Goal: Information Seeking & Learning: Learn about a topic

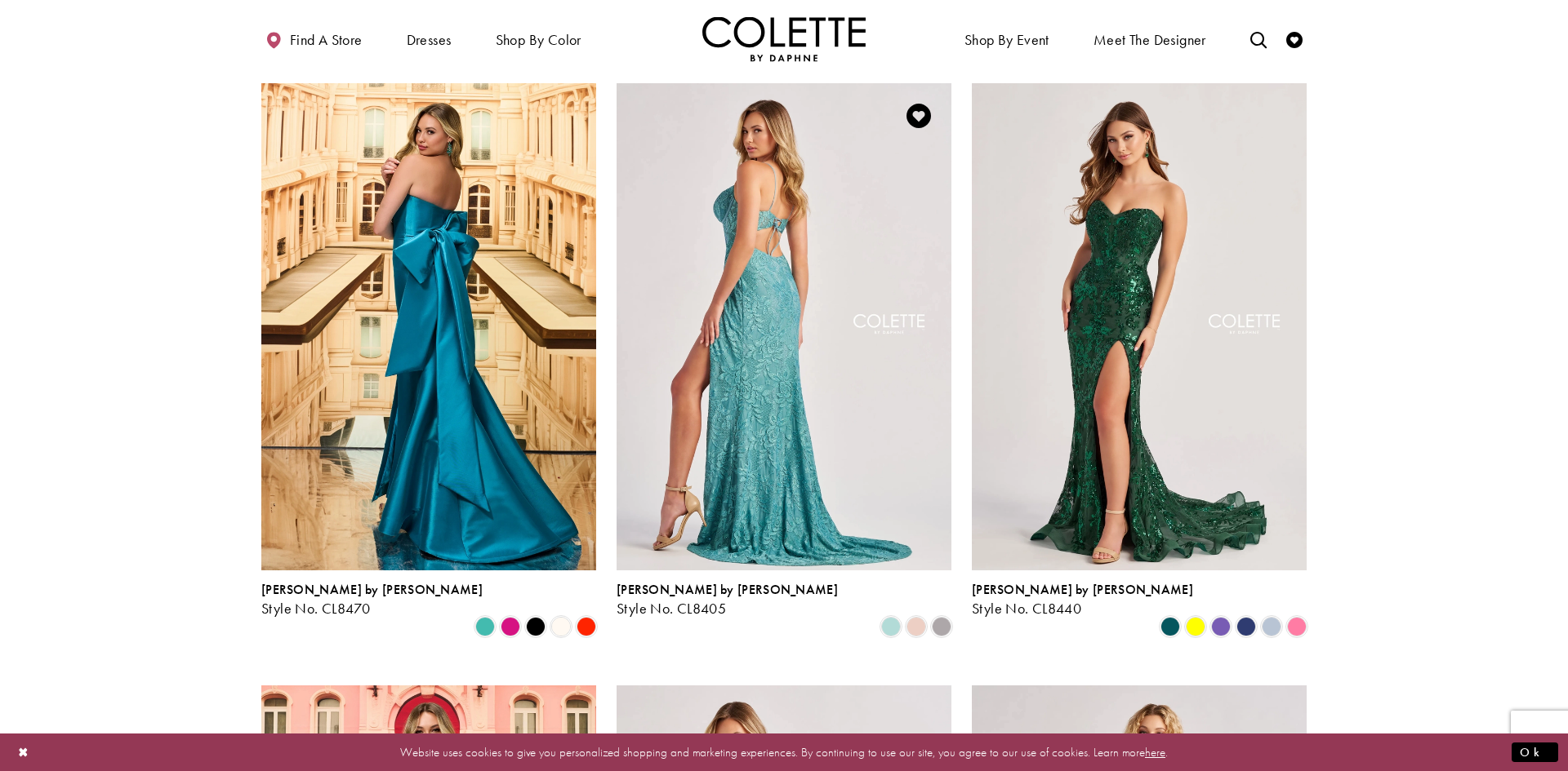
scroll to position [415, 0]
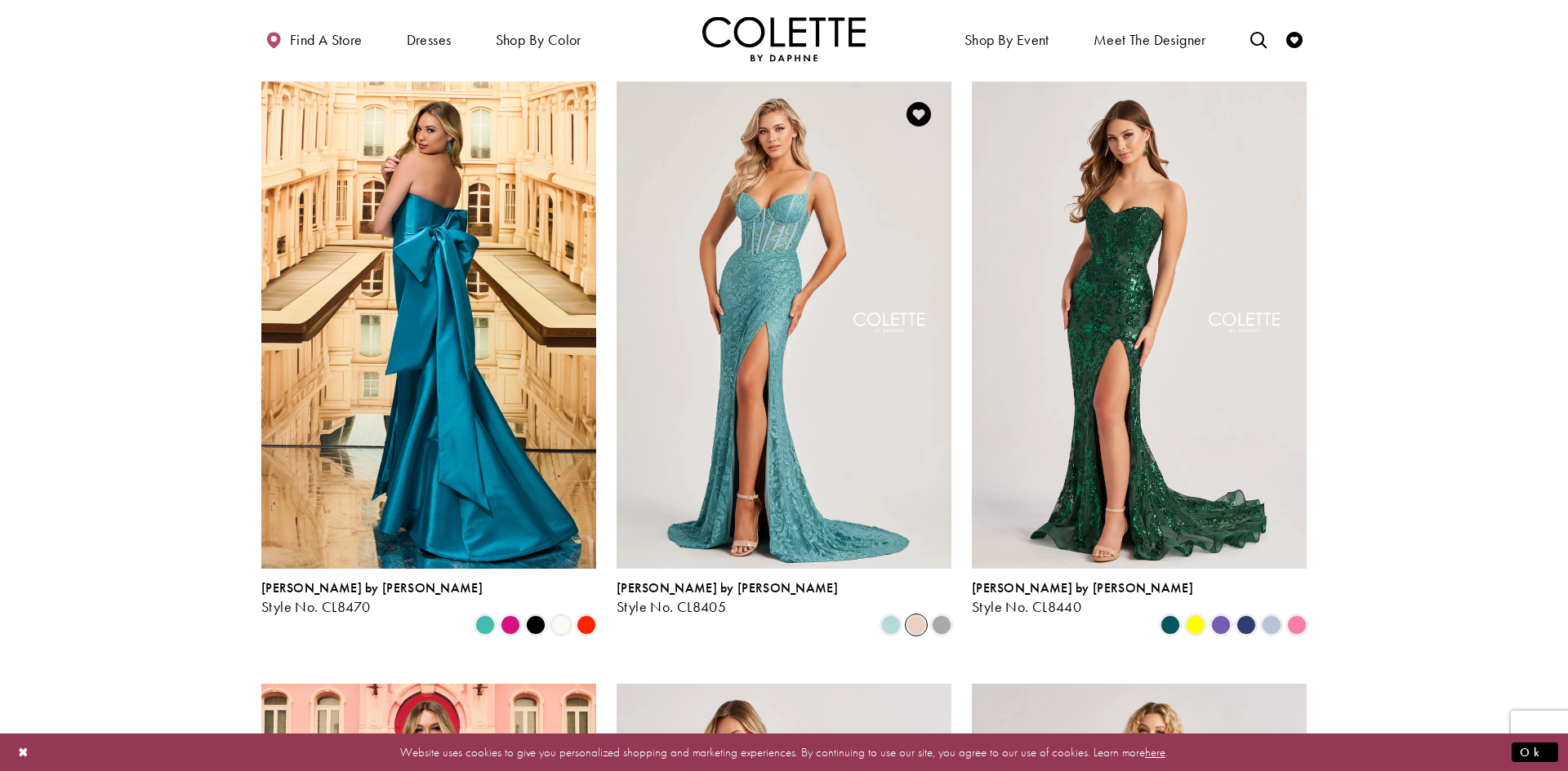
click at [919, 616] on span "Product List" at bounding box center [916, 626] width 20 height 20
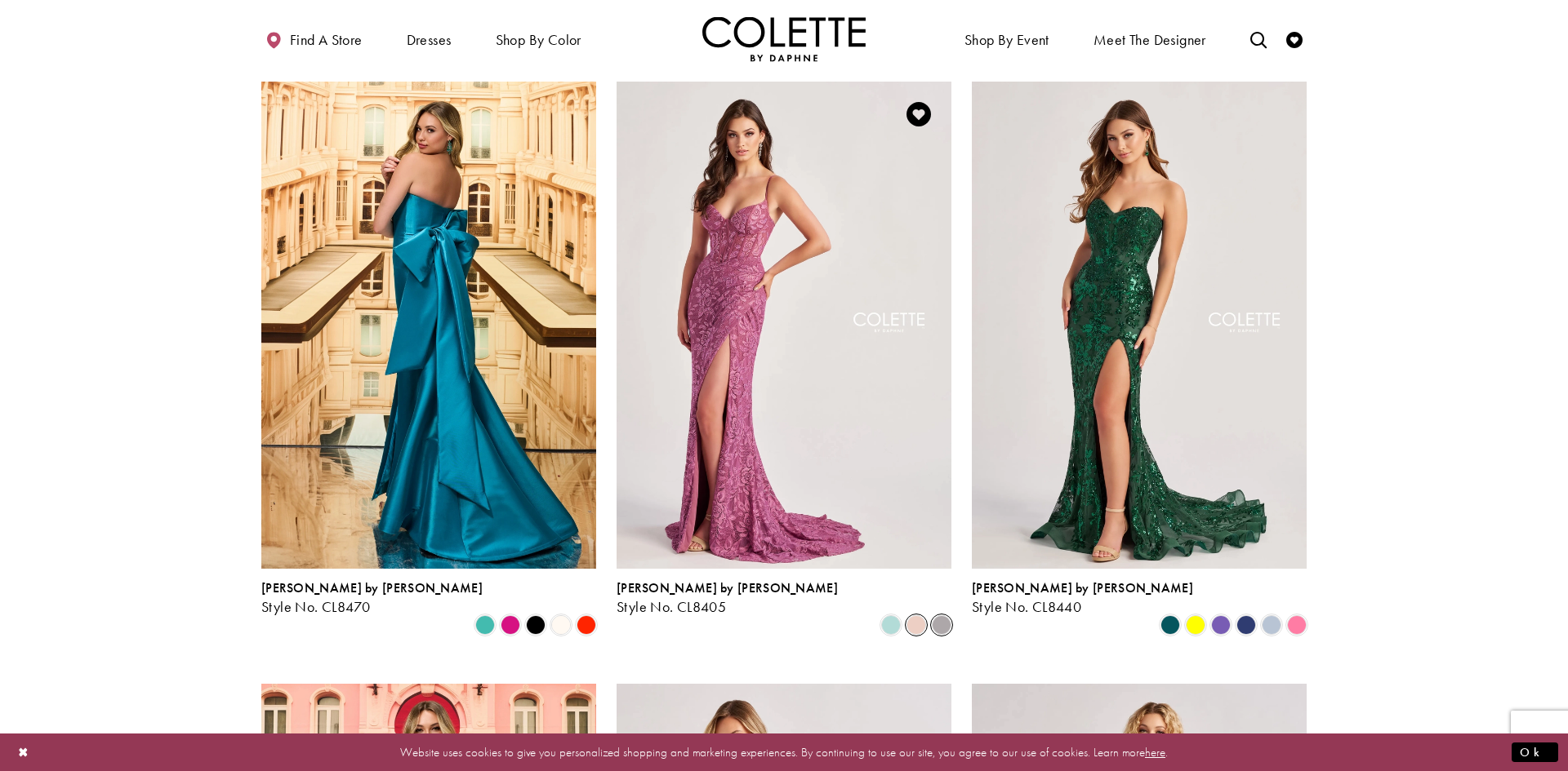
click at [937, 616] on span "Product List" at bounding box center [941, 626] width 20 height 20
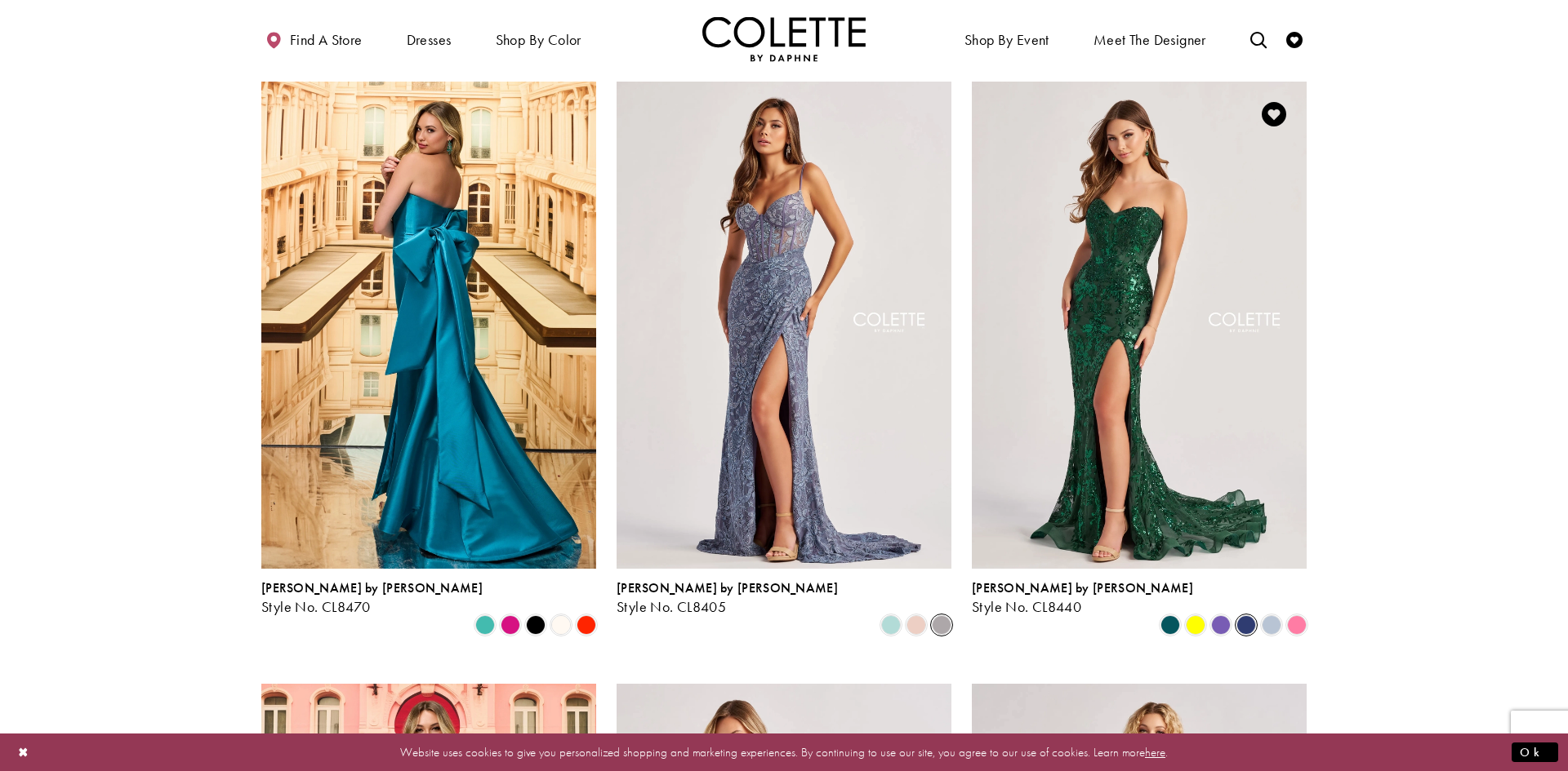
click at [1240, 616] on span "Product List" at bounding box center [1246, 626] width 20 height 20
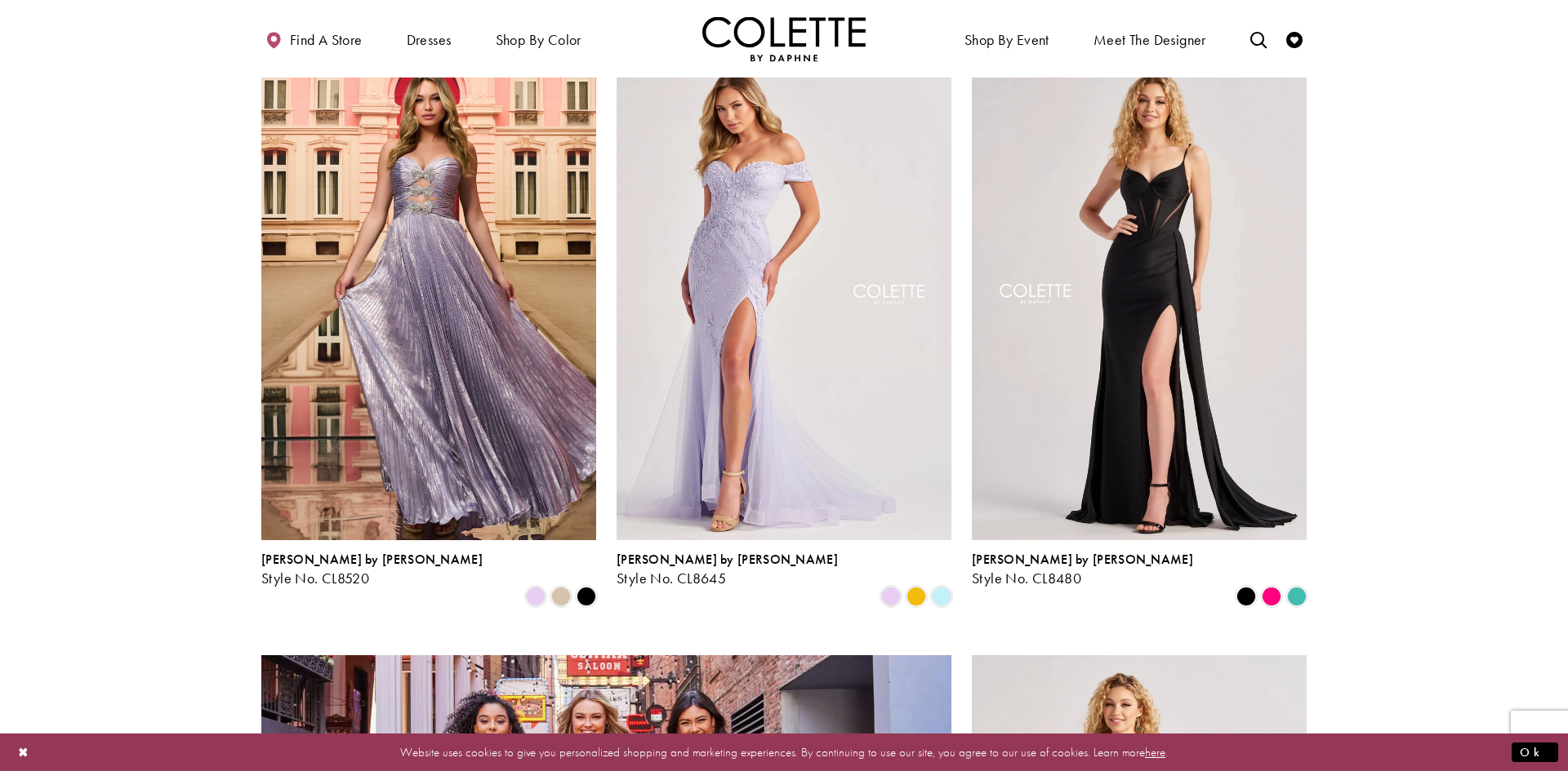
scroll to position [1051, 0]
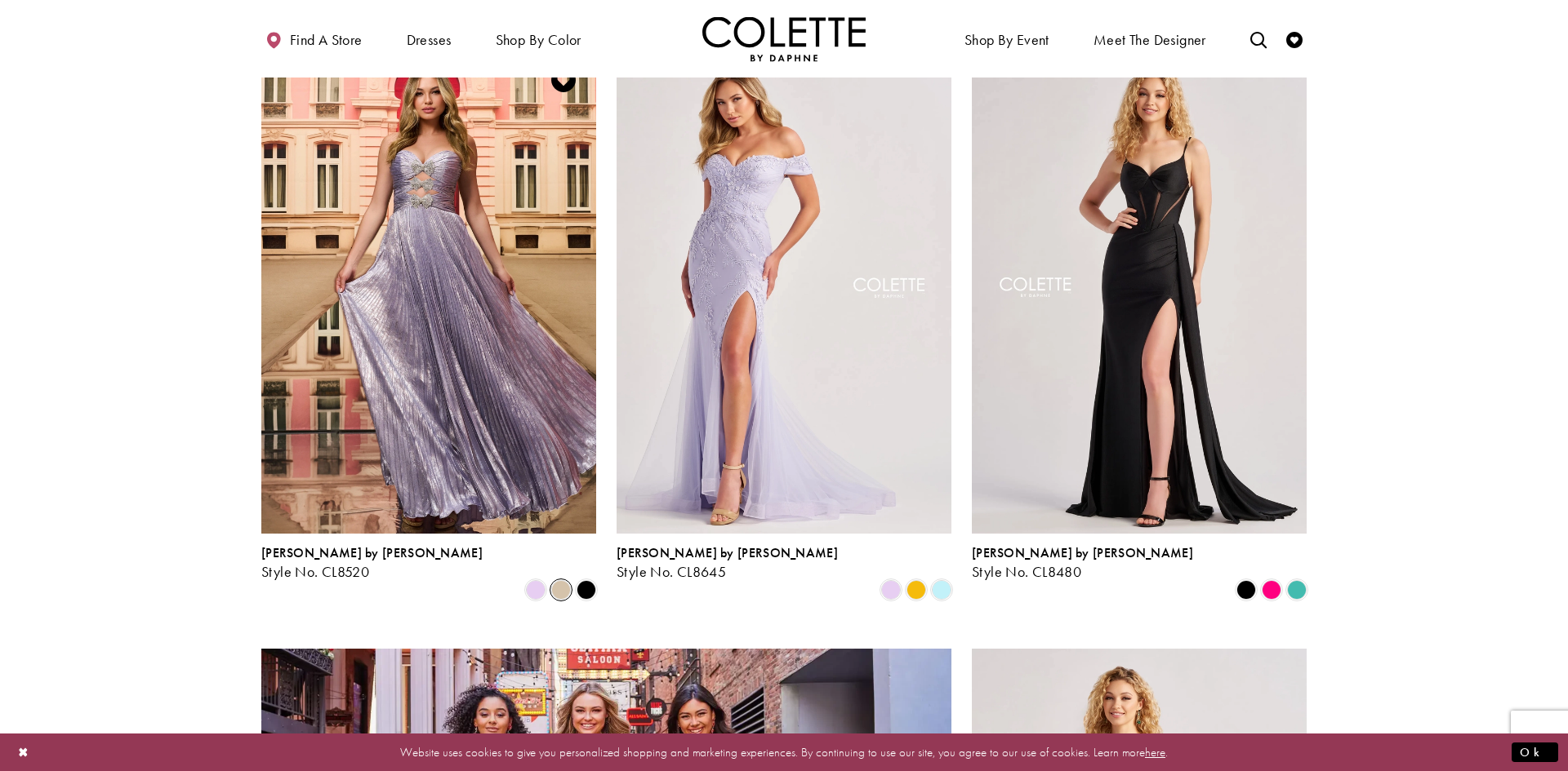
click at [558, 580] on span "Product List" at bounding box center [561, 590] width 20 height 20
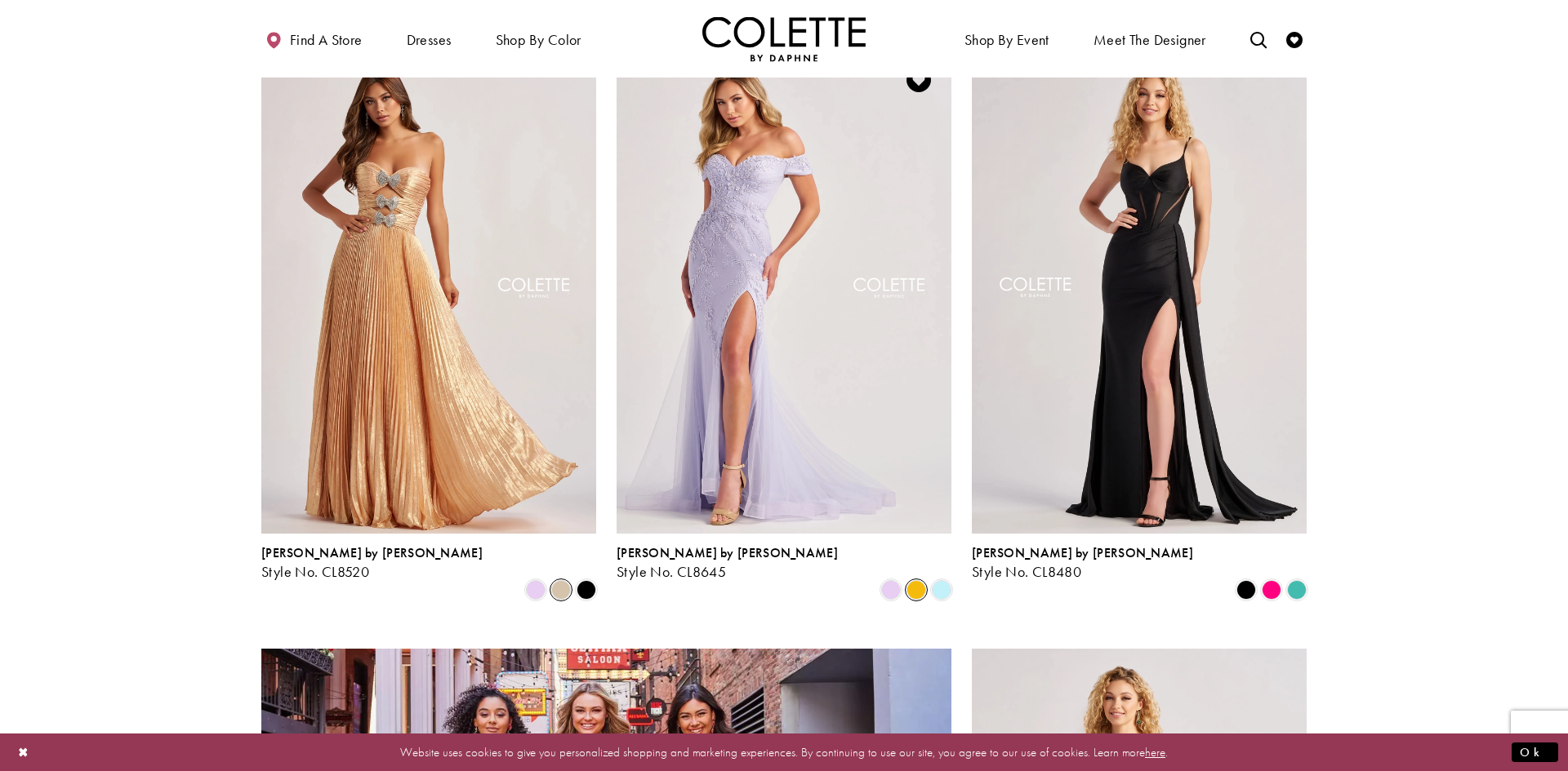
click at [906, 580] on span "Product List" at bounding box center [916, 590] width 20 height 20
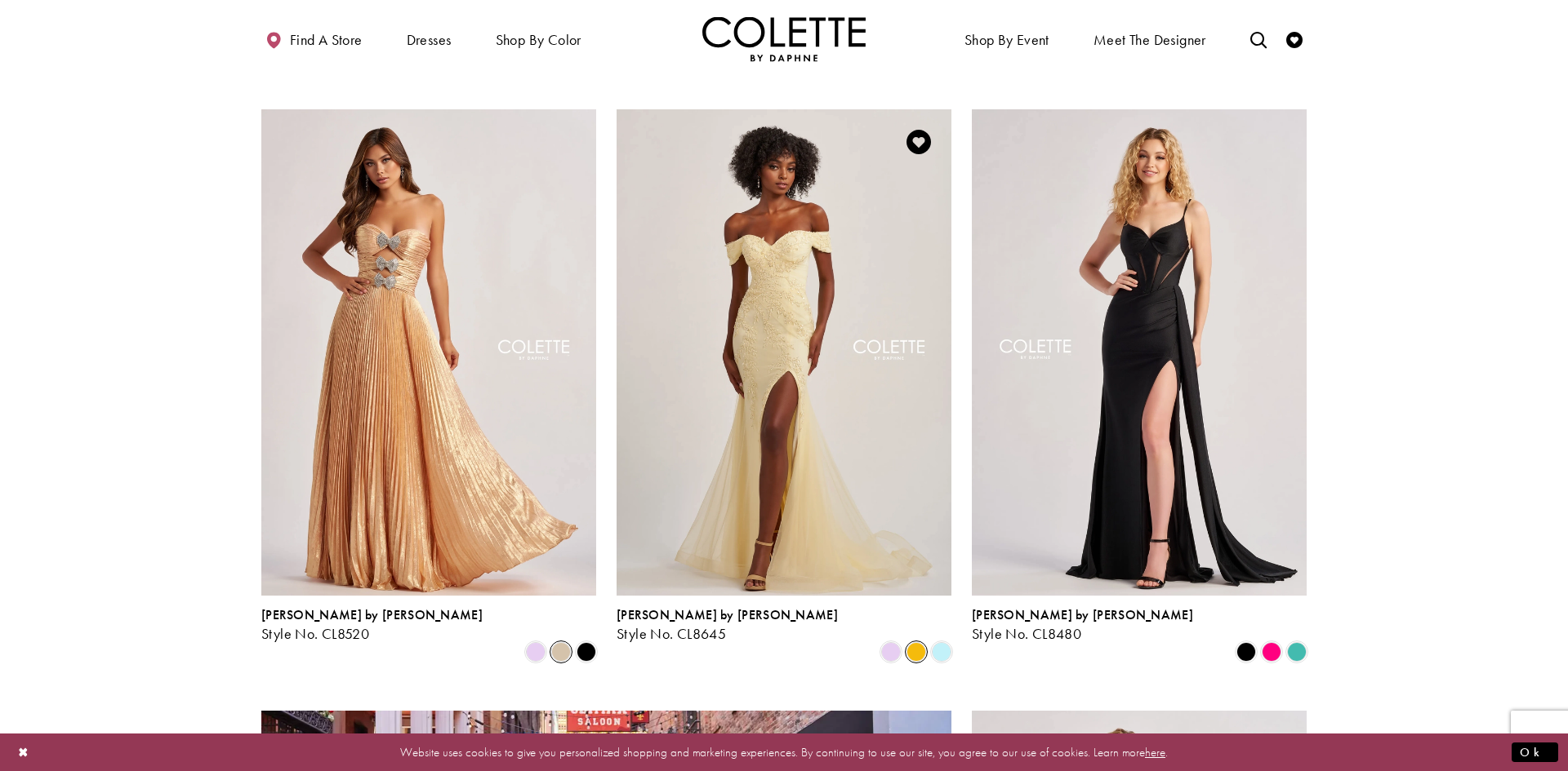
scroll to position [939, 0]
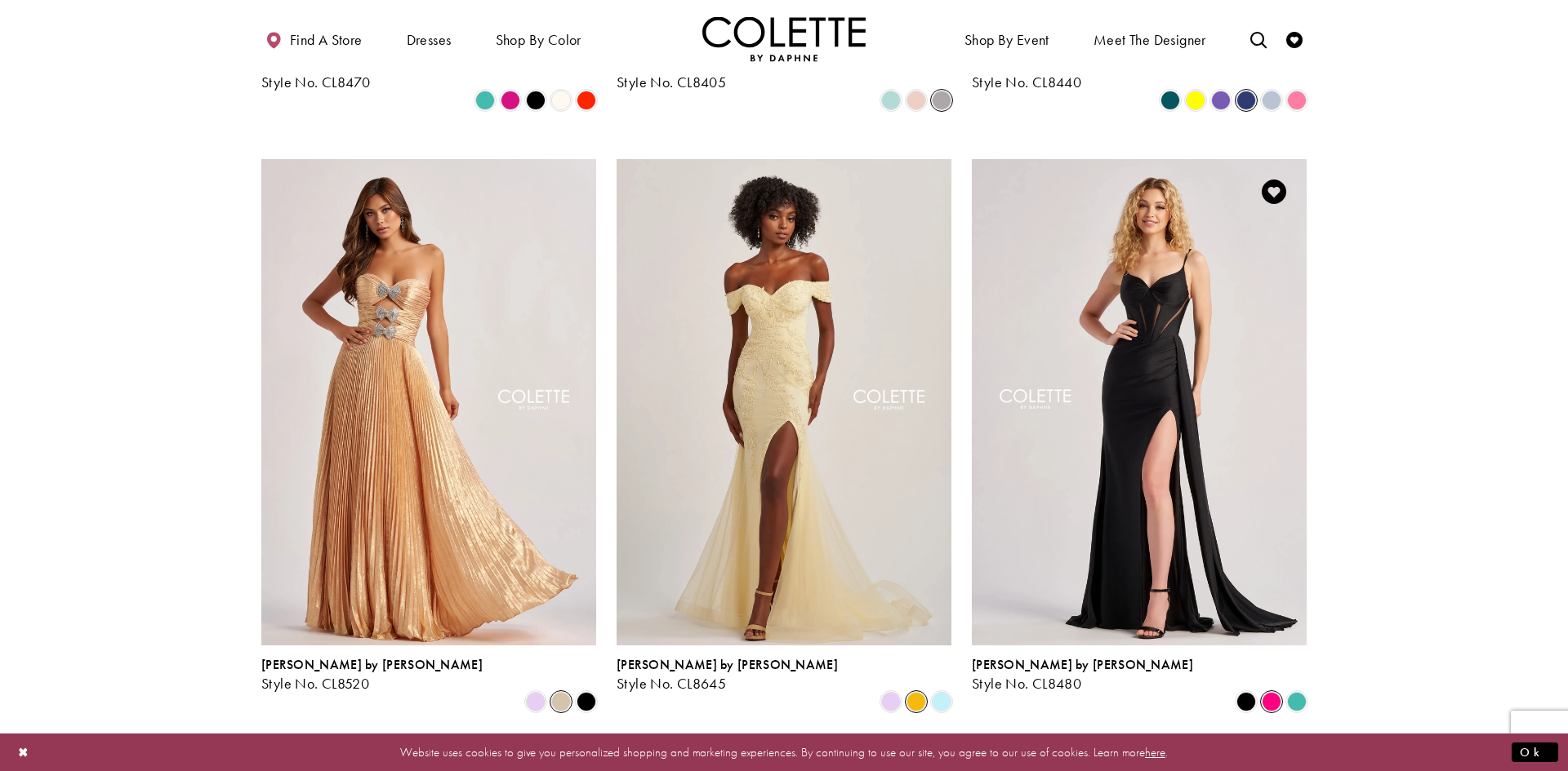
click at [1269, 692] on span "Product List" at bounding box center [1271, 702] width 20 height 20
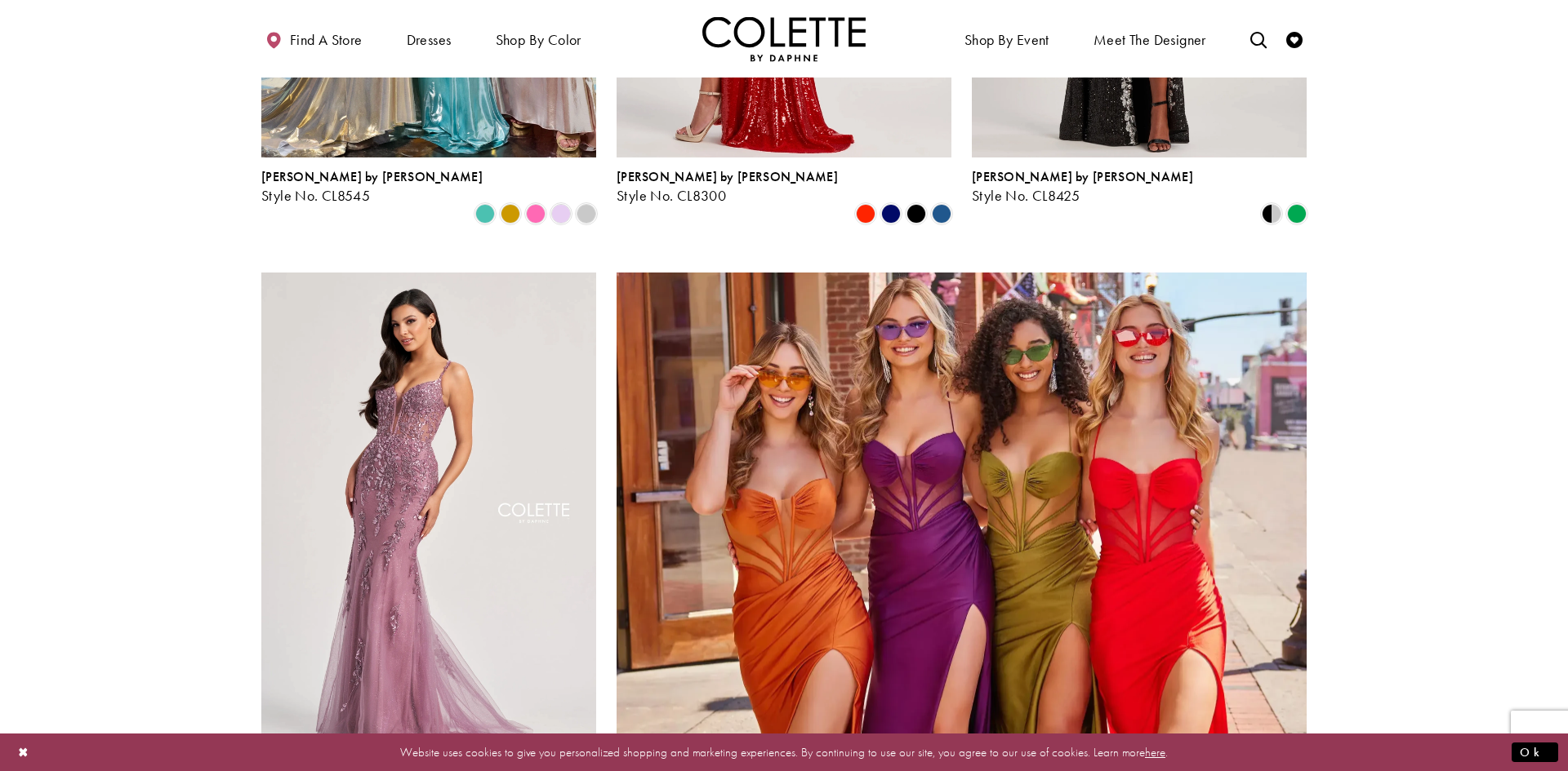
scroll to position [3235, 0]
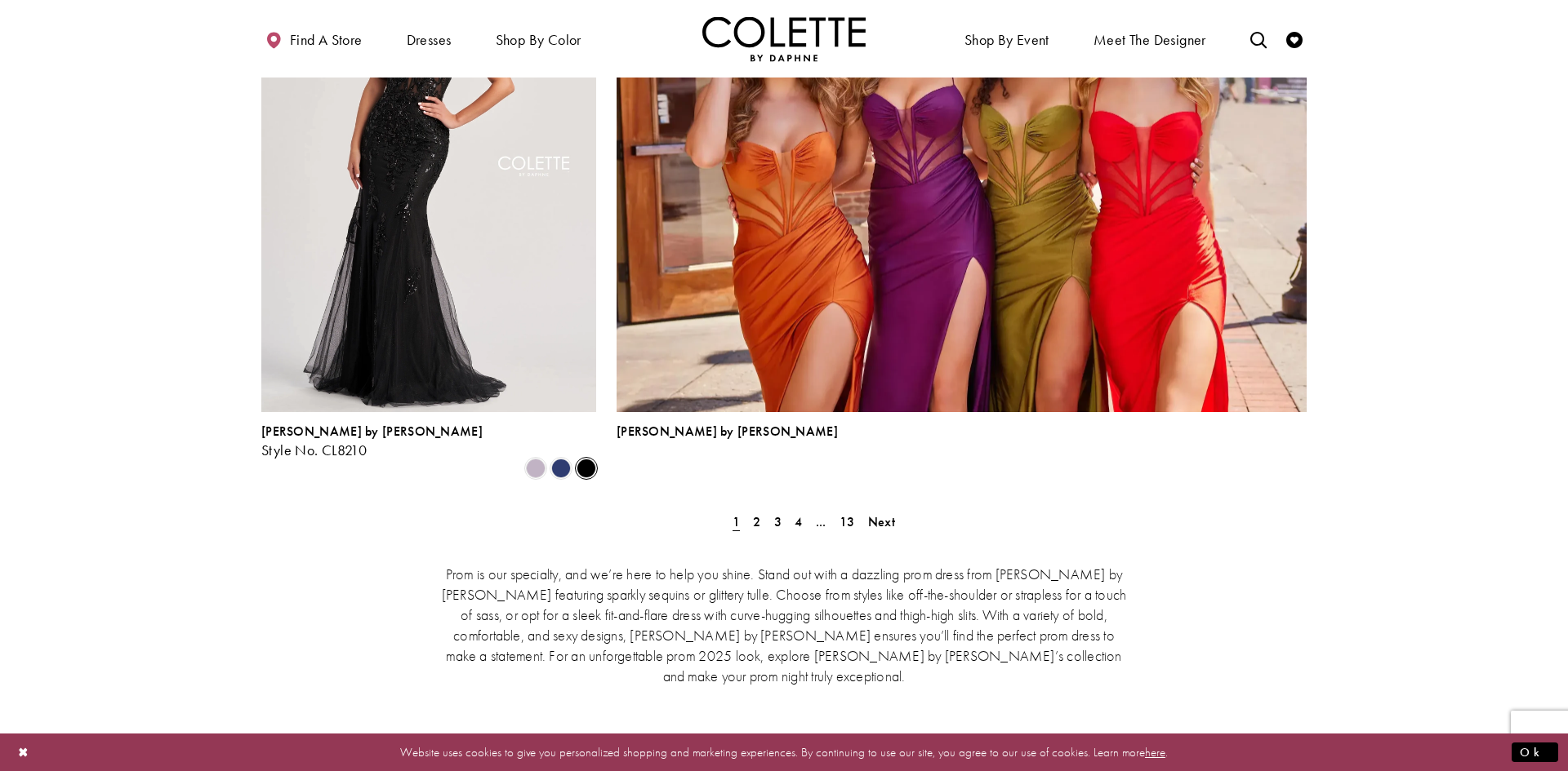
scroll to position [3578, 0]
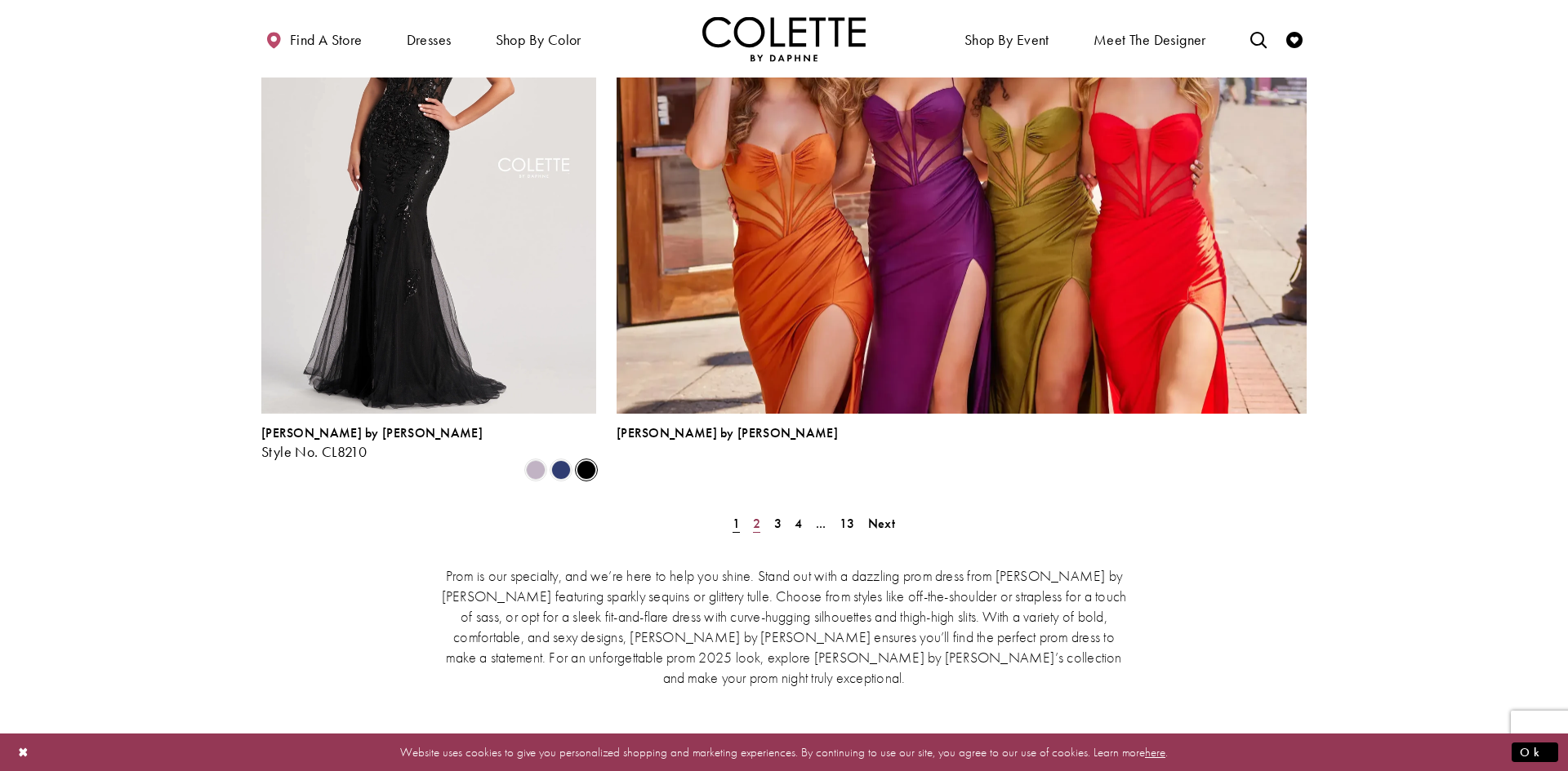
click at [757, 515] on span "2" at bounding box center [757, 523] width 7 height 17
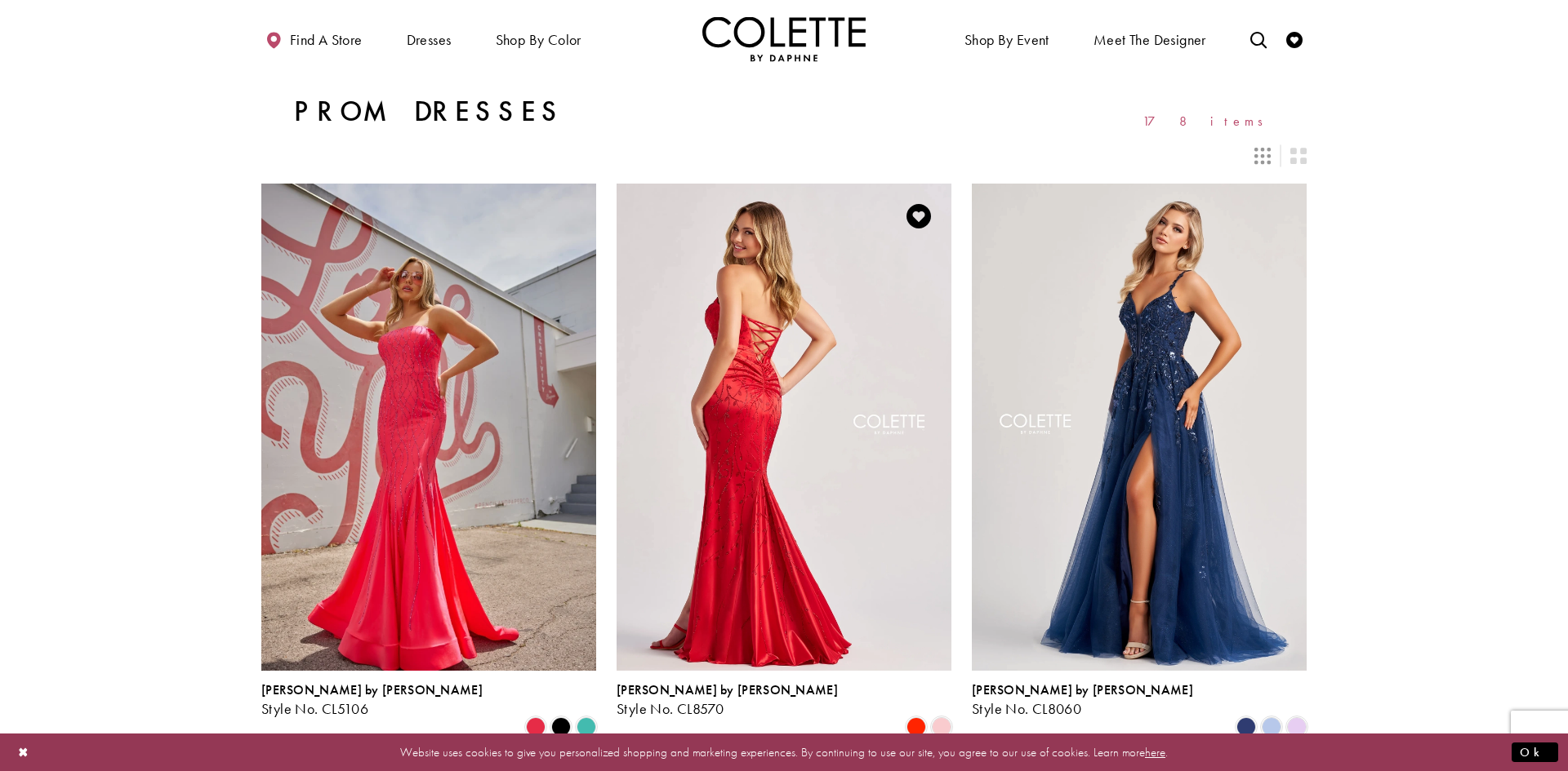
scroll to position [309, 0]
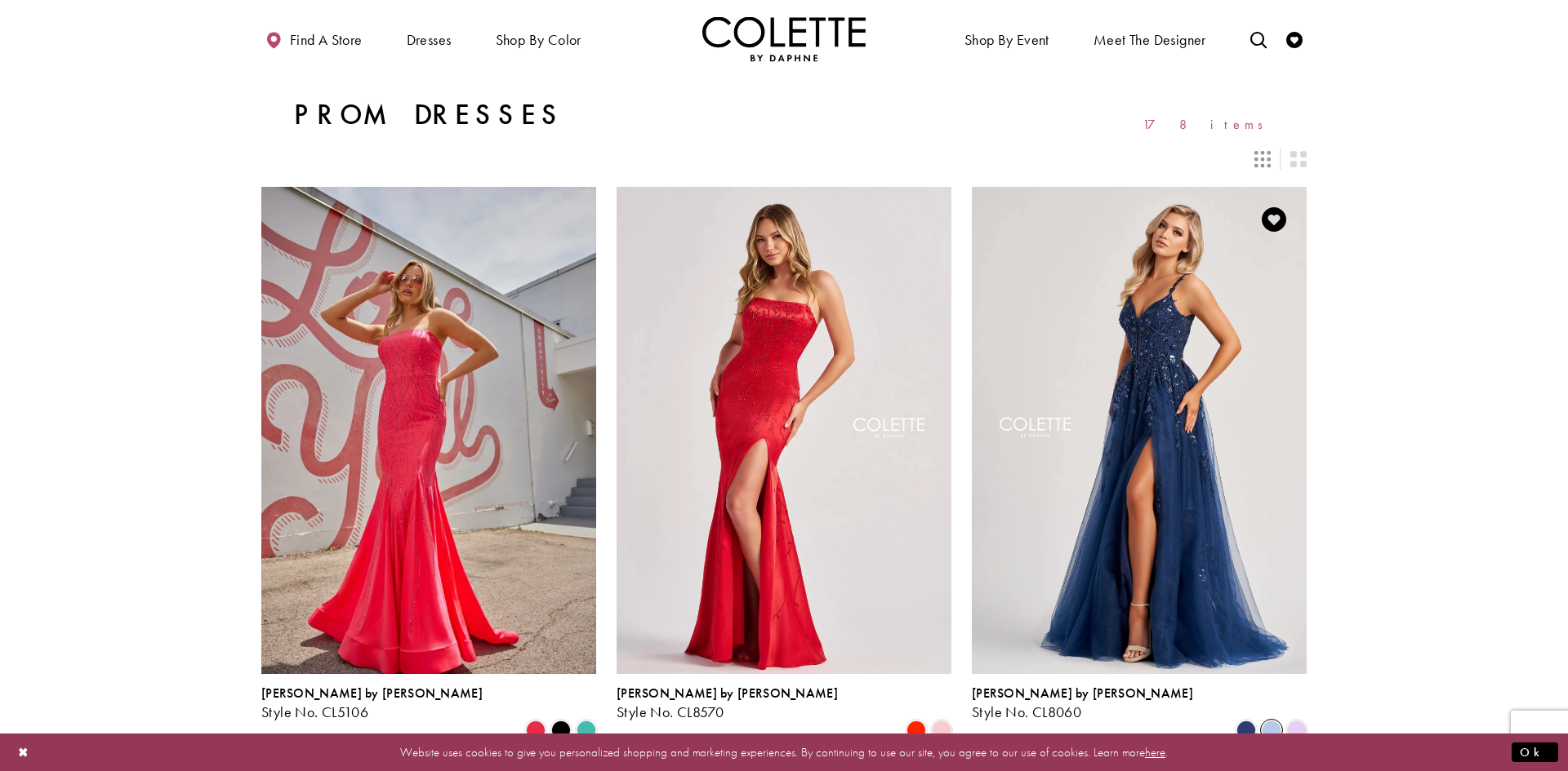
click at [1276, 721] on span "Product List" at bounding box center [1271, 731] width 20 height 20
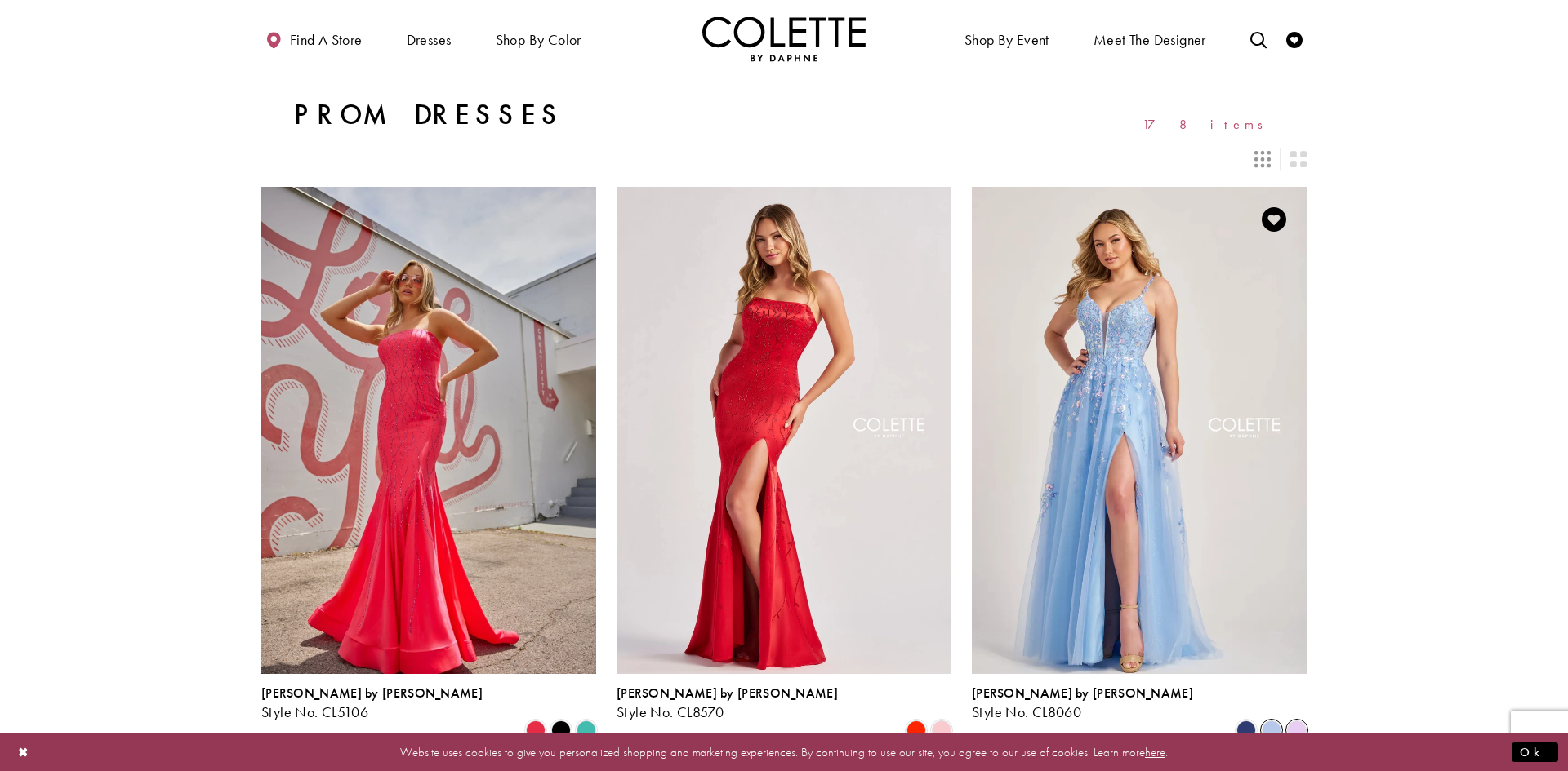
click at [1295, 721] on span "Product List" at bounding box center [1297, 731] width 20 height 20
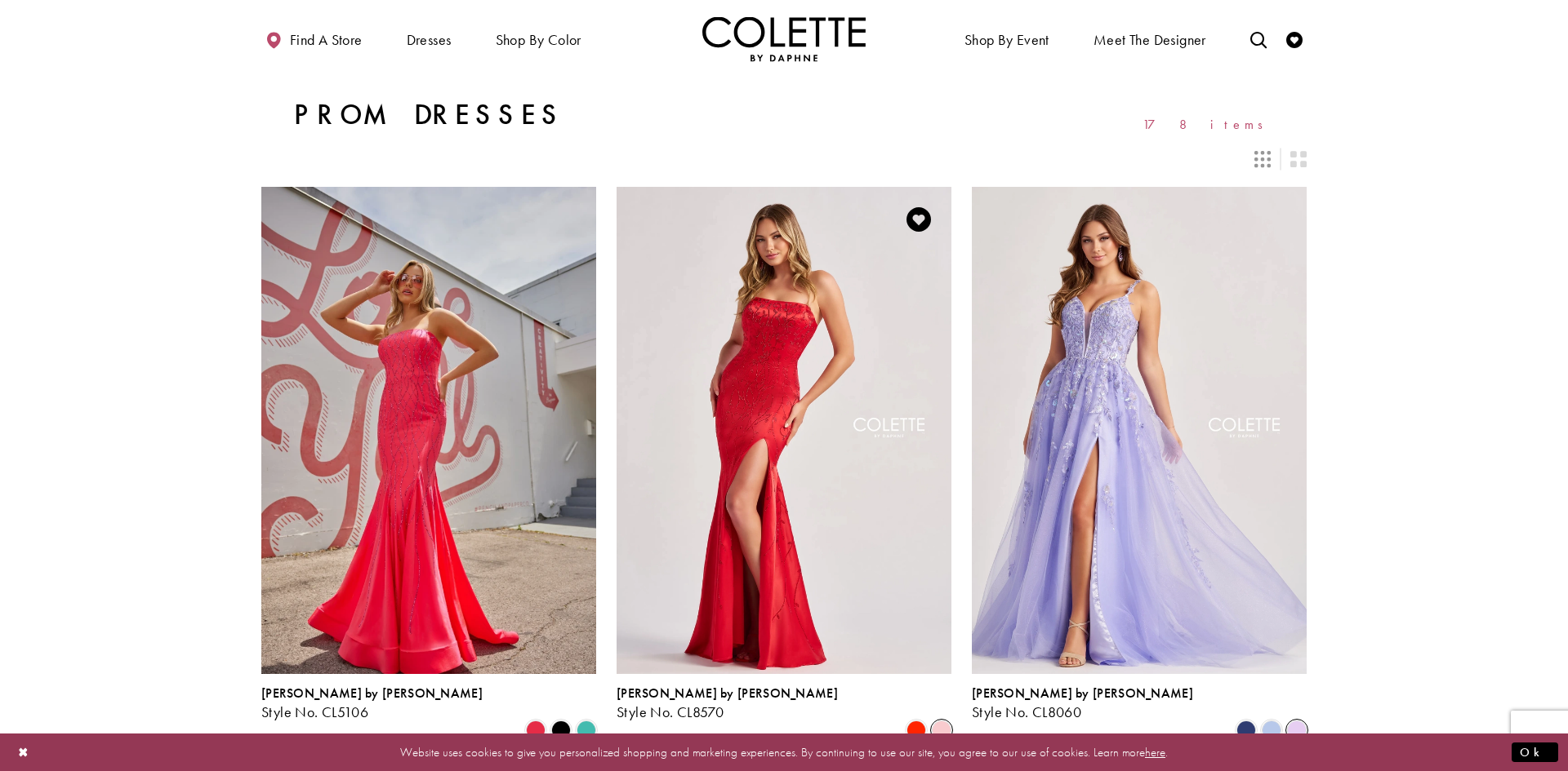
click at [945, 721] on span "Product List" at bounding box center [941, 731] width 20 height 20
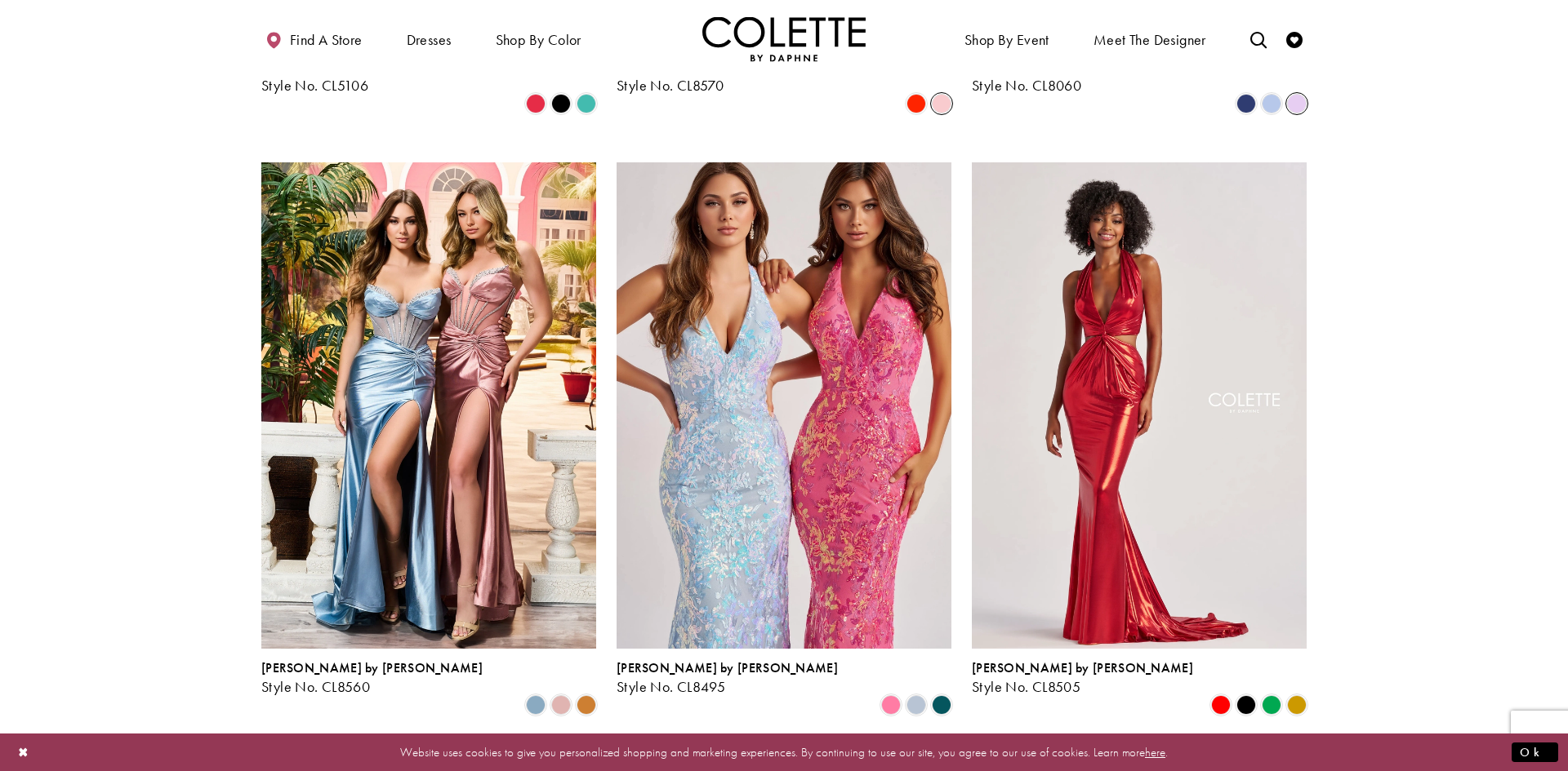
scroll to position [936, 0]
click at [560, 696] on span "Product List" at bounding box center [561, 706] width 20 height 20
click at [541, 696] on span "Product List" at bounding box center [536, 706] width 20 height 20
click at [580, 696] on span "Product List" at bounding box center [587, 706] width 20 height 20
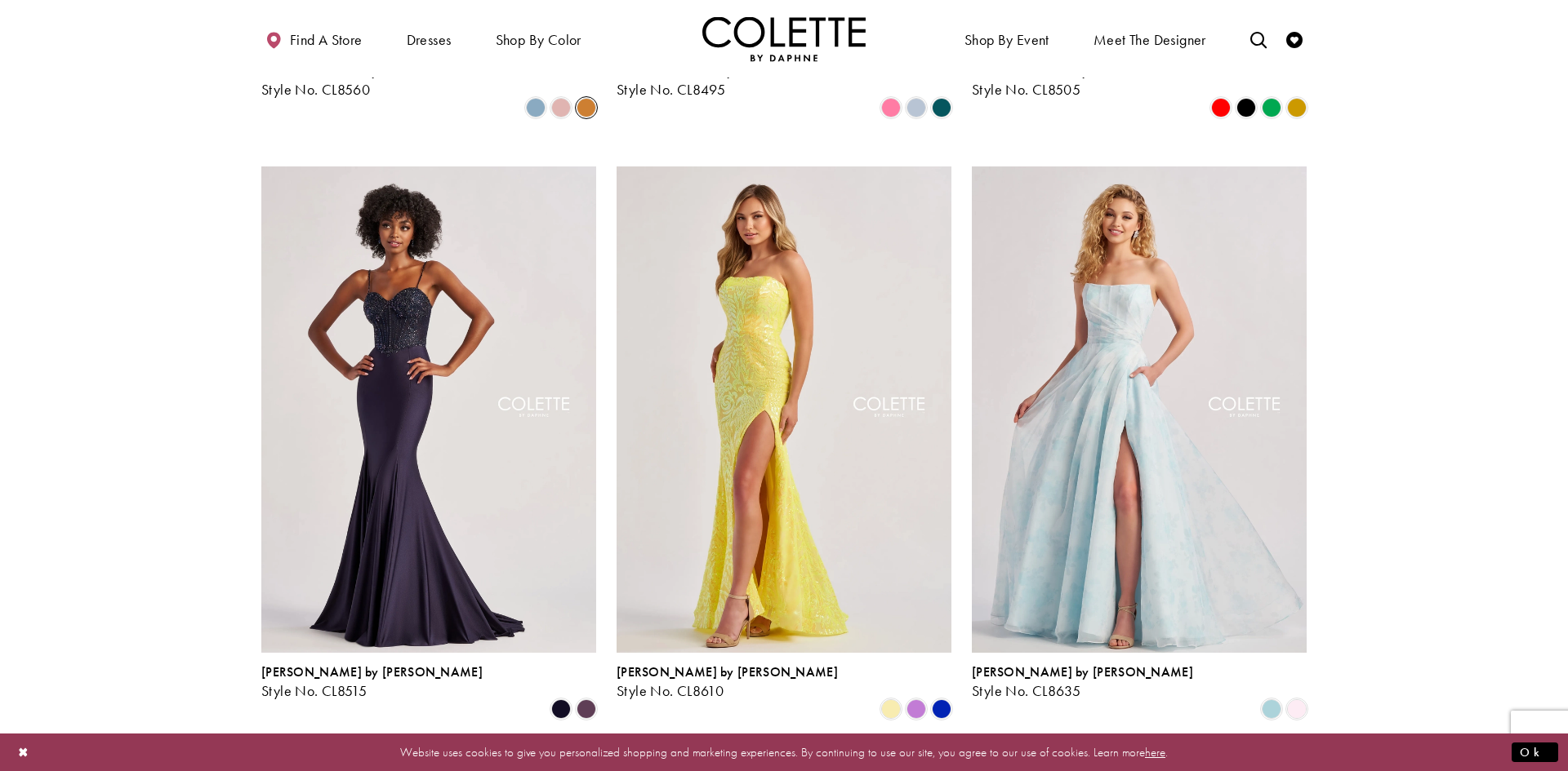
scroll to position [1532, 0]
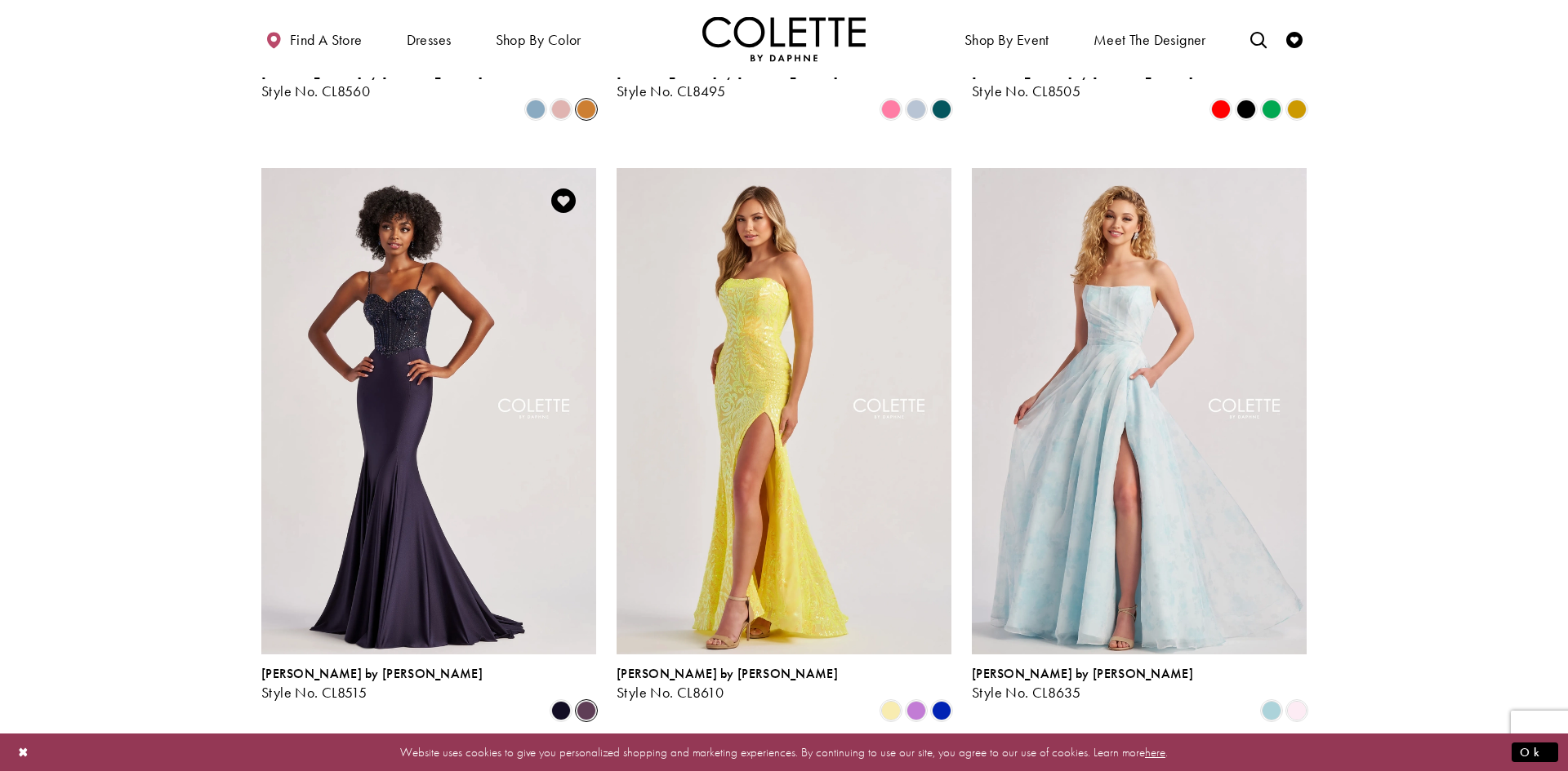
click at [590, 701] on span "Product List" at bounding box center [587, 711] width 20 height 20
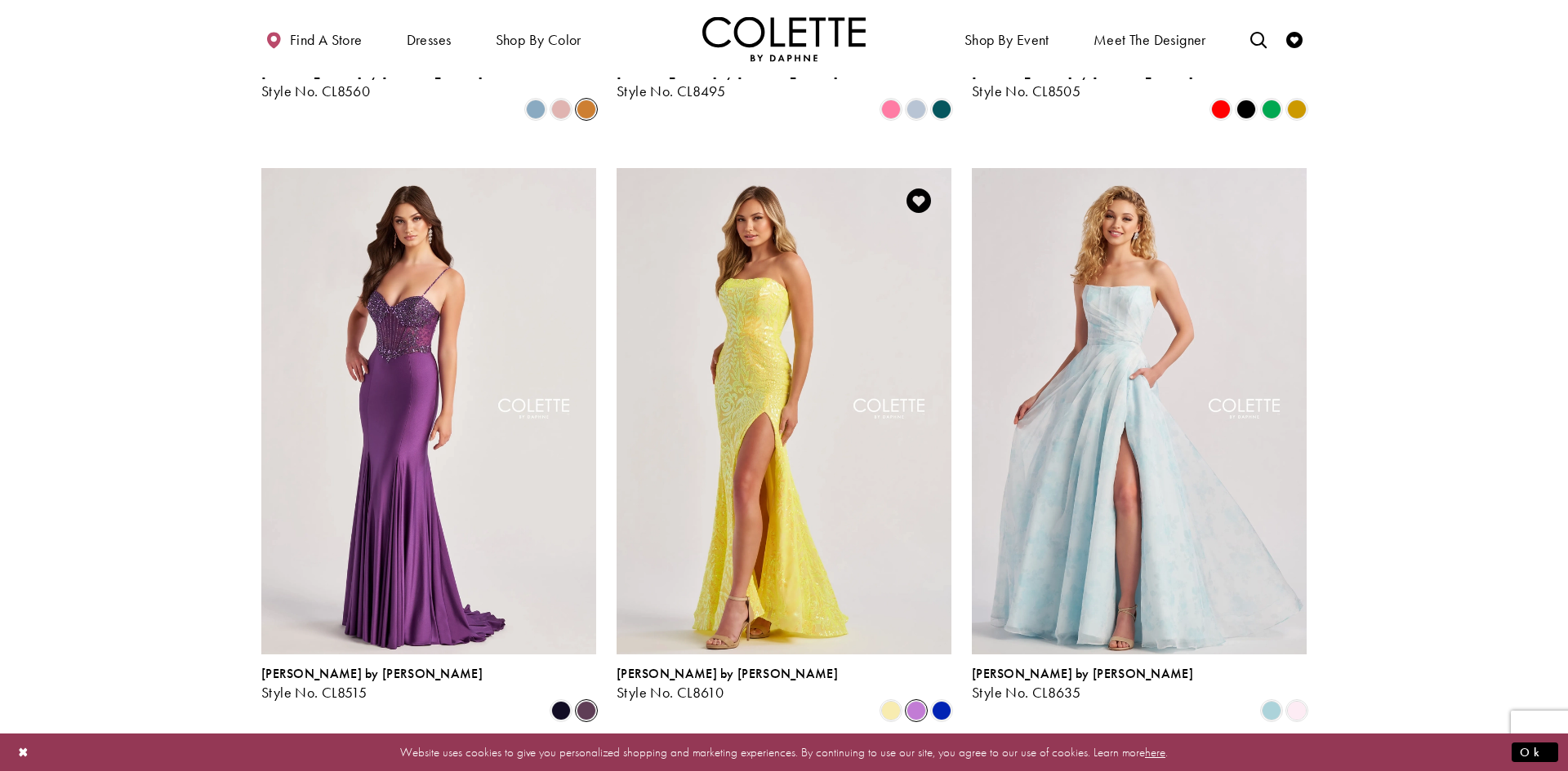
click at [917, 701] on span "Product List" at bounding box center [916, 711] width 20 height 20
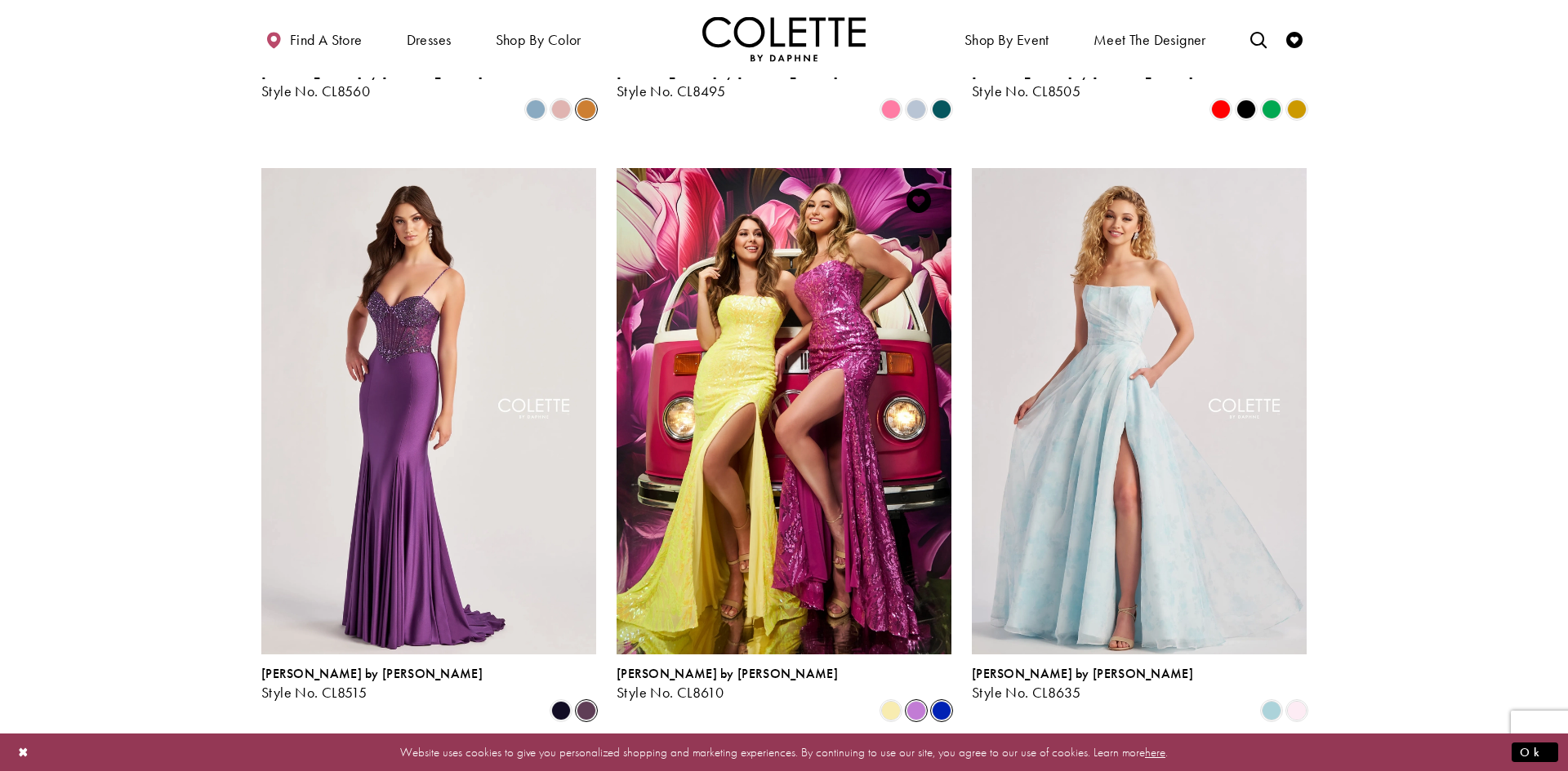
click at [932, 701] on span "Product List" at bounding box center [941, 711] width 20 height 20
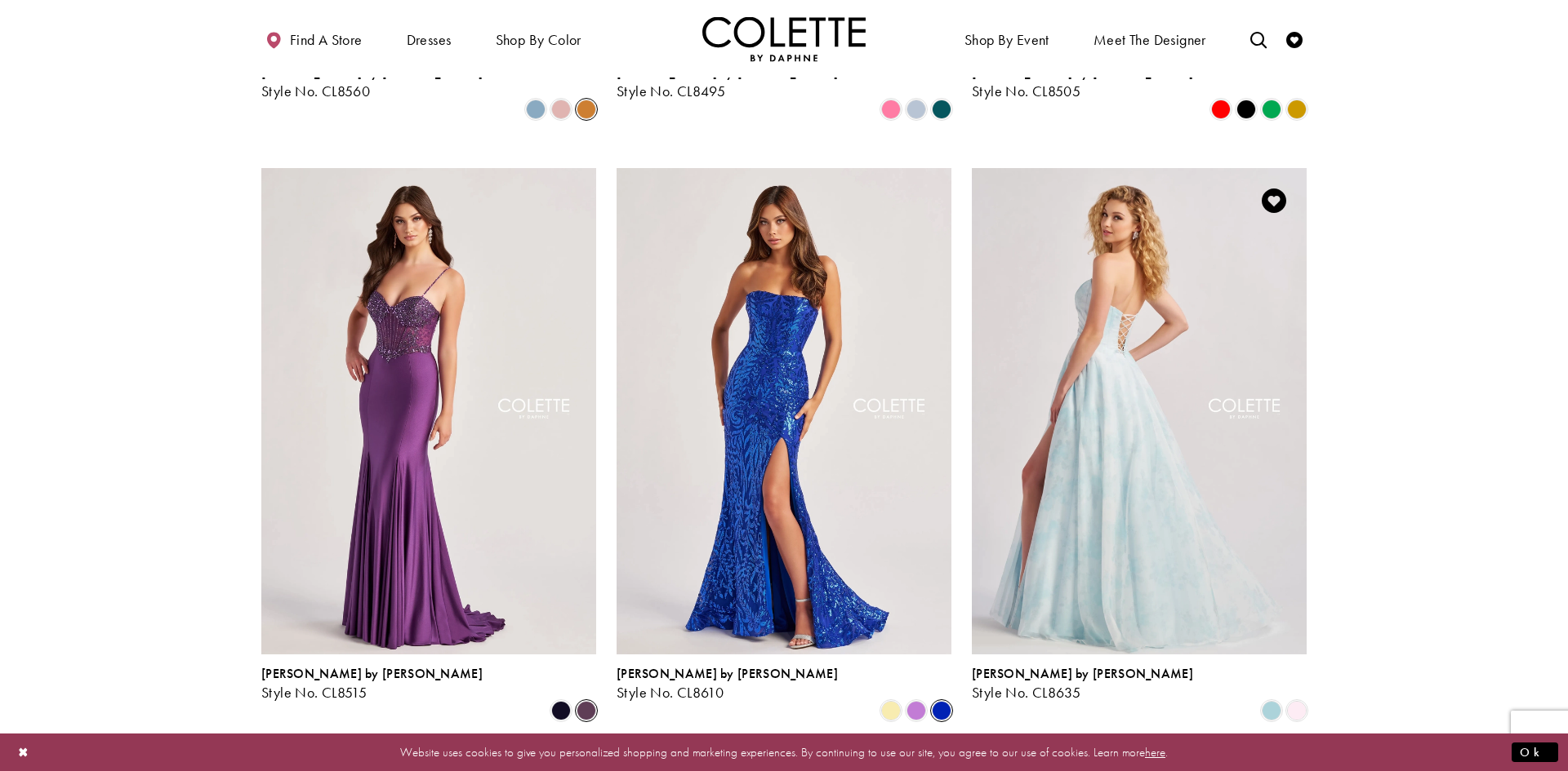
scroll to position [1599, 0]
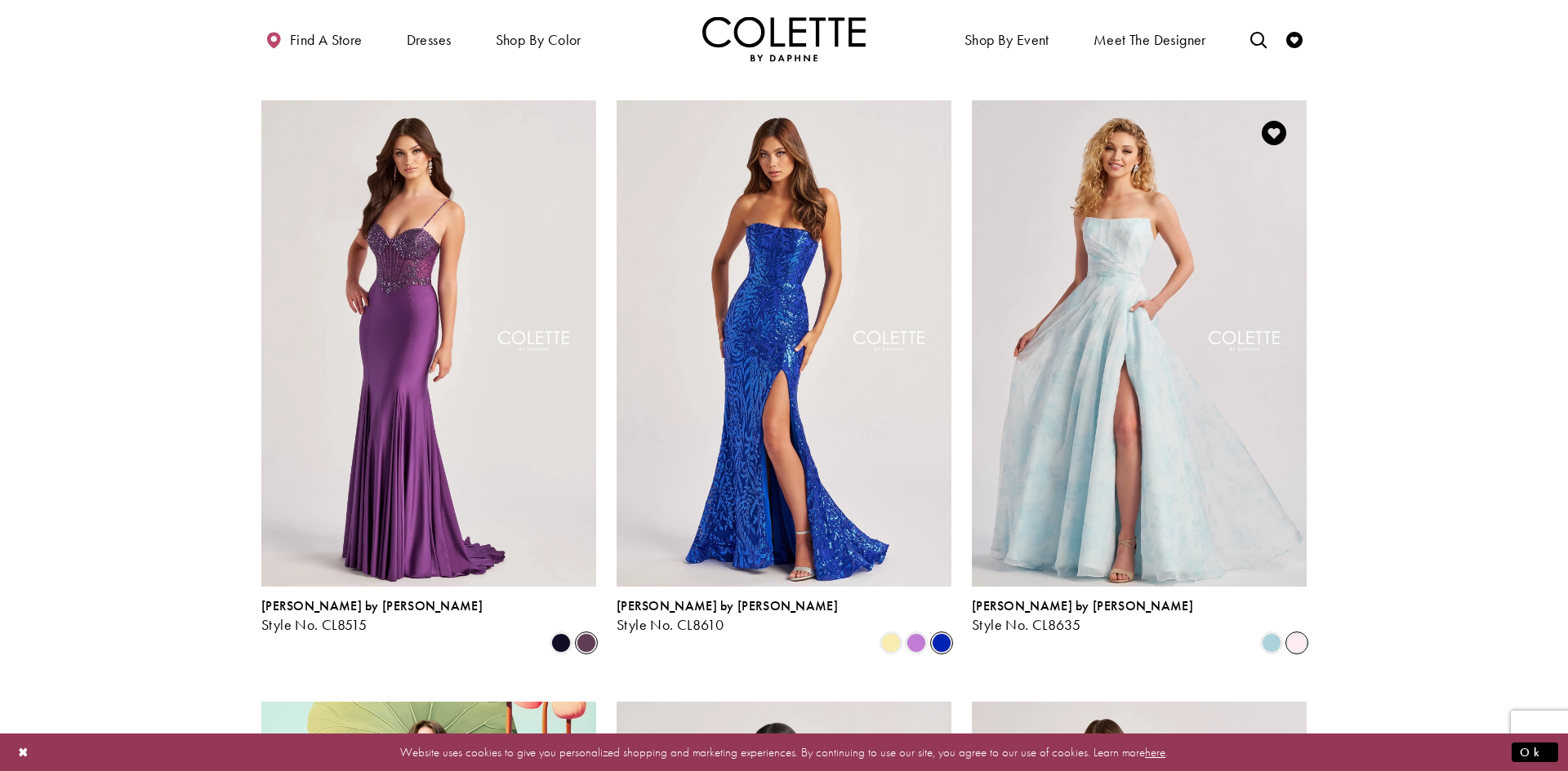
click at [1297, 634] on span "Product List" at bounding box center [1297, 644] width 20 height 20
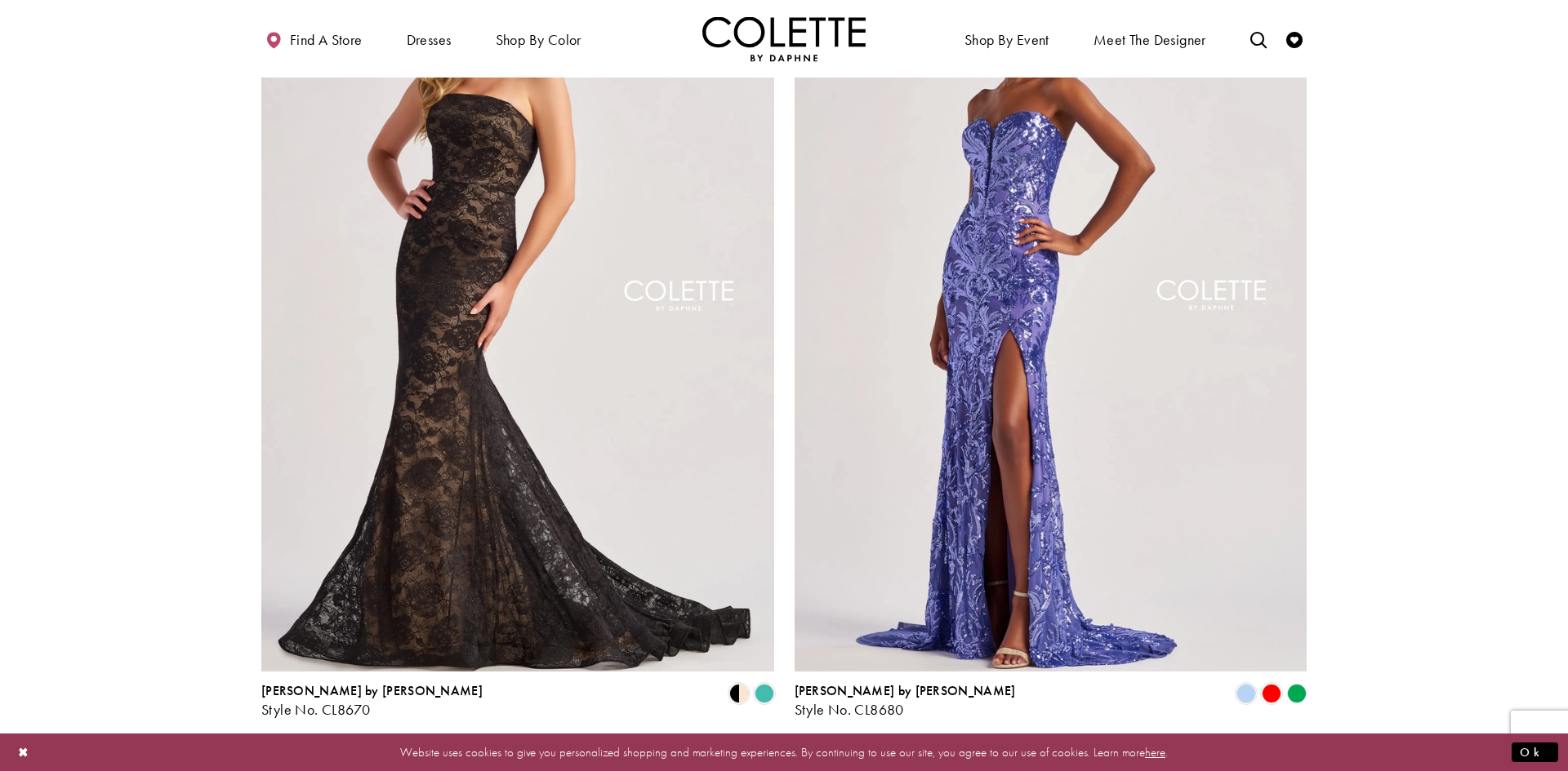
scroll to position [2978, 0]
click at [737, 683] on span "Product List" at bounding box center [739, 693] width 20 height 20
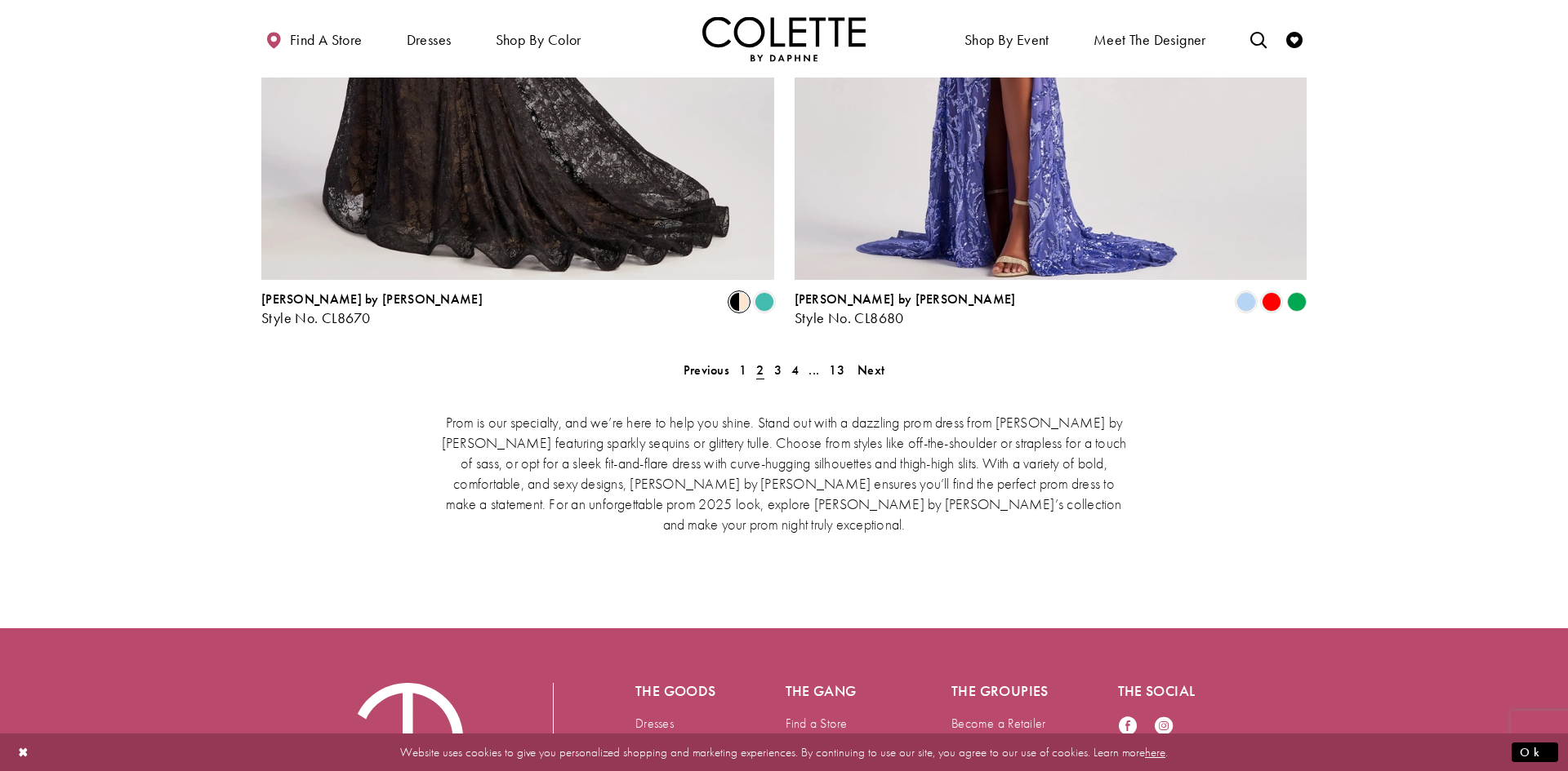
scroll to position [3395, 0]
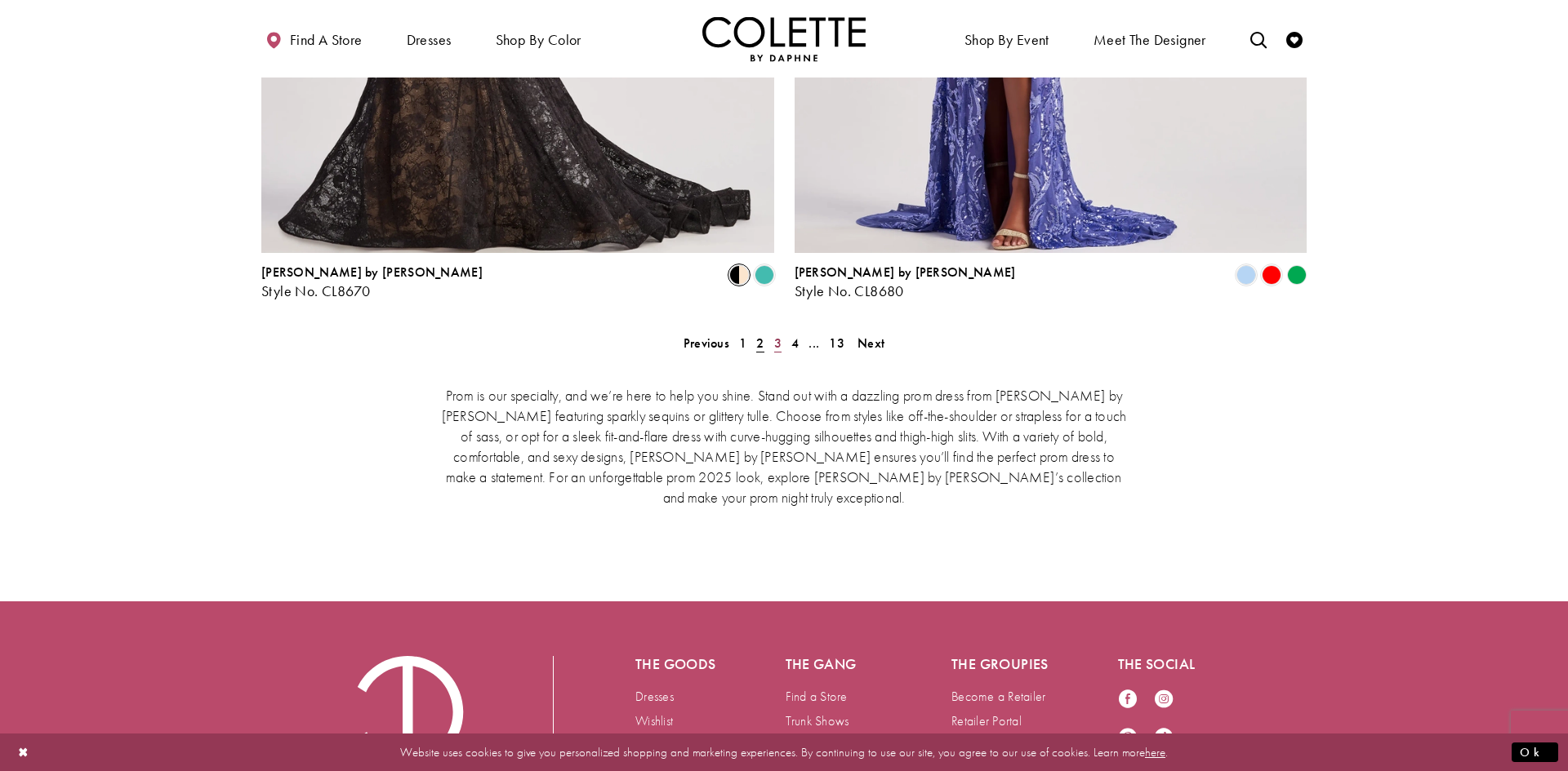
click at [775, 335] on span "3" at bounding box center [778, 343] width 7 height 17
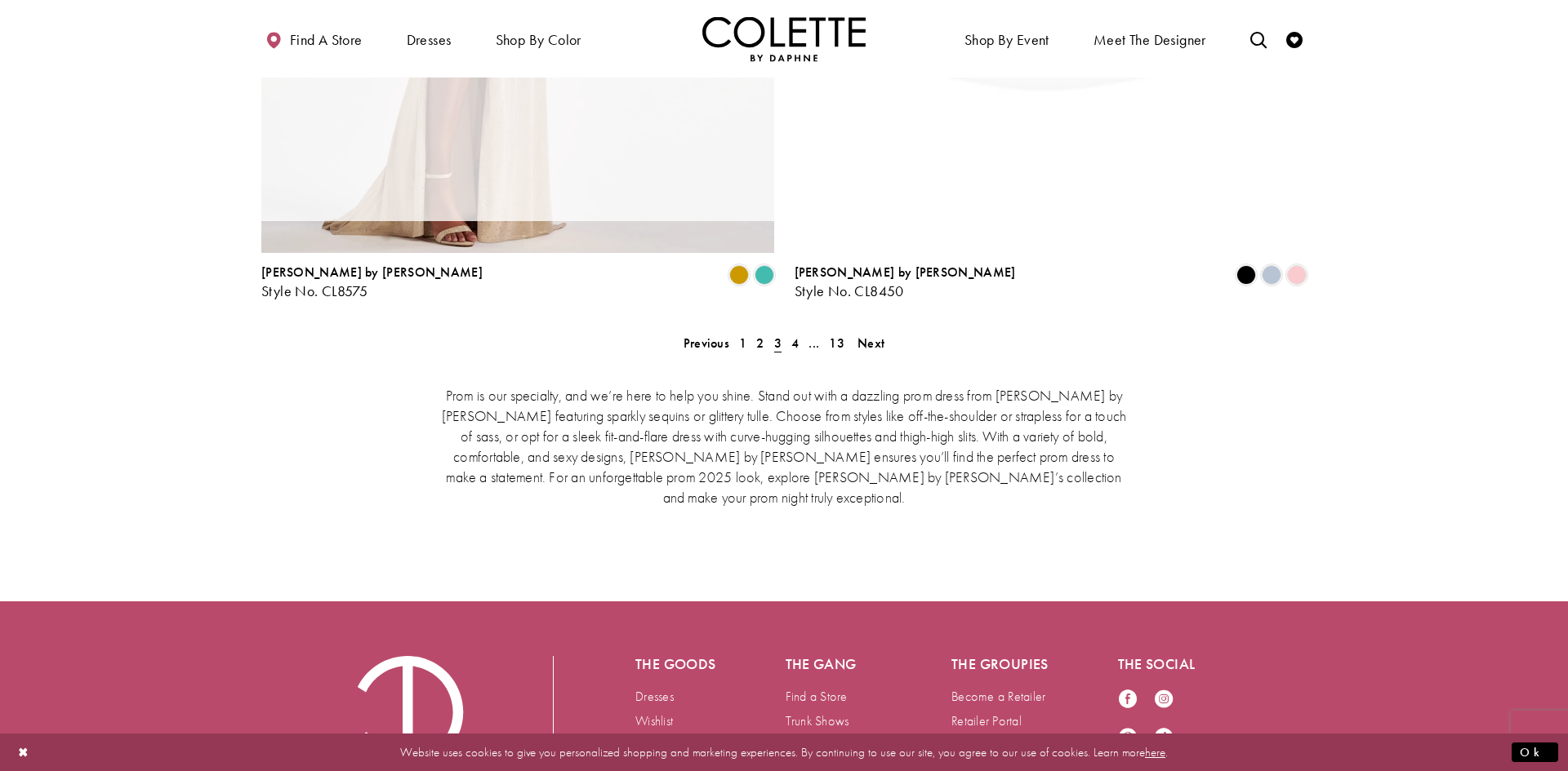
scroll to position [419, 0]
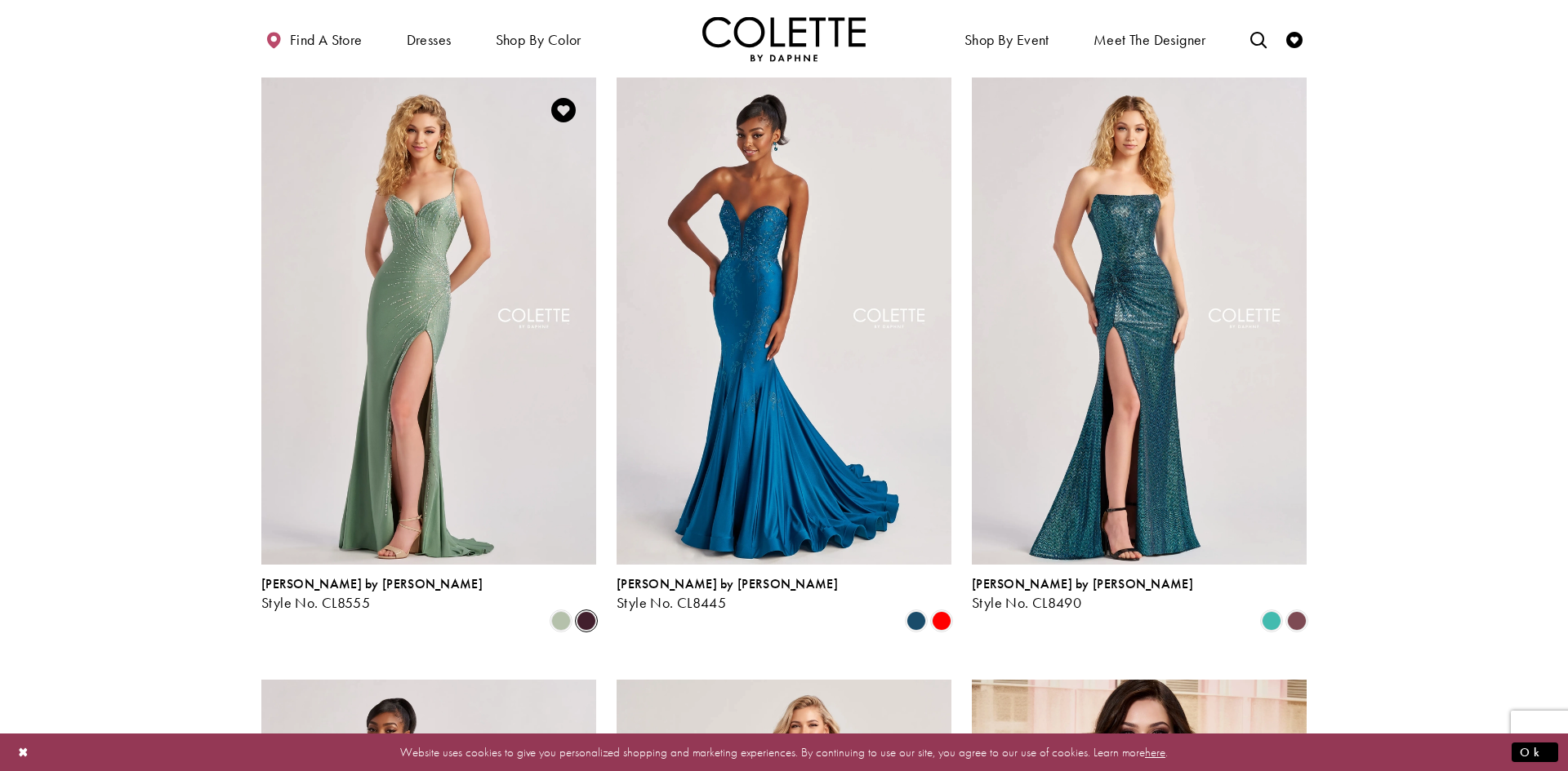
click at [588, 611] on span "Product List" at bounding box center [587, 621] width 20 height 20
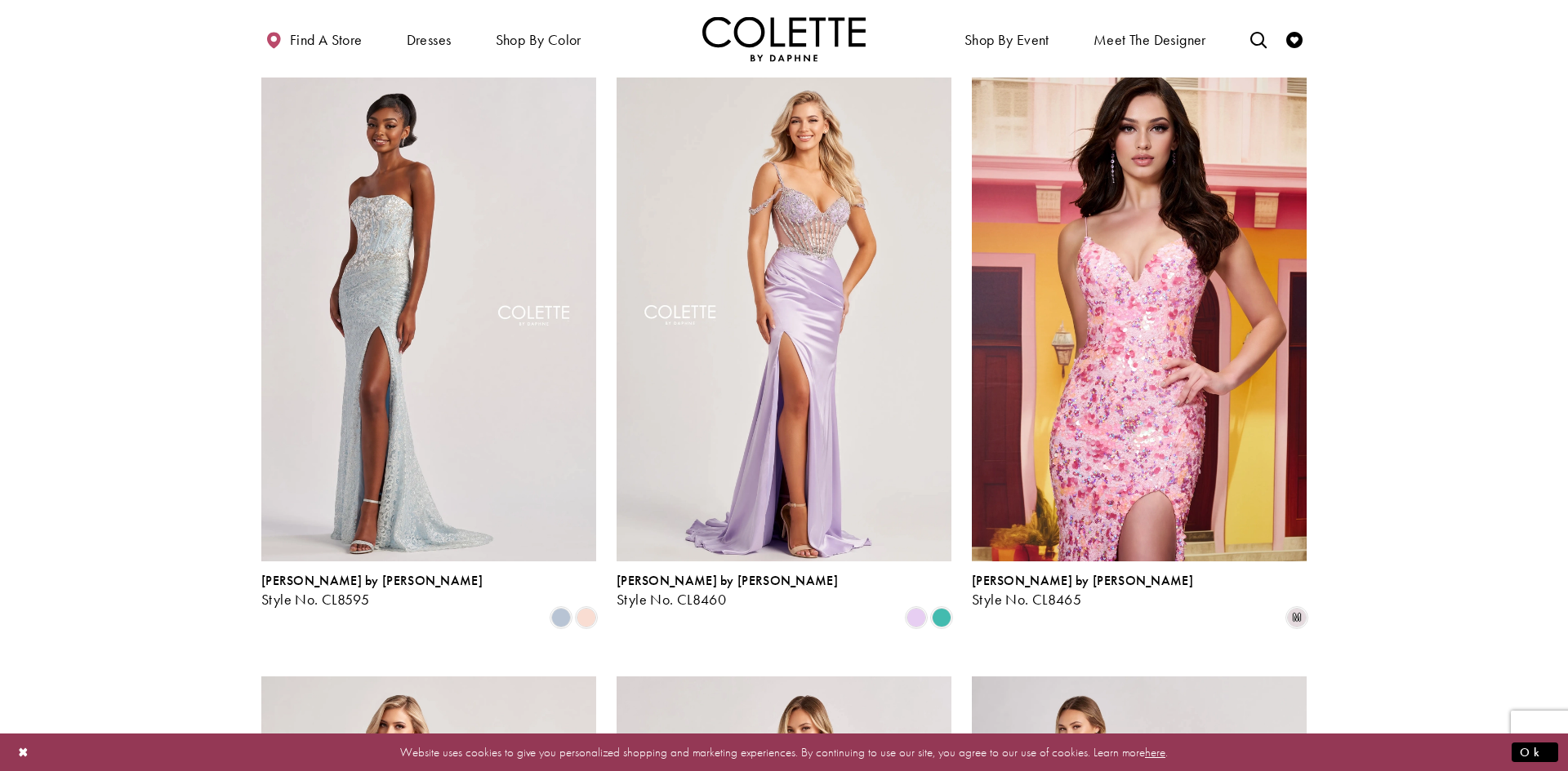
scroll to position [1025, 0]
click at [556, 607] on span "Product List" at bounding box center [561, 617] width 20 height 20
click at [583, 607] on span "Product List" at bounding box center [587, 617] width 20 height 20
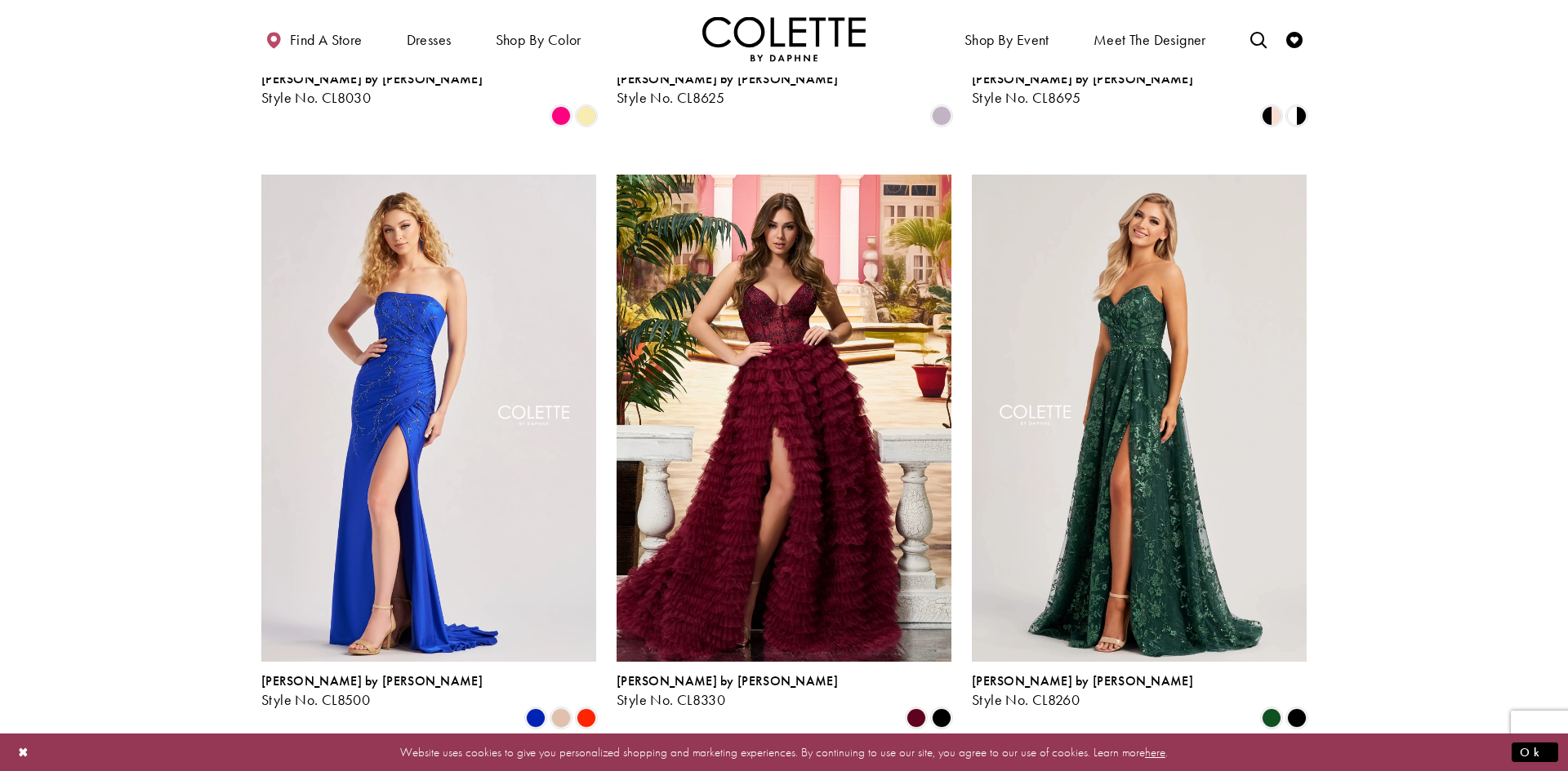
scroll to position [2138, 0]
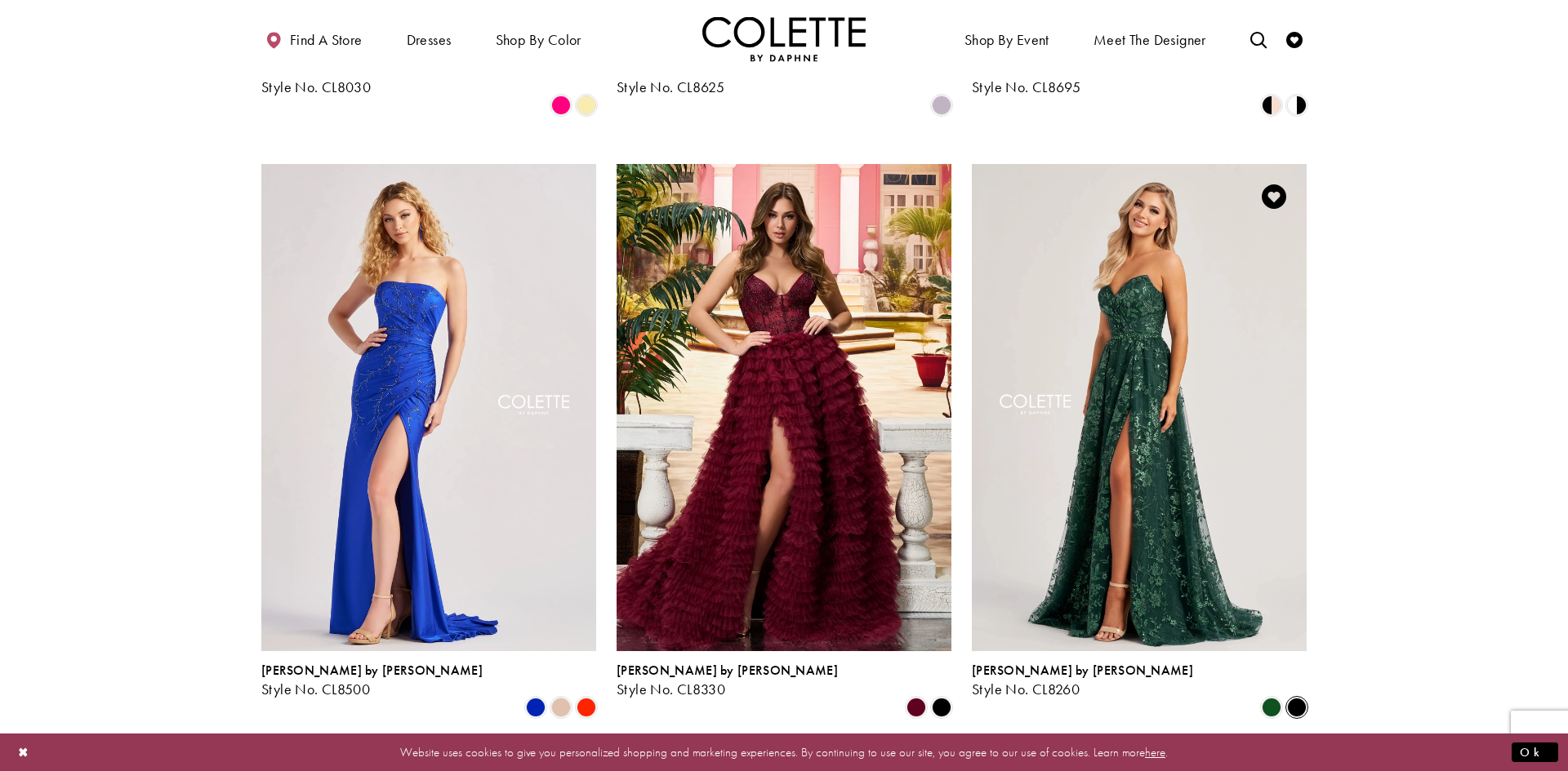
click at [1289, 698] on span "Product List" at bounding box center [1297, 708] width 20 height 20
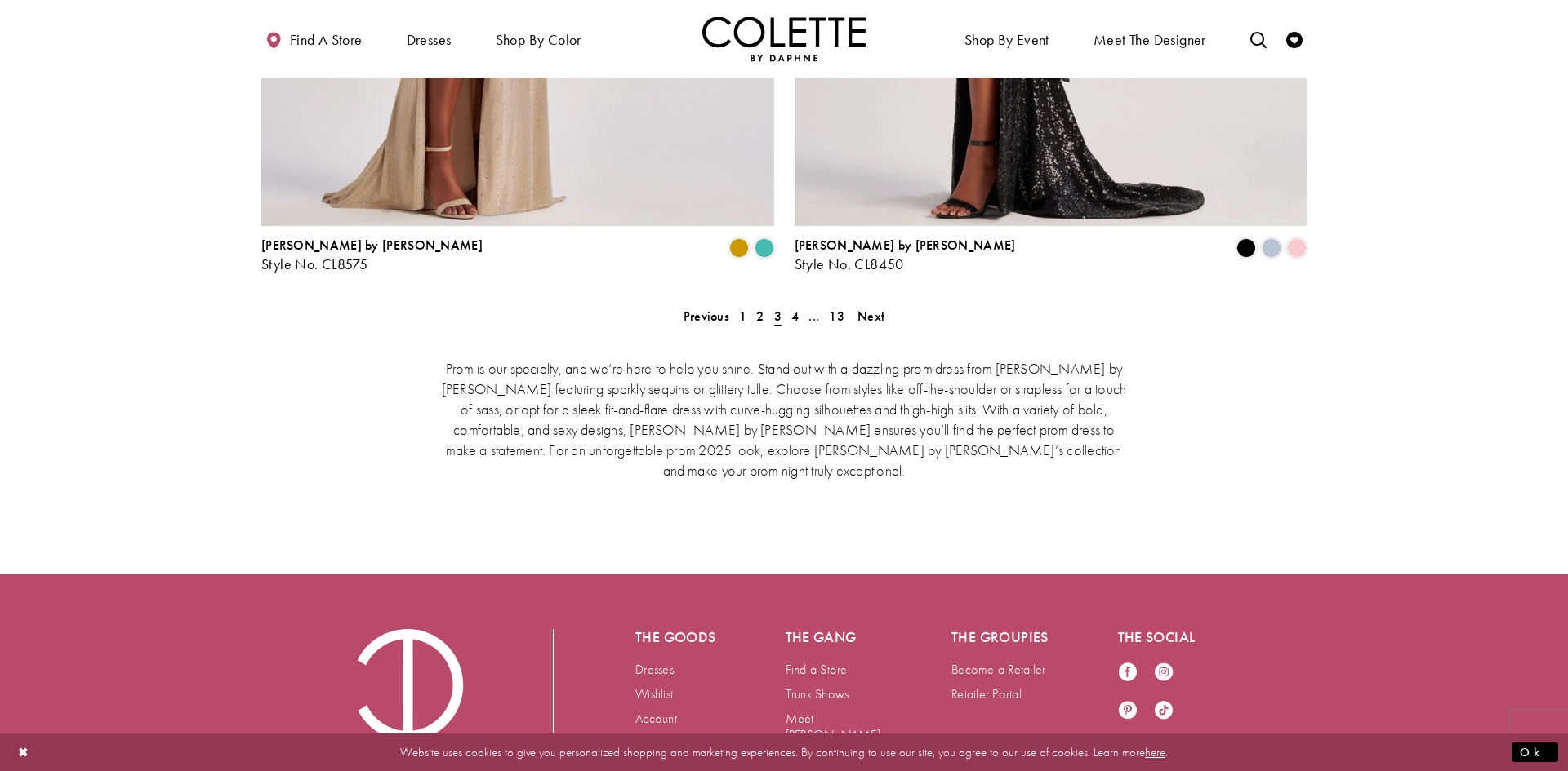
scroll to position [3428, 0]
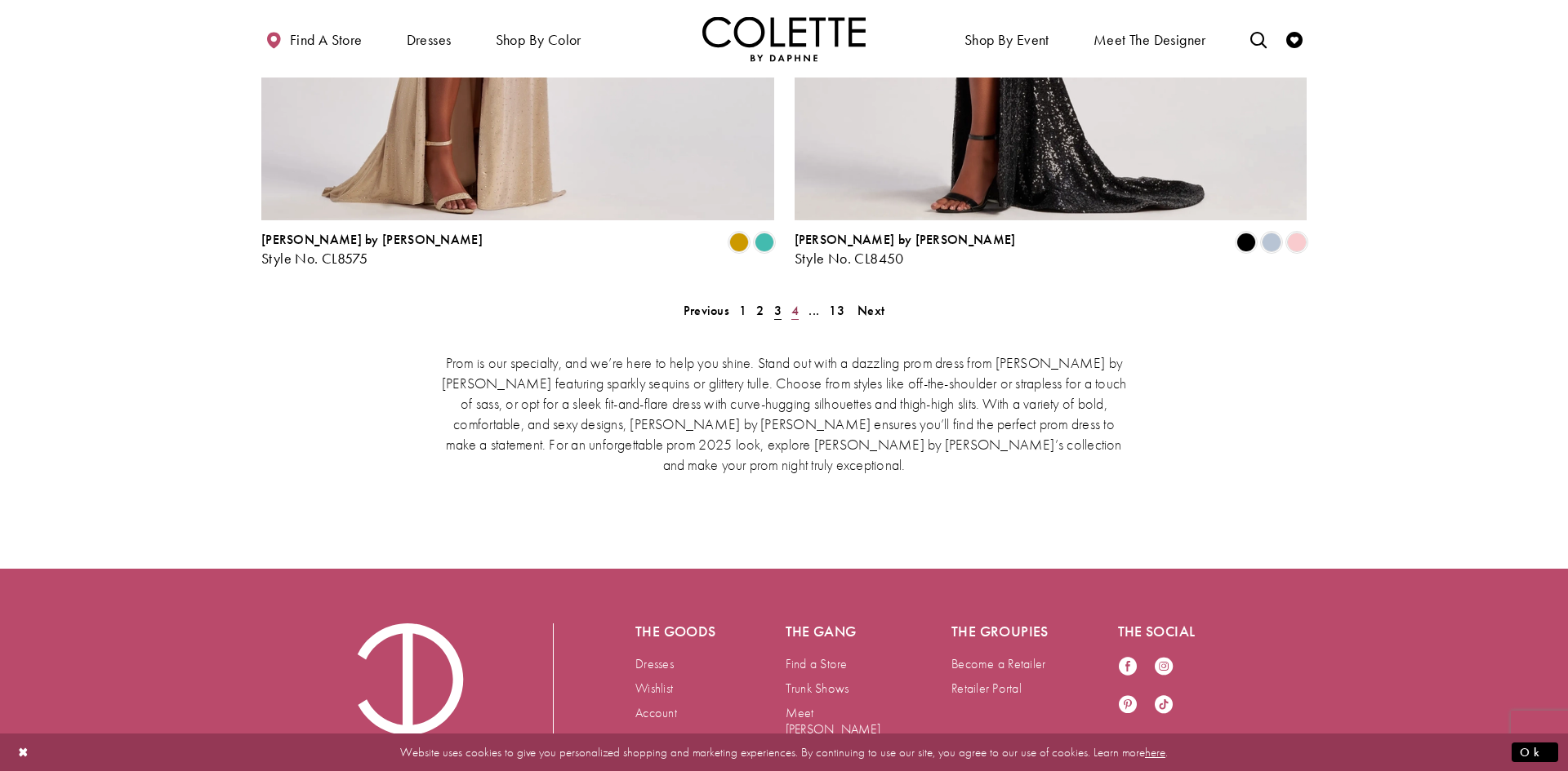
click at [793, 302] on span "4" at bounding box center [795, 310] width 7 height 17
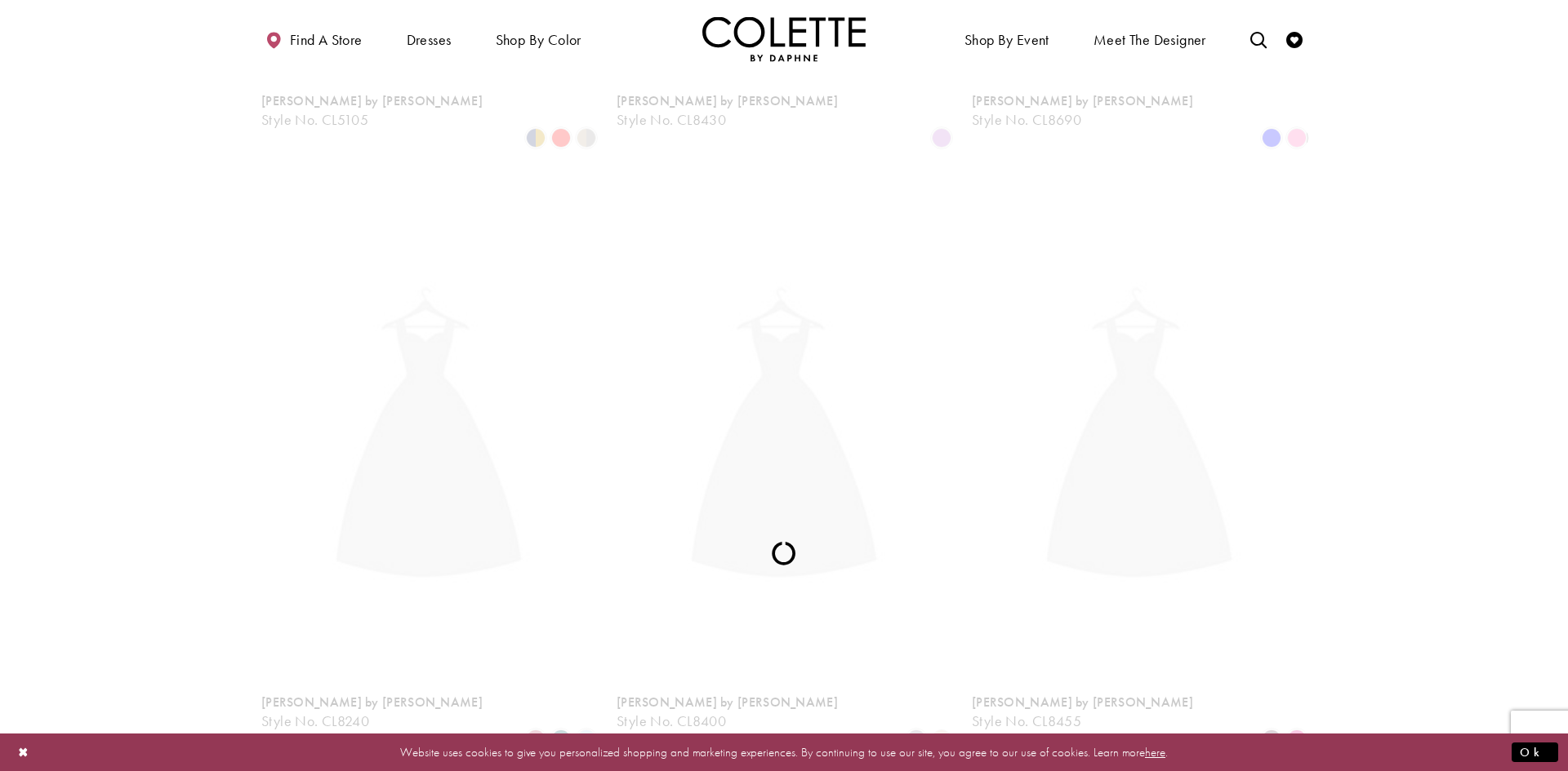
scroll to position [419, 0]
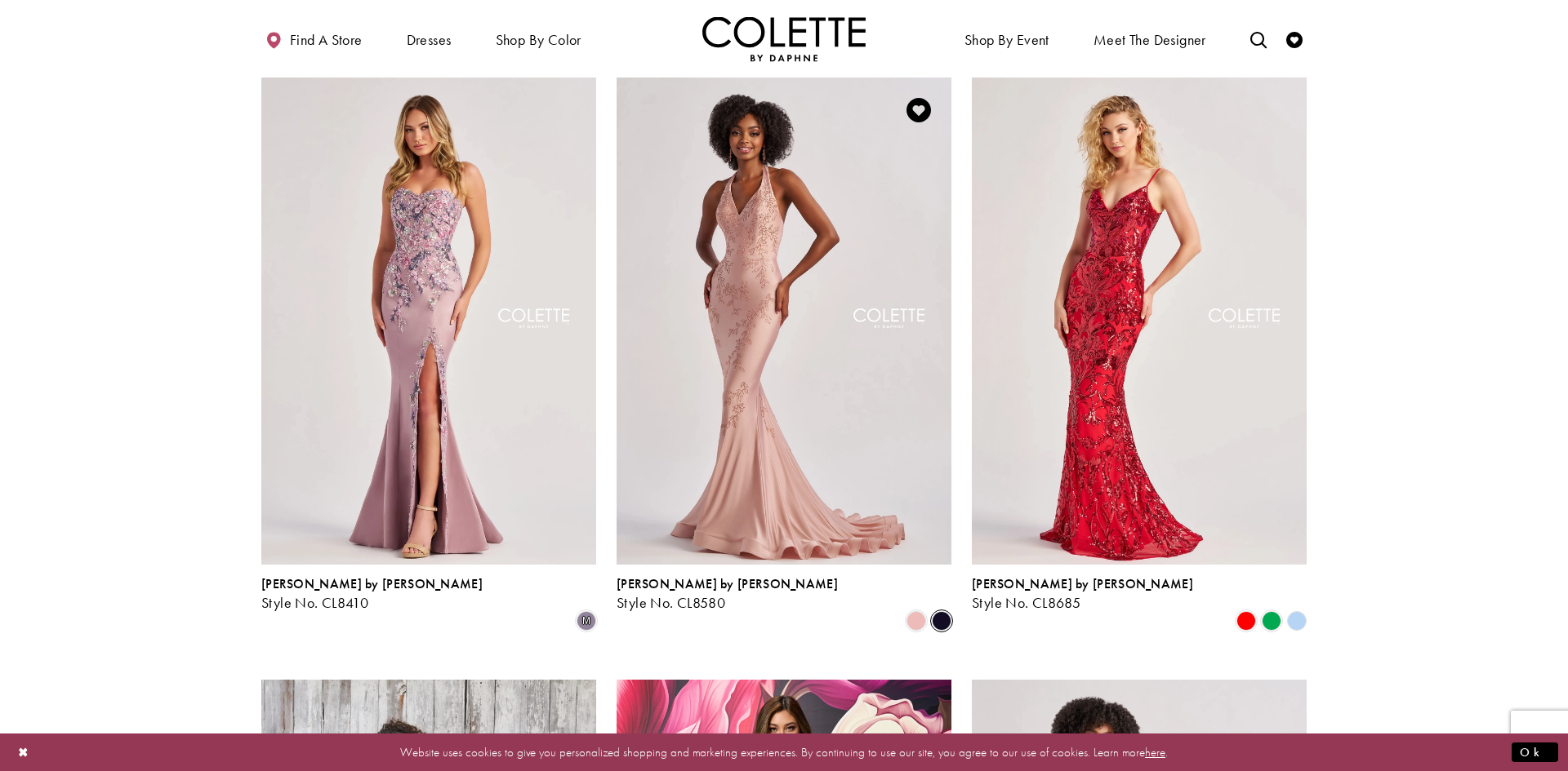
click at [949, 611] on span "Product List" at bounding box center [941, 621] width 20 height 20
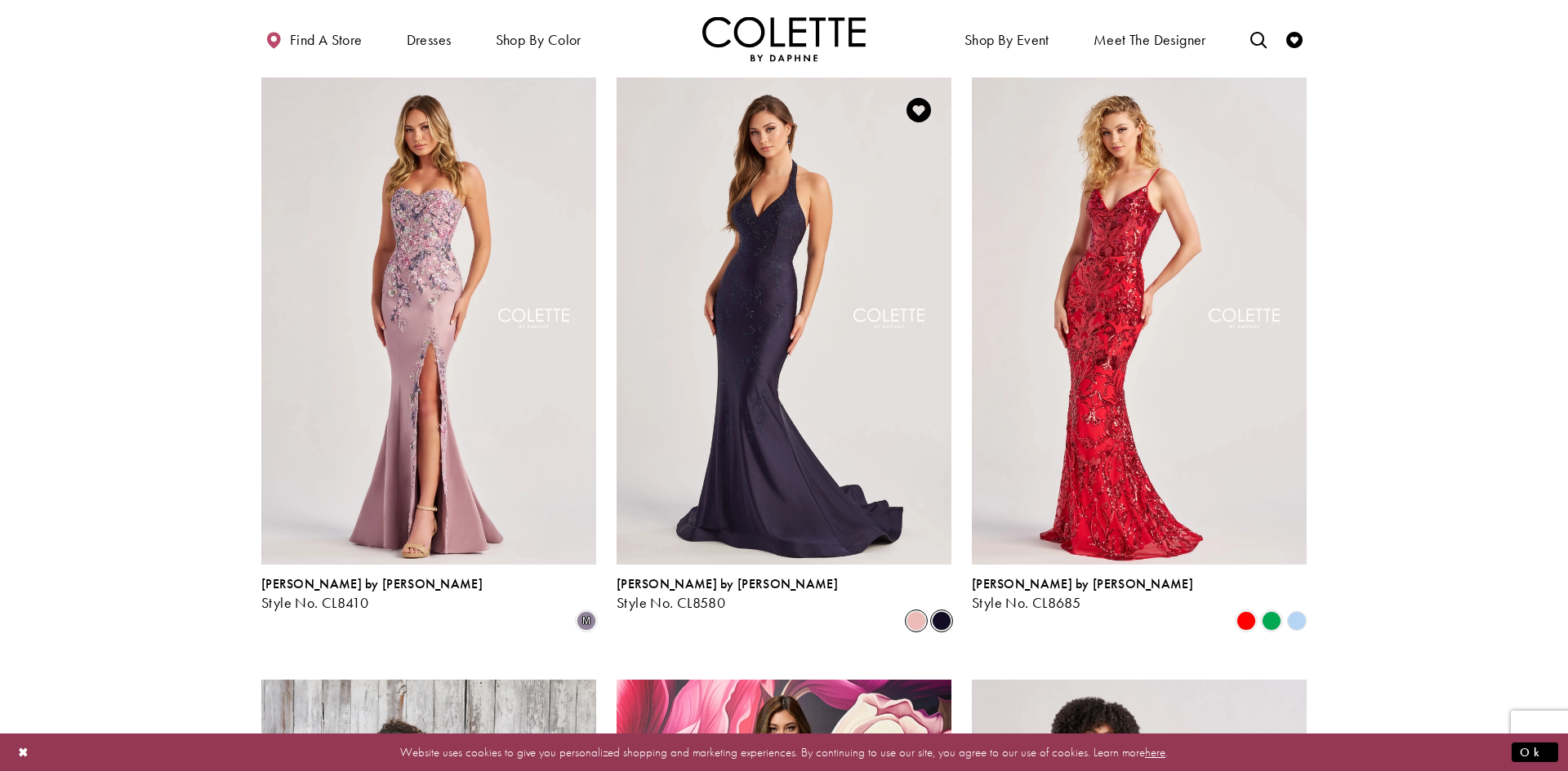
click at [921, 611] on span "Product List" at bounding box center [916, 621] width 20 height 20
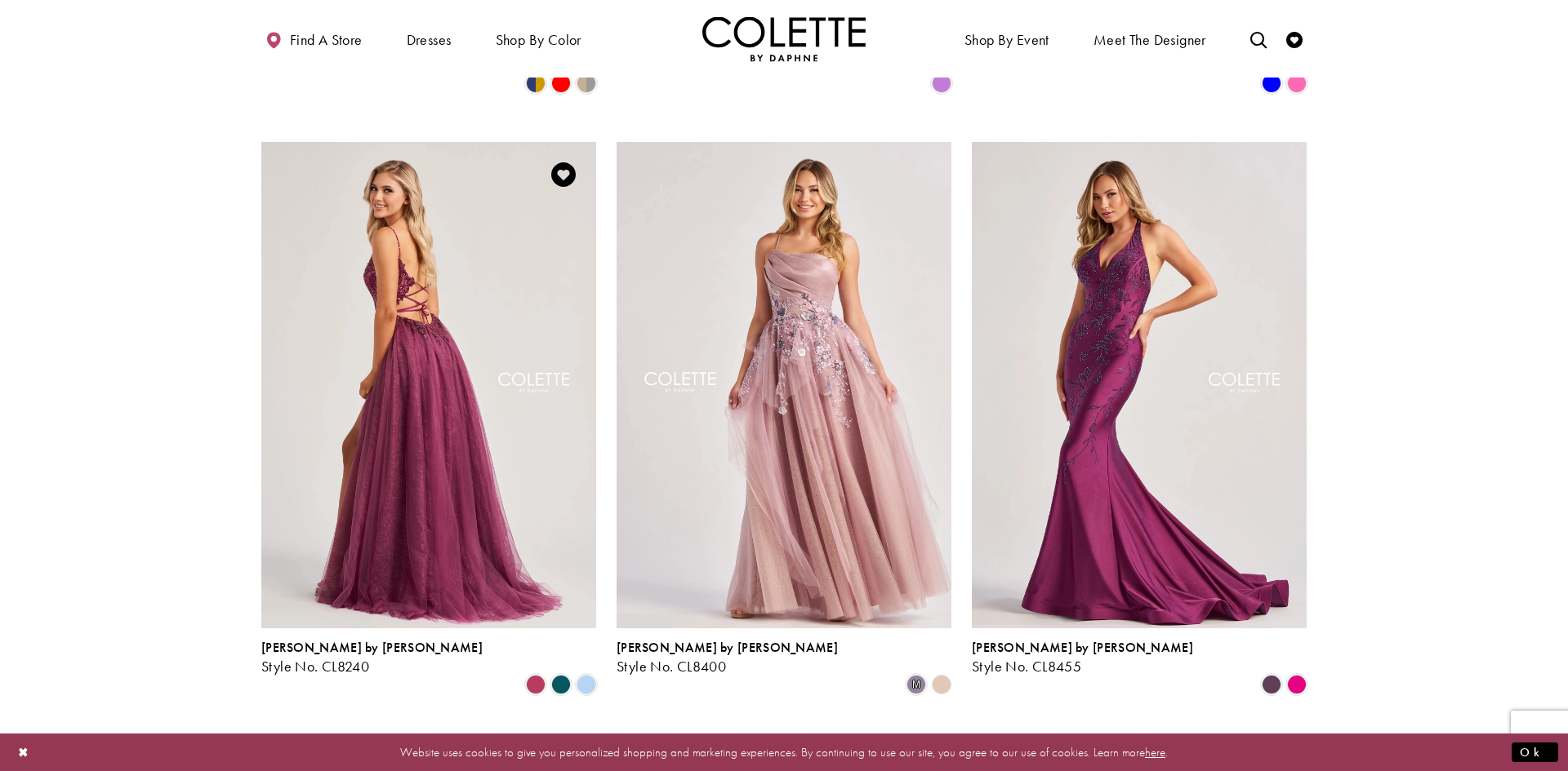
scroll to position [1559, 0]
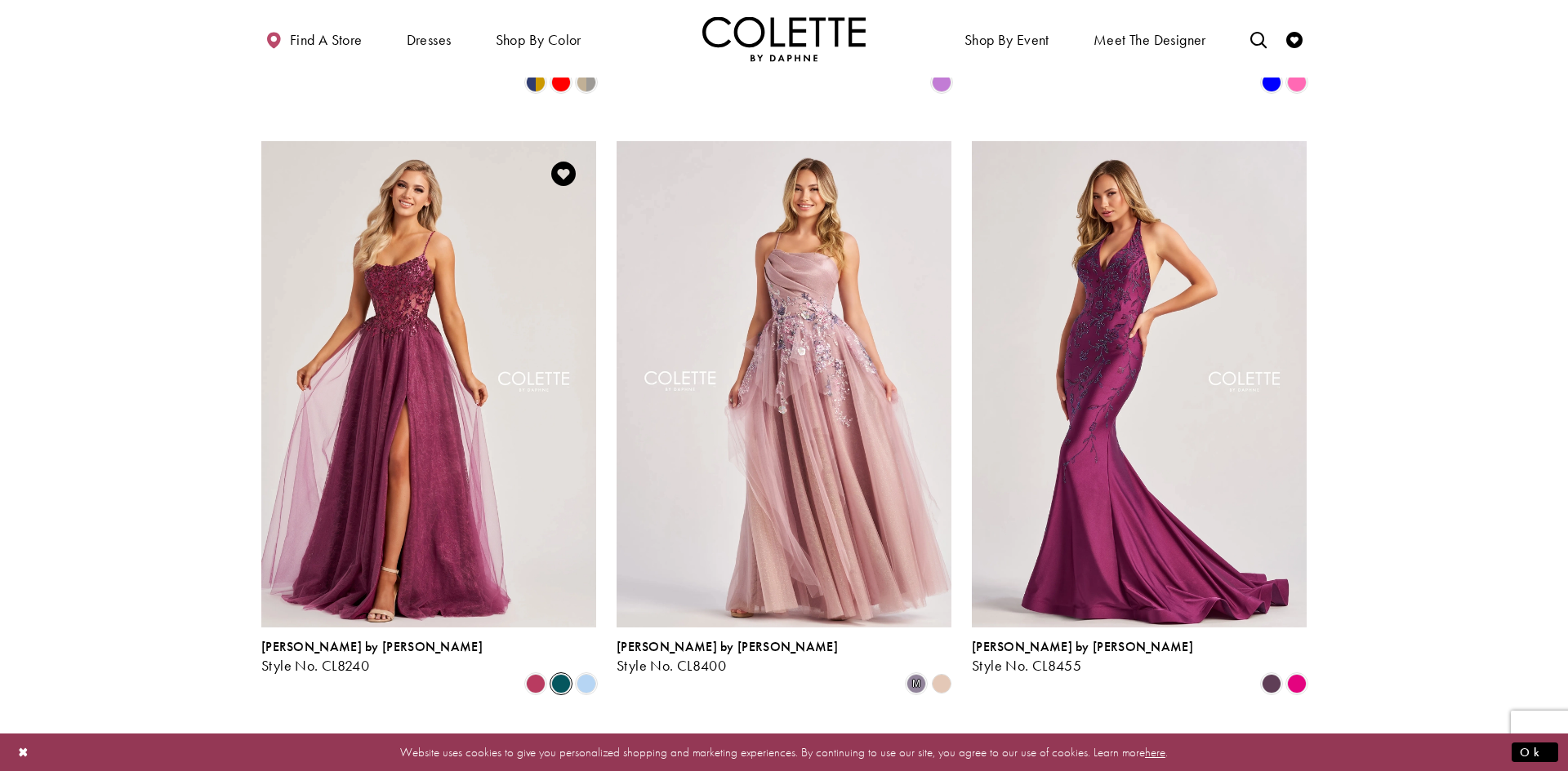
click at [558, 674] on span "Product List" at bounding box center [561, 684] width 20 height 20
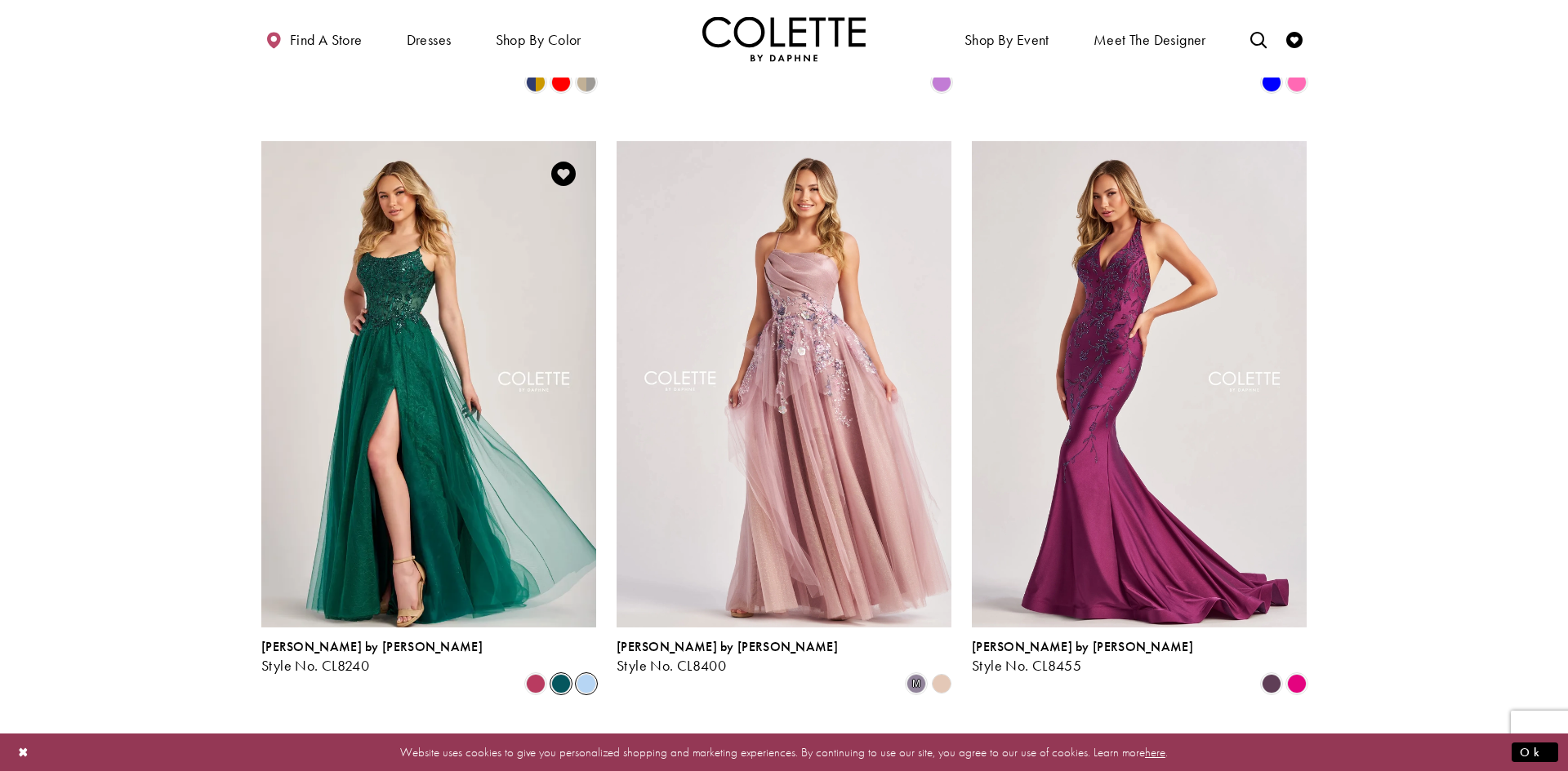
click at [582, 674] on span "Product List" at bounding box center [587, 684] width 20 height 20
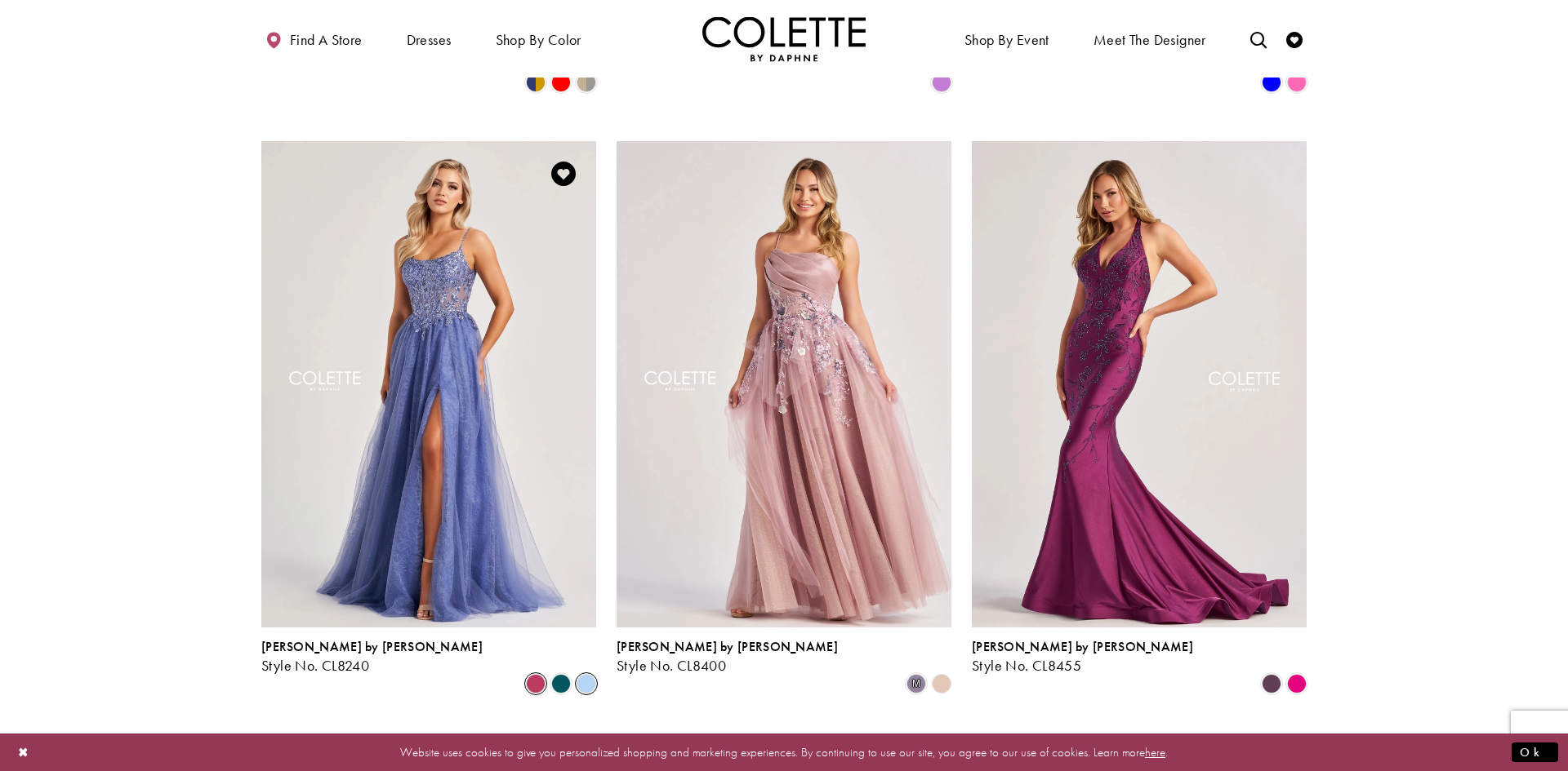
click at [534, 674] on span "Product List" at bounding box center [536, 684] width 20 height 20
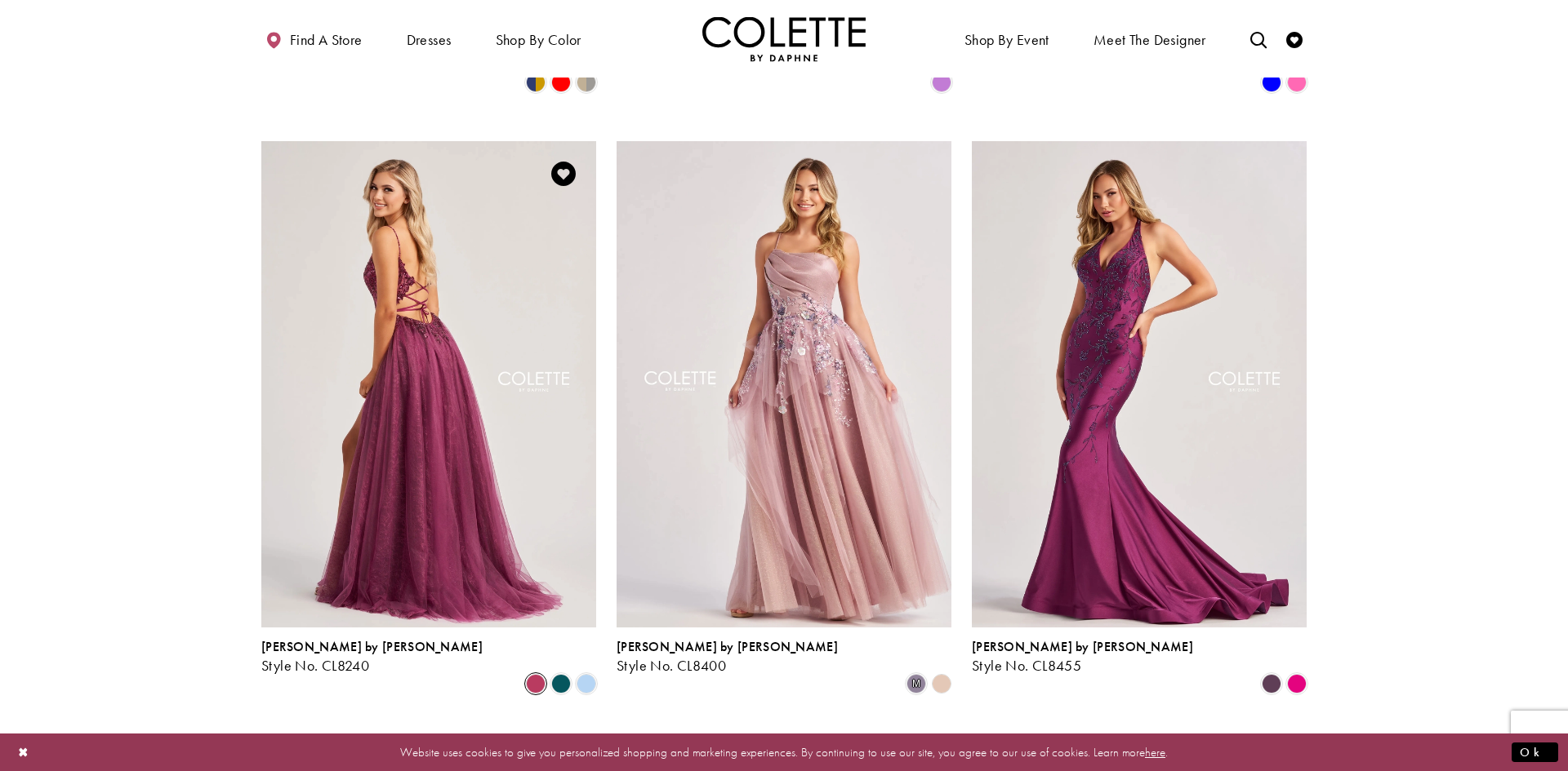
click at [395, 255] on img "Visit Colette by Daphne Style No. CL8240 Page" at bounding box center [428, 384] width 335 height 486
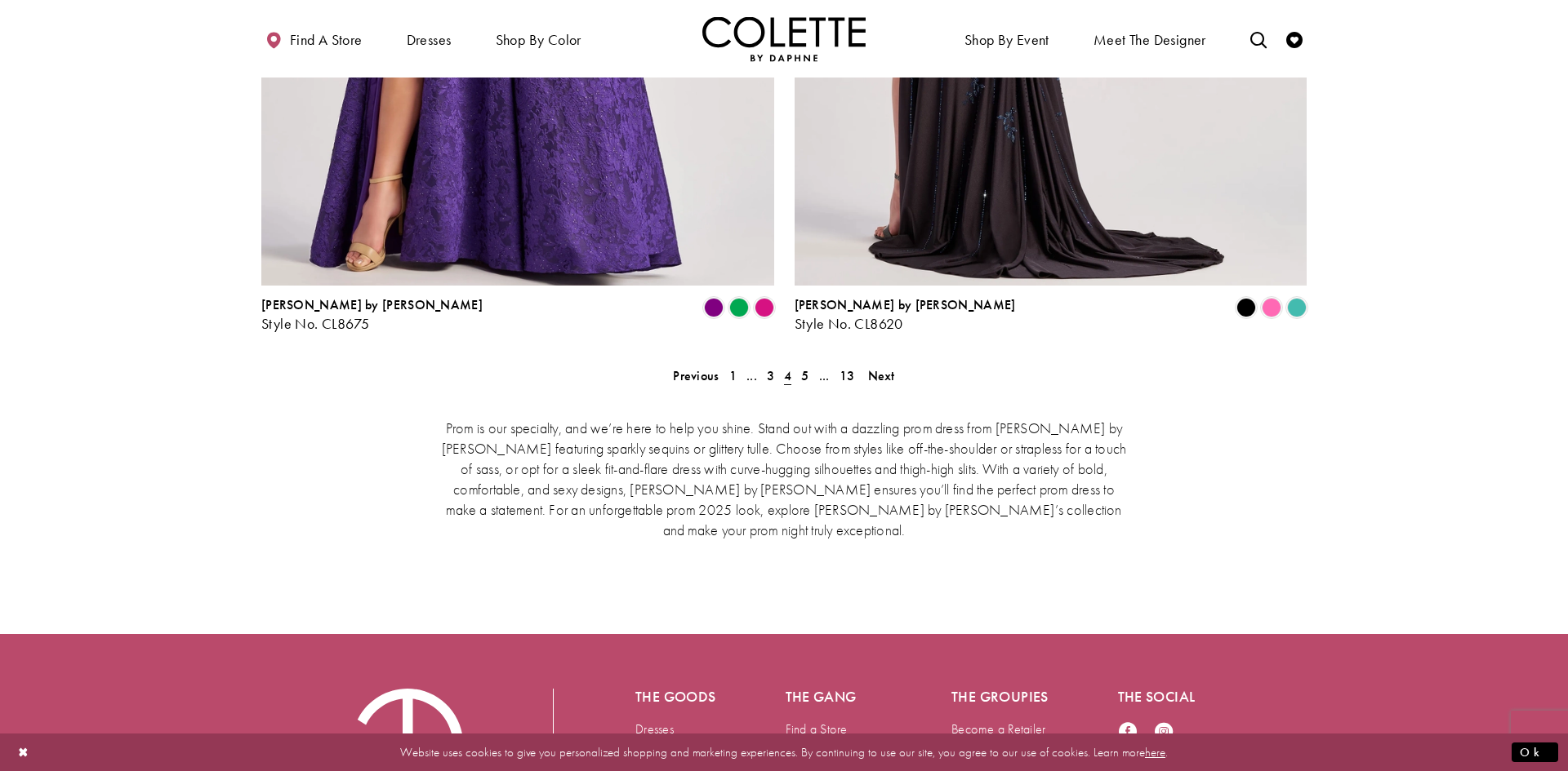
scroll to position [3365, 0]
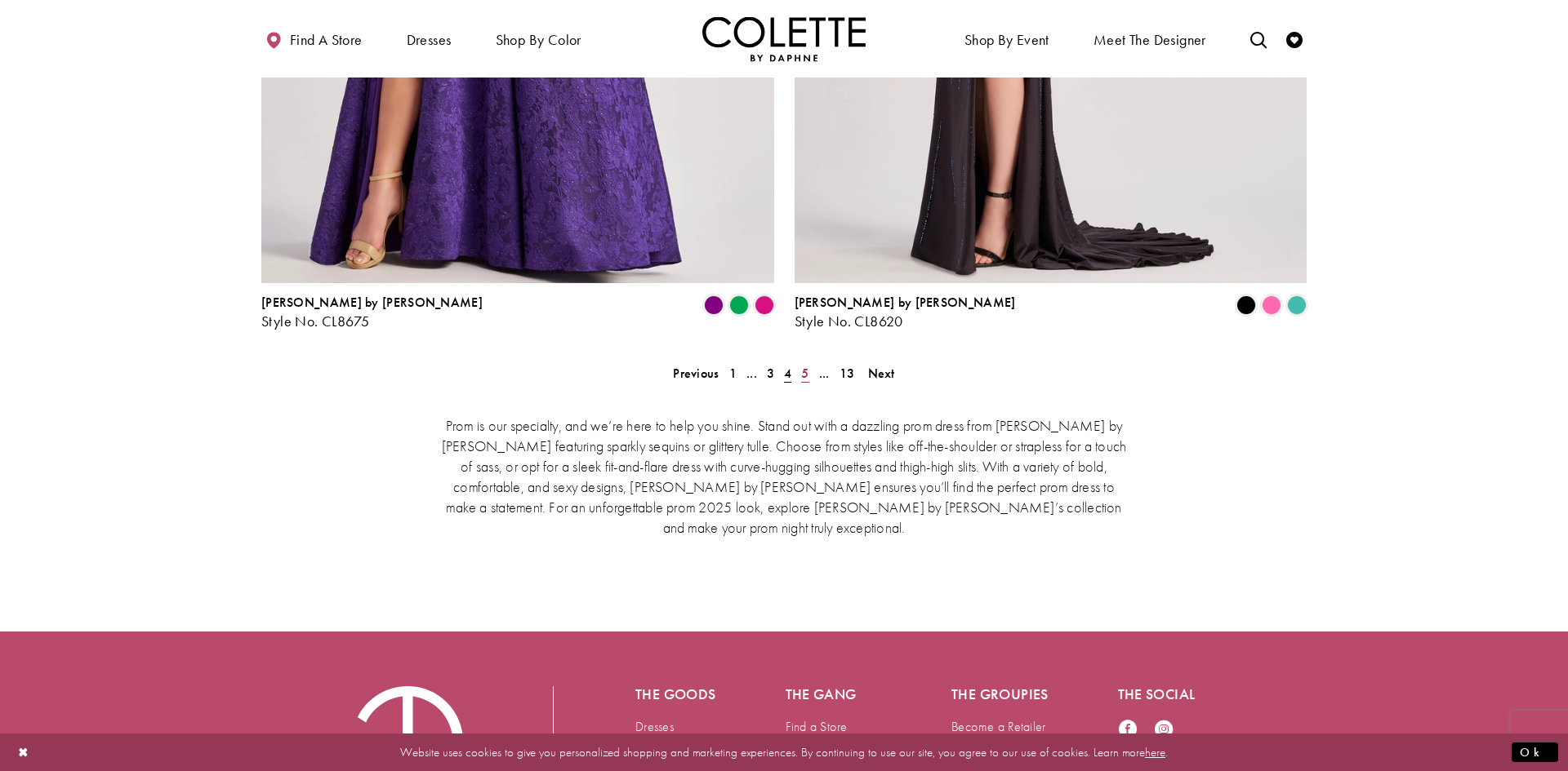
click at [806, 365] on span "5" at bounding box center [805, 373] width 7 height 17
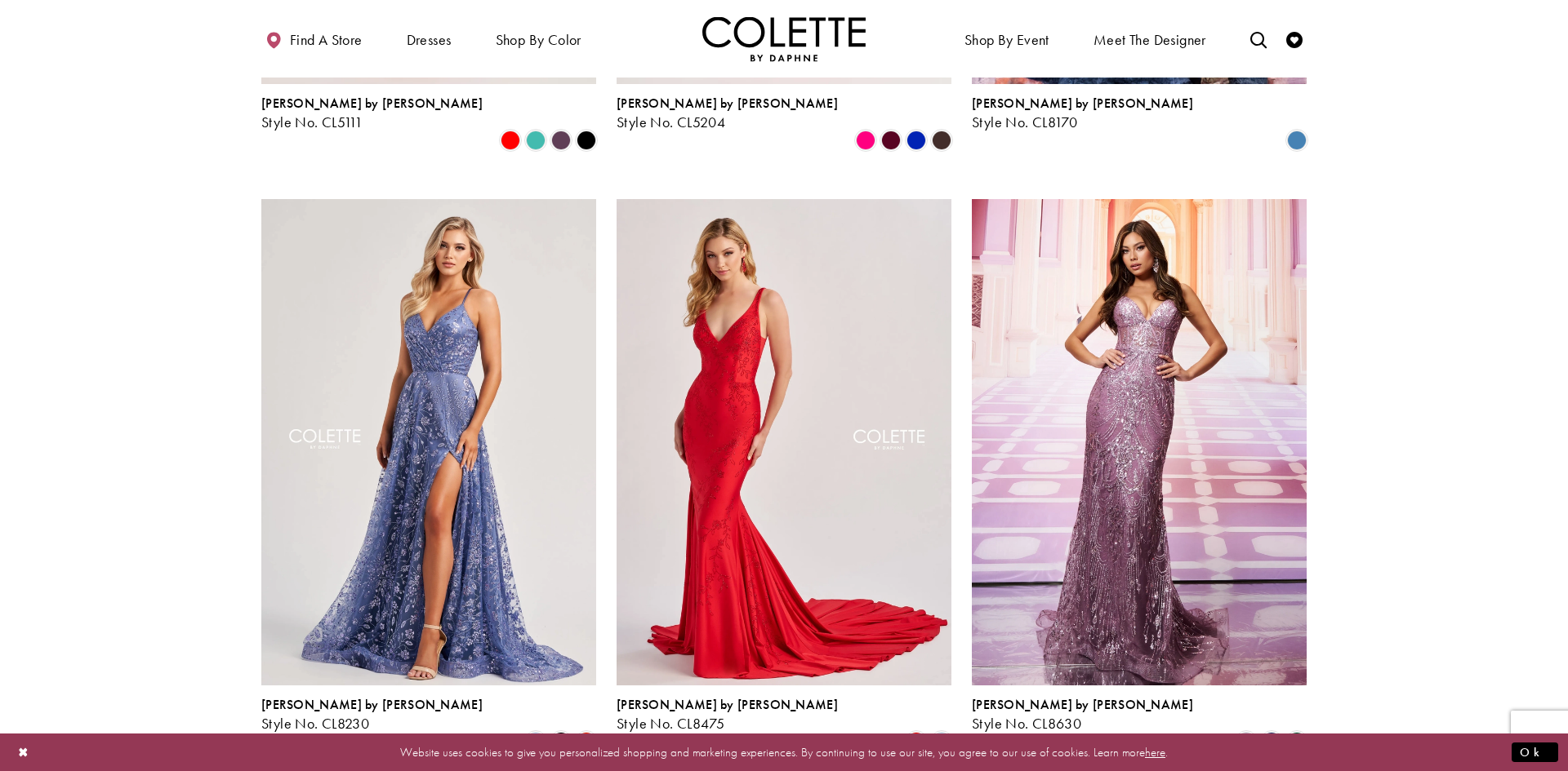
scroll to position [1503, 0]
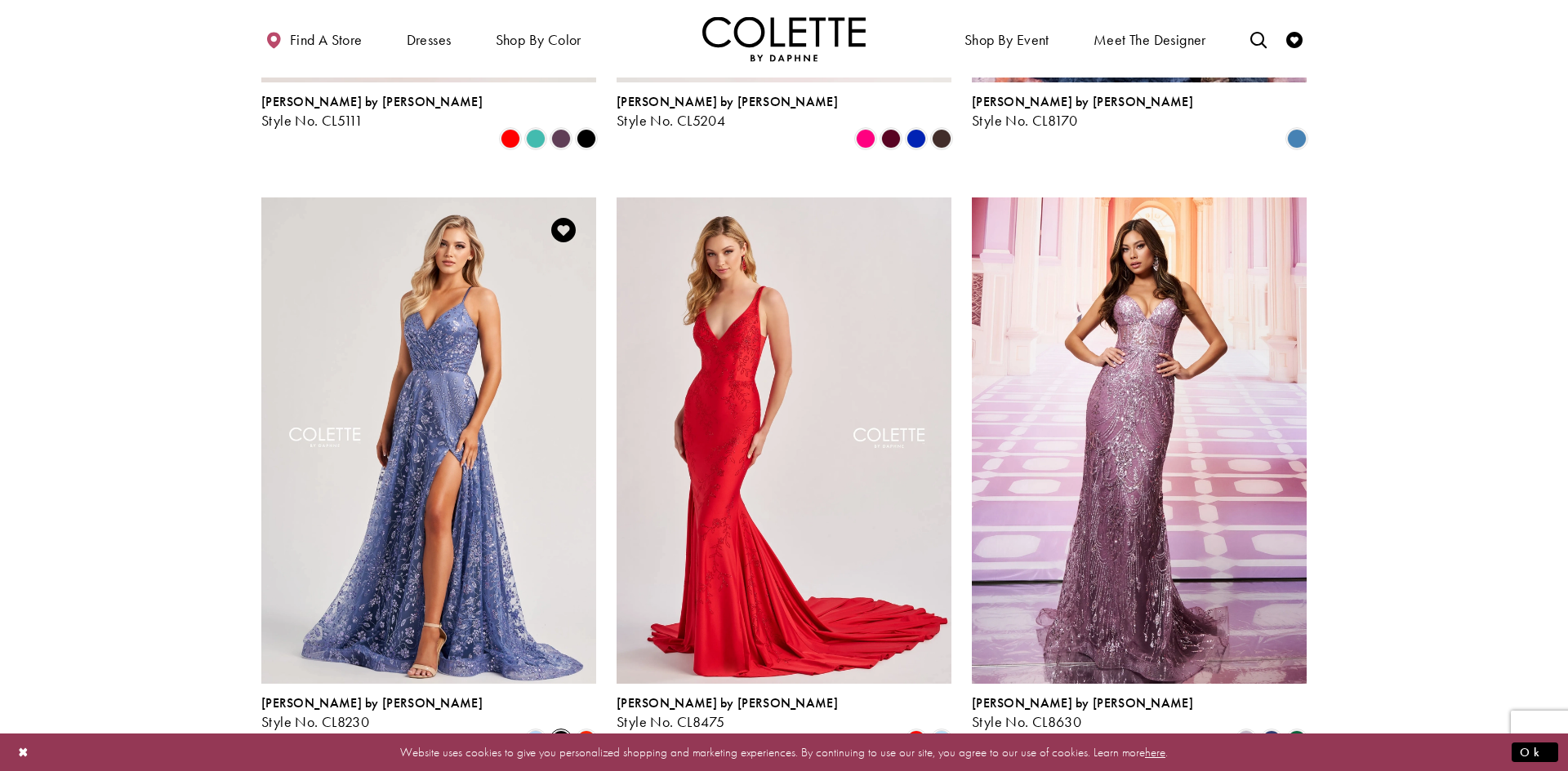
click at [560, 730] on span "Product List" at bounding box center [561, 740] width 20 height 20
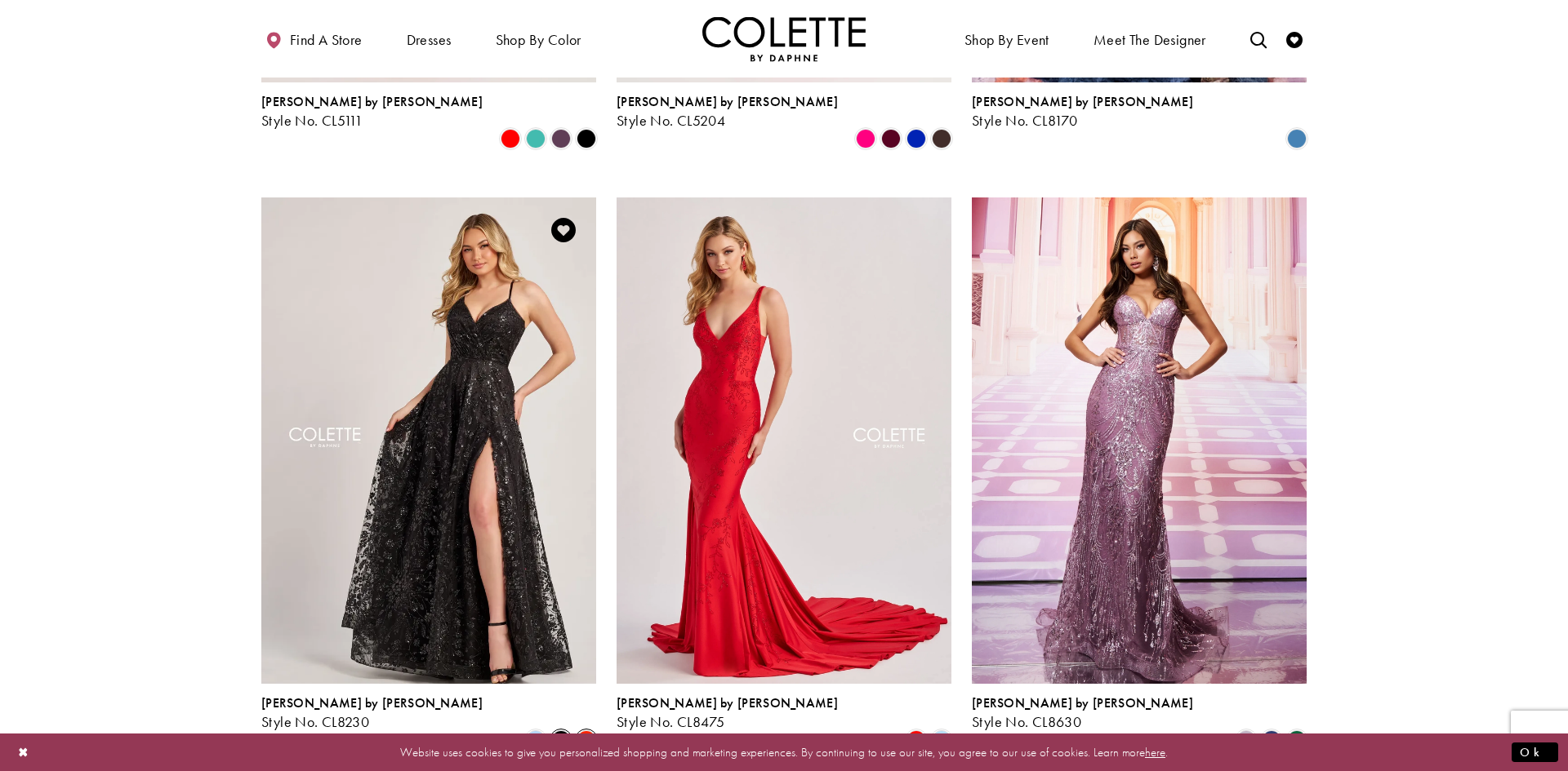
click at [578, 730] on span "Product List" at bounding box center [587, 740] width 20 height 20
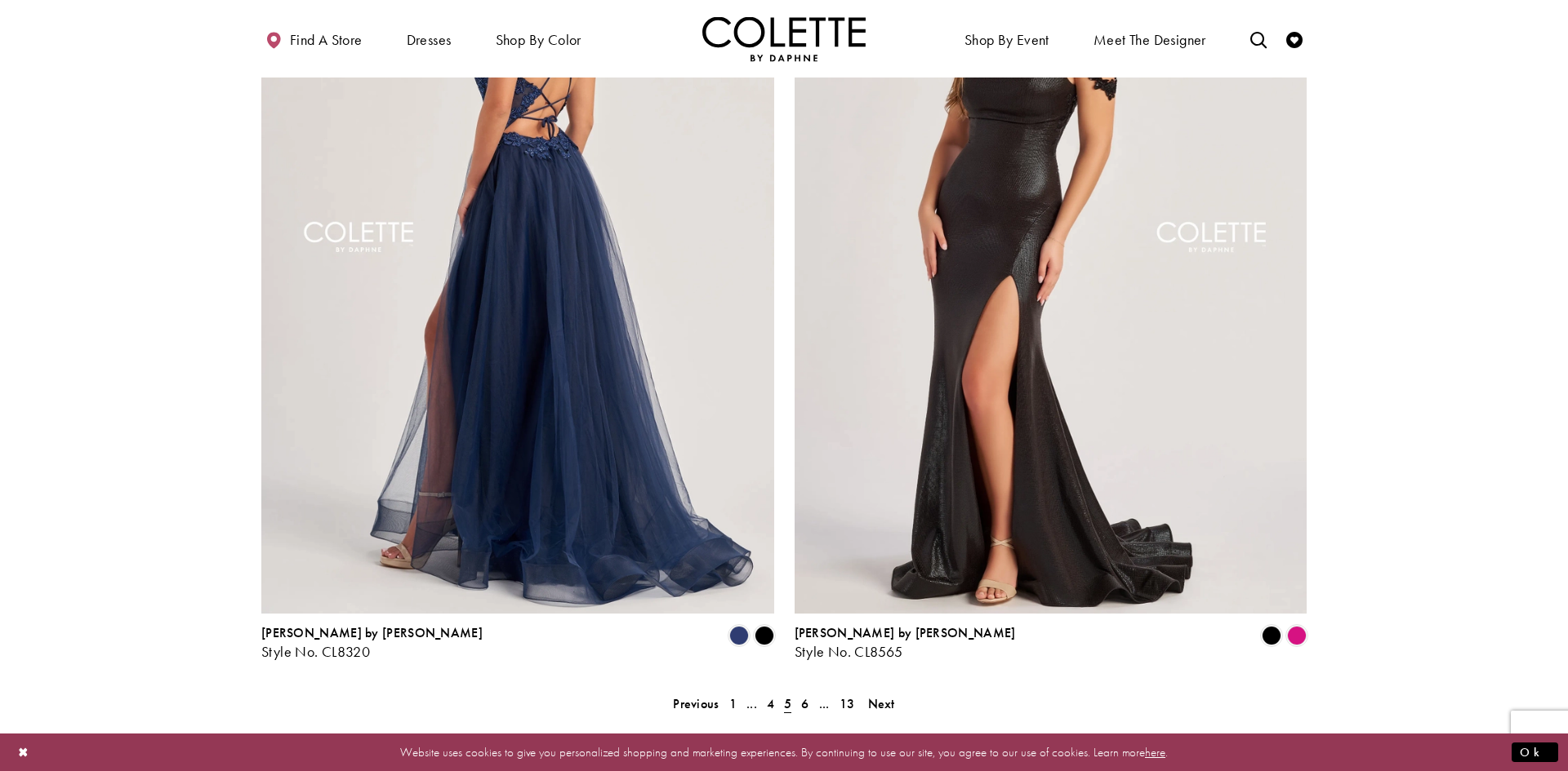
scroll to position [3038, 0]
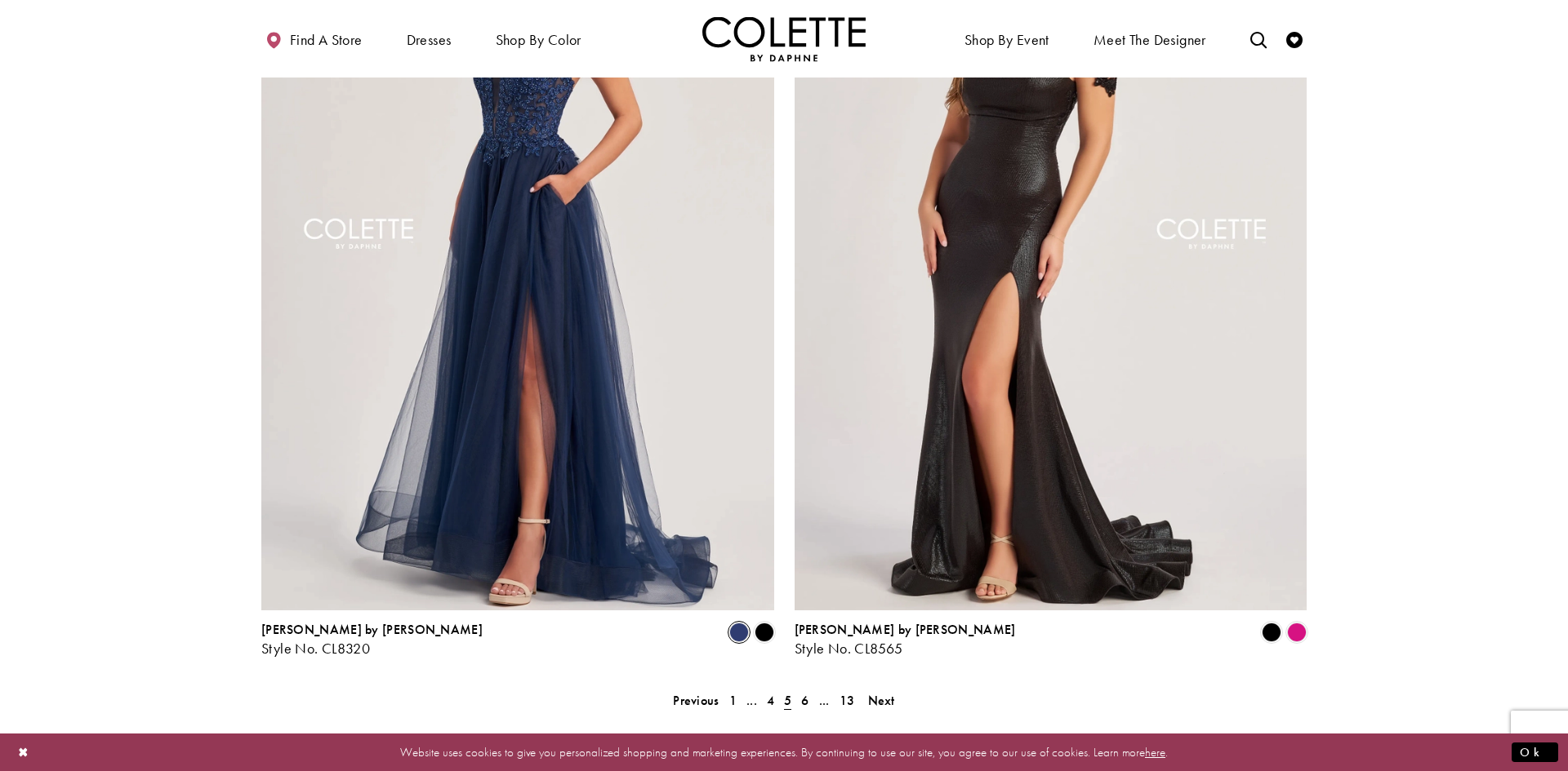
click at [731, 623] on span "Product List" at bounding box center [739, 633] width 20 height 20
click at [765, 623] on span "Product List" at bounding box center [764, 633] width 20 height 20
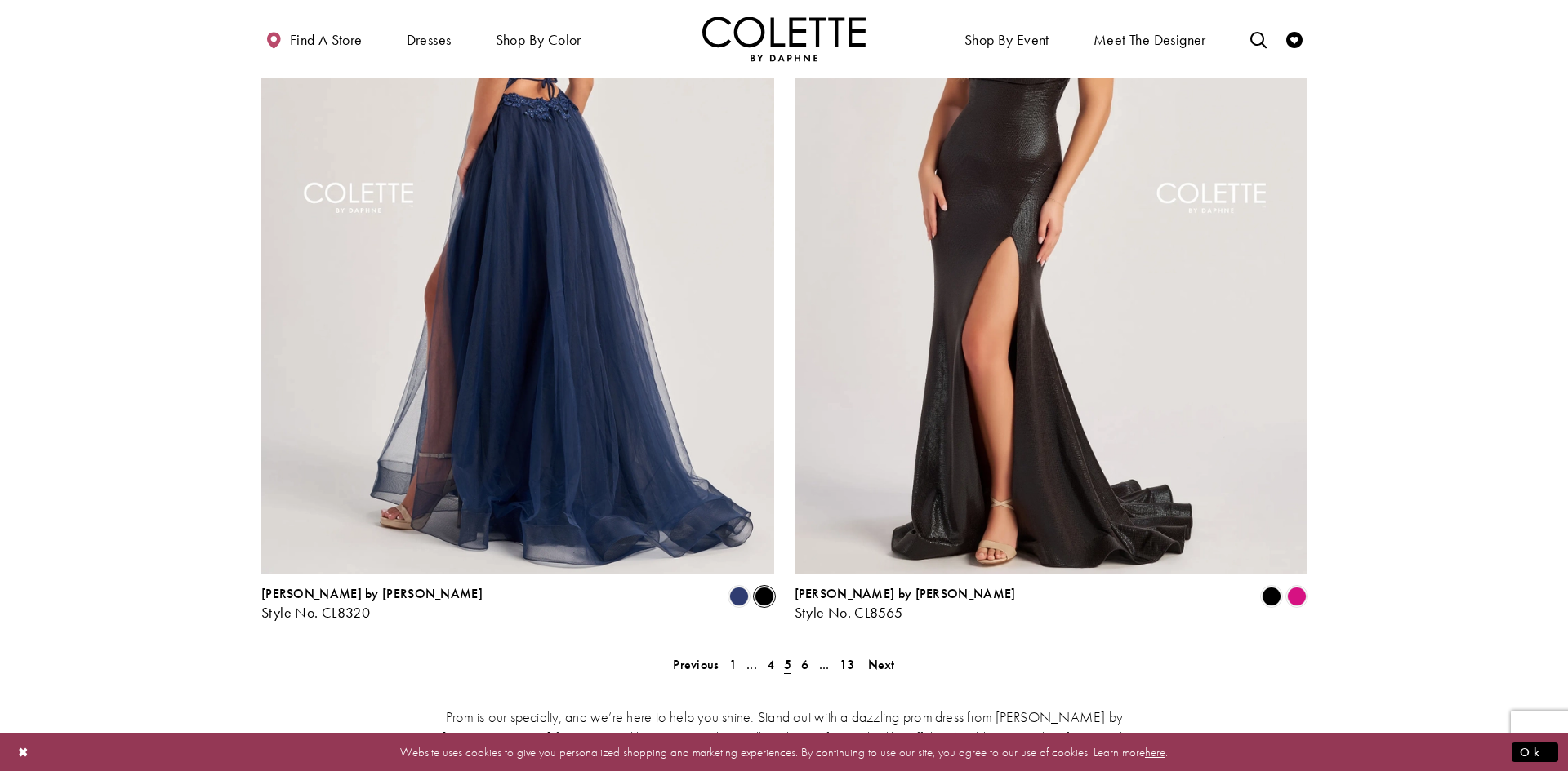
scroll to position [3077, 0]
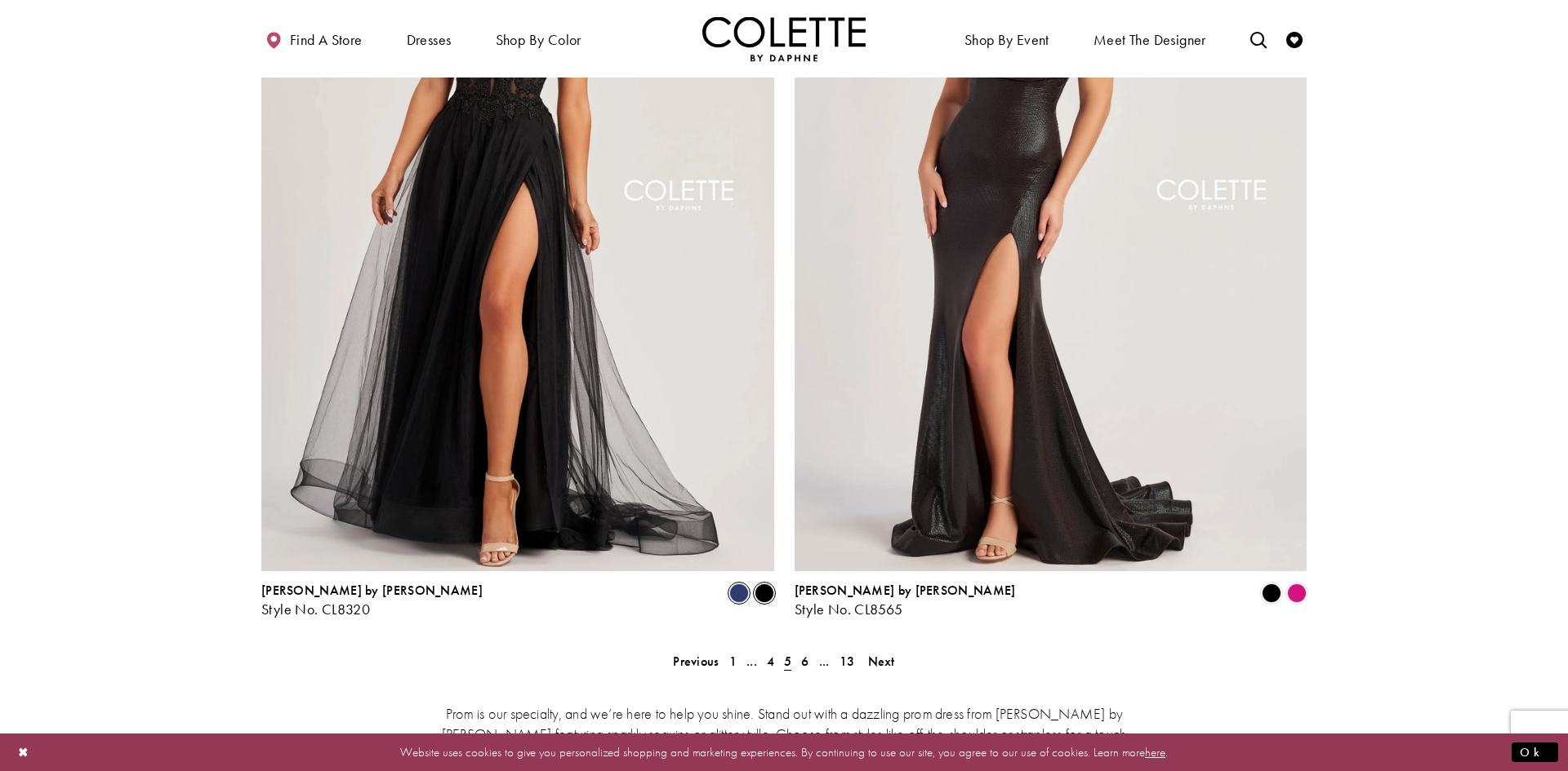
click at [745, 584] on span "Product List" at bounding box center [739, 594] width 20 height 20
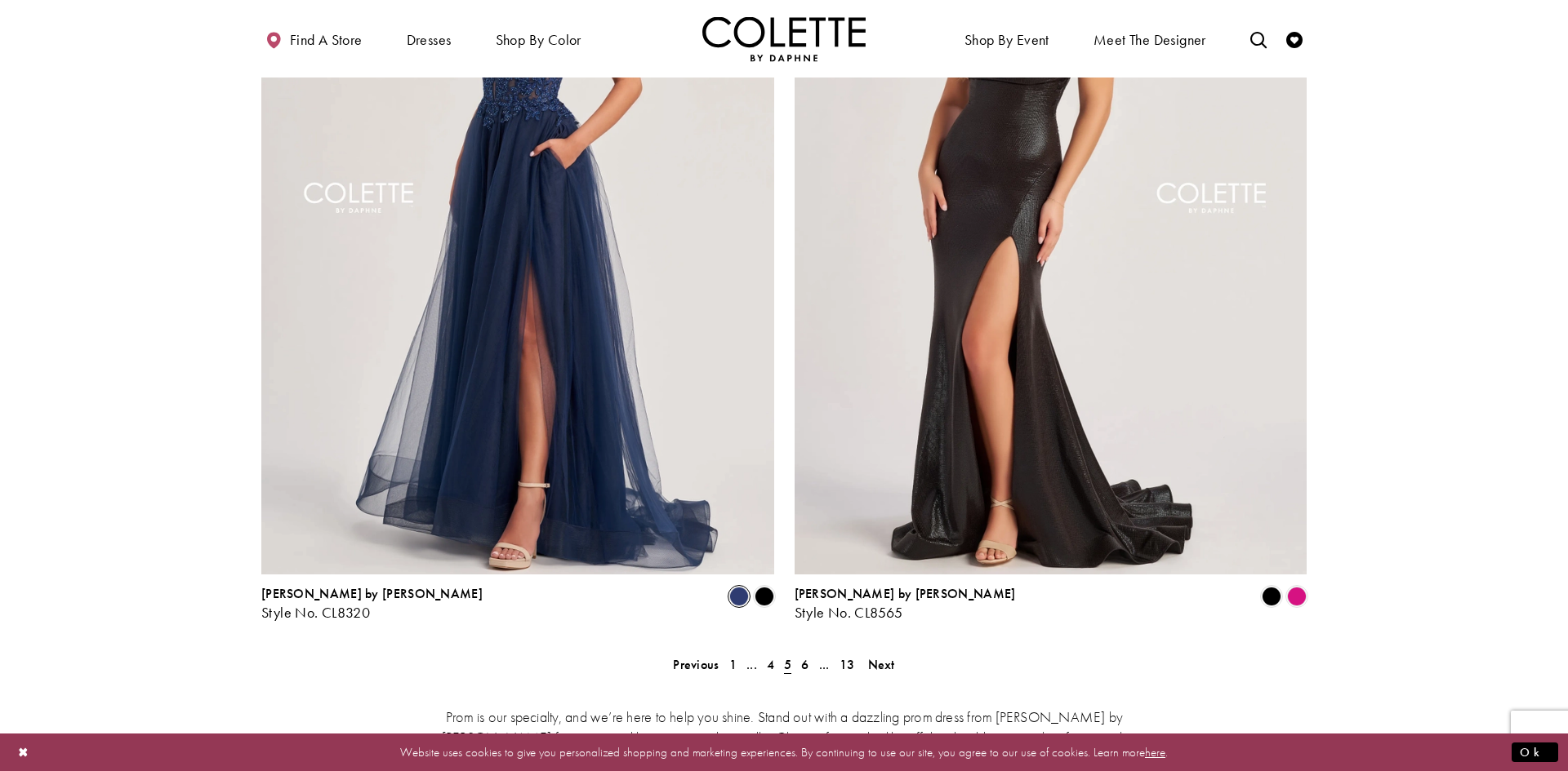
scroll to position [3075, 0]
click at [802, 656] on span "6" at bounding box center [805, 664] width 7 height 17
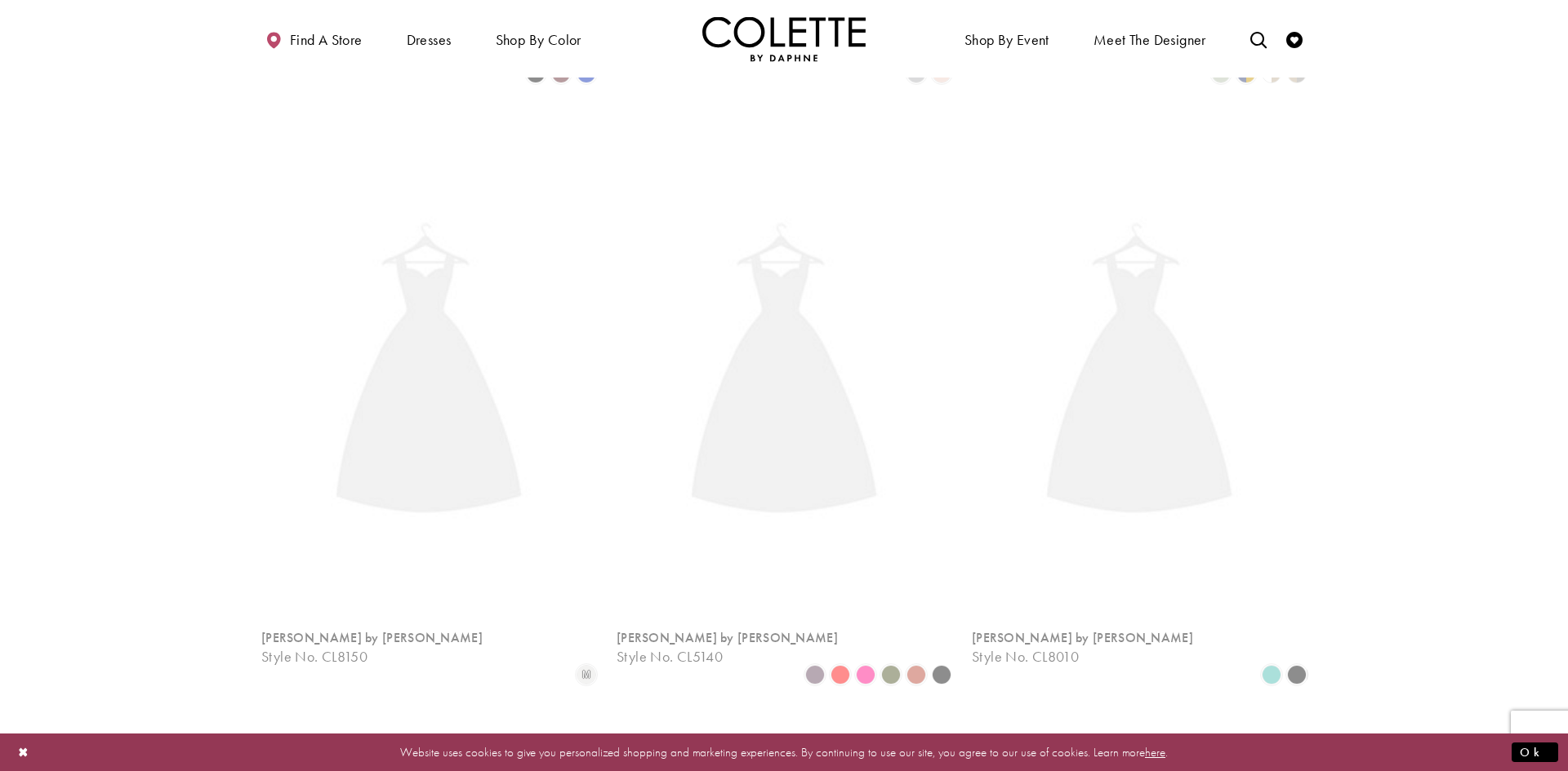
scroll to position [419, 0]
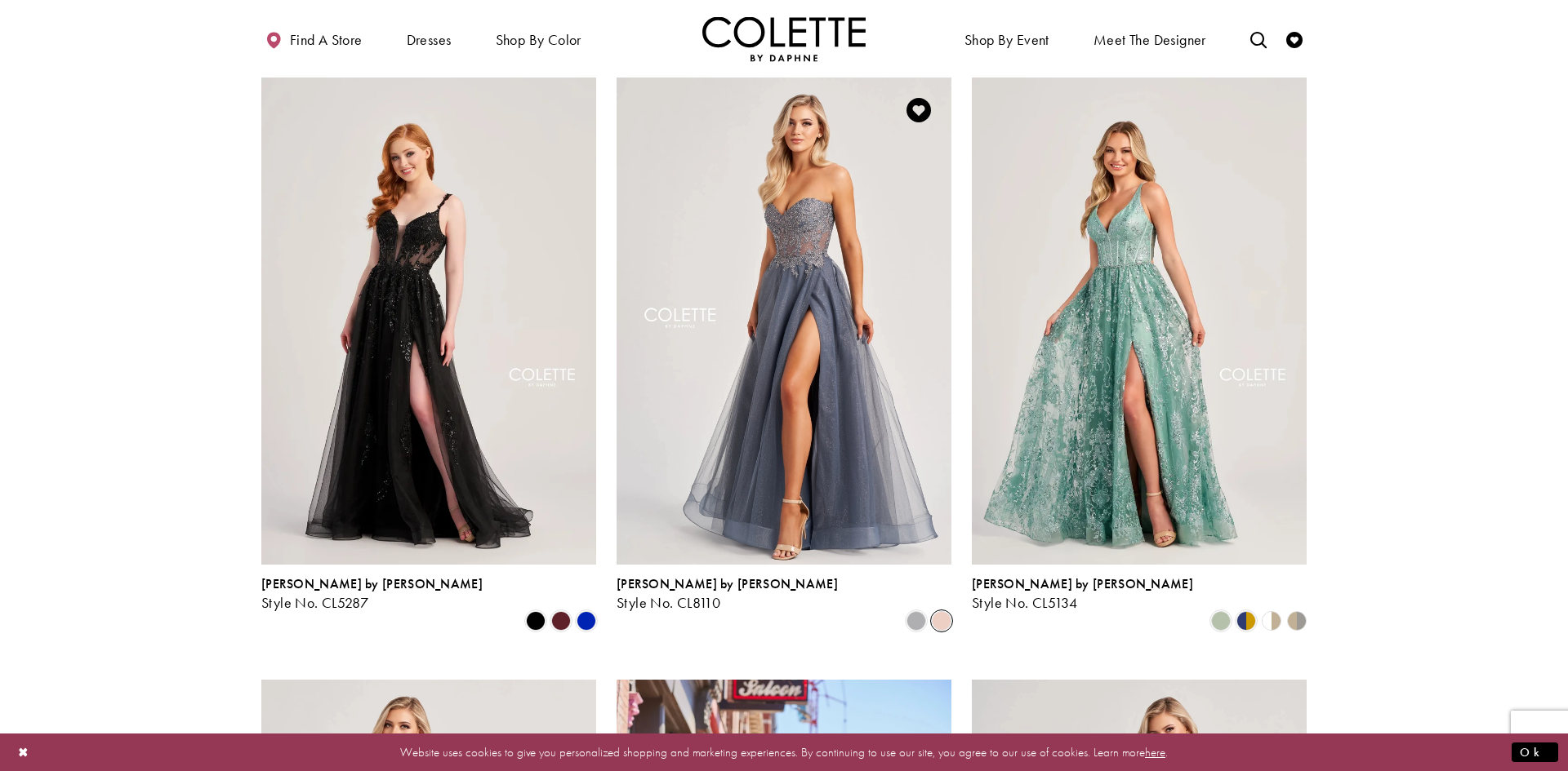
click at [931, 611] on span "Product List" at bounding box center [941, 621] width 20 height 20
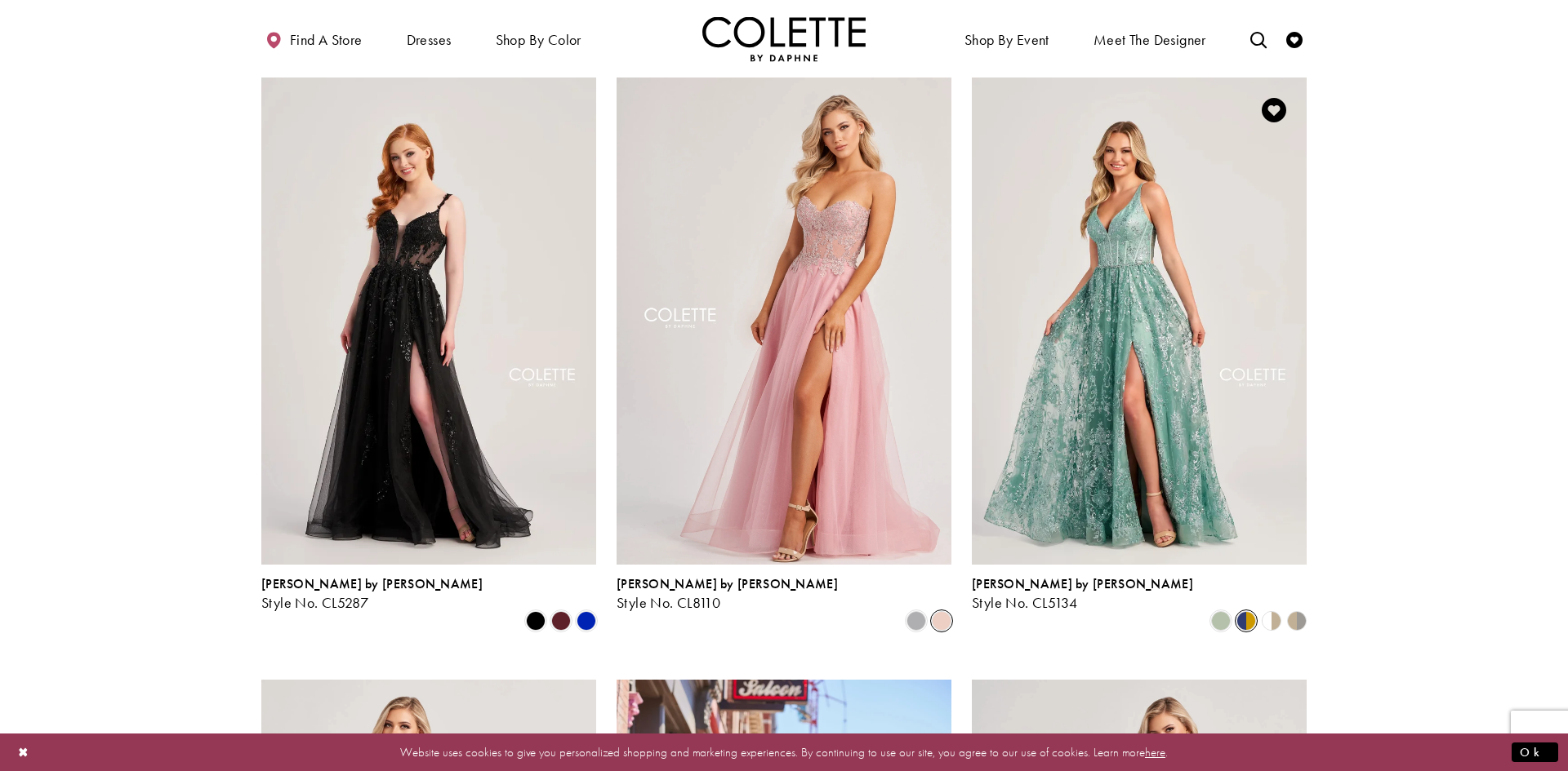
click at [1243, 611] on span "Product List" at bounding box center [1246, 621] width 20 height 20
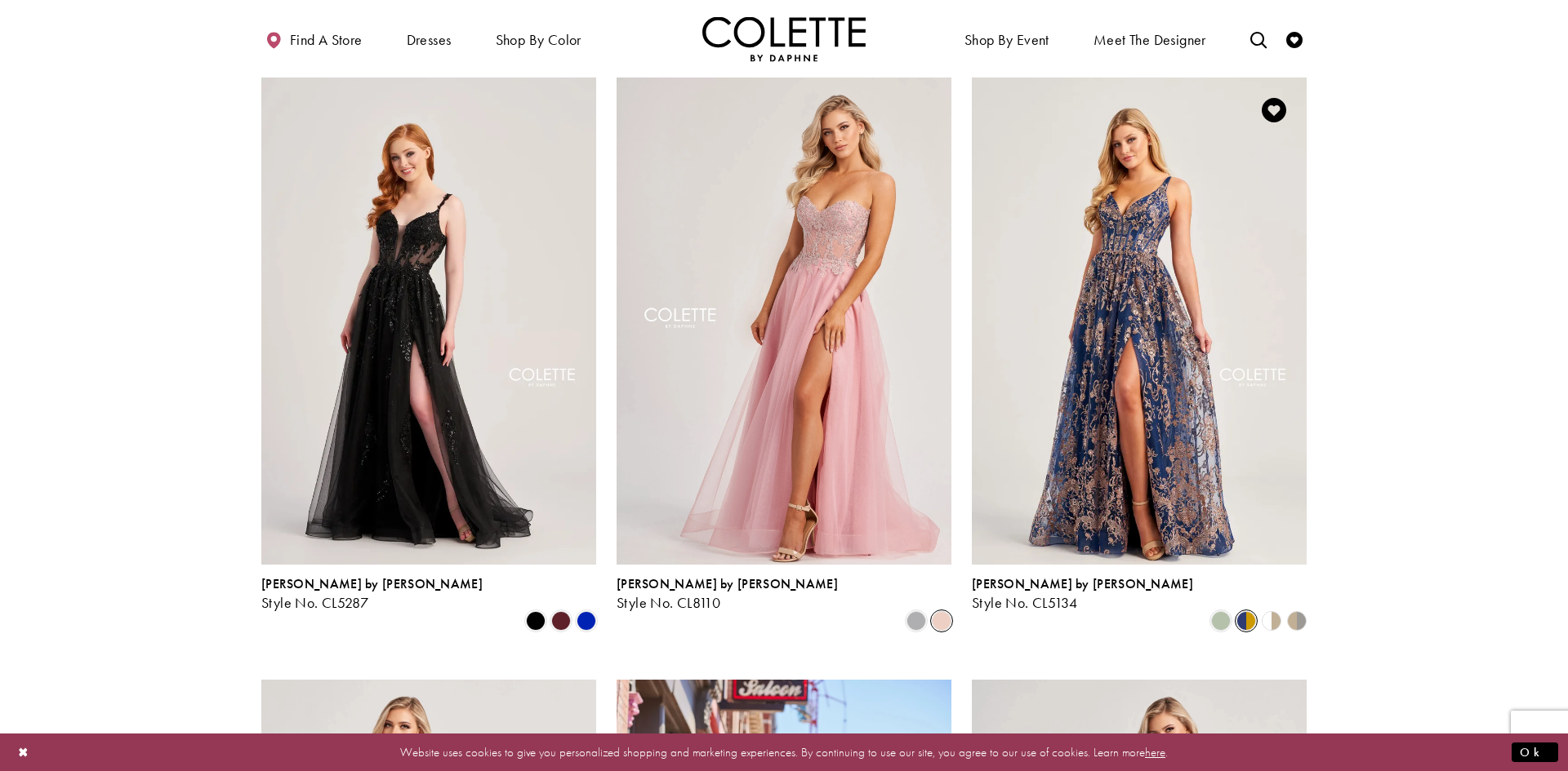
click at [1263, 608] on polygon "Product List" at bounding box center [1264, 621] width 13 height 25
click at [1266, 608] on polygon "Product List" at bounding box center [1264, 621] width 13 height 25
click at [1304, 611] on icon "Product List" at bounding box center [1297, 621] width 20 height 20
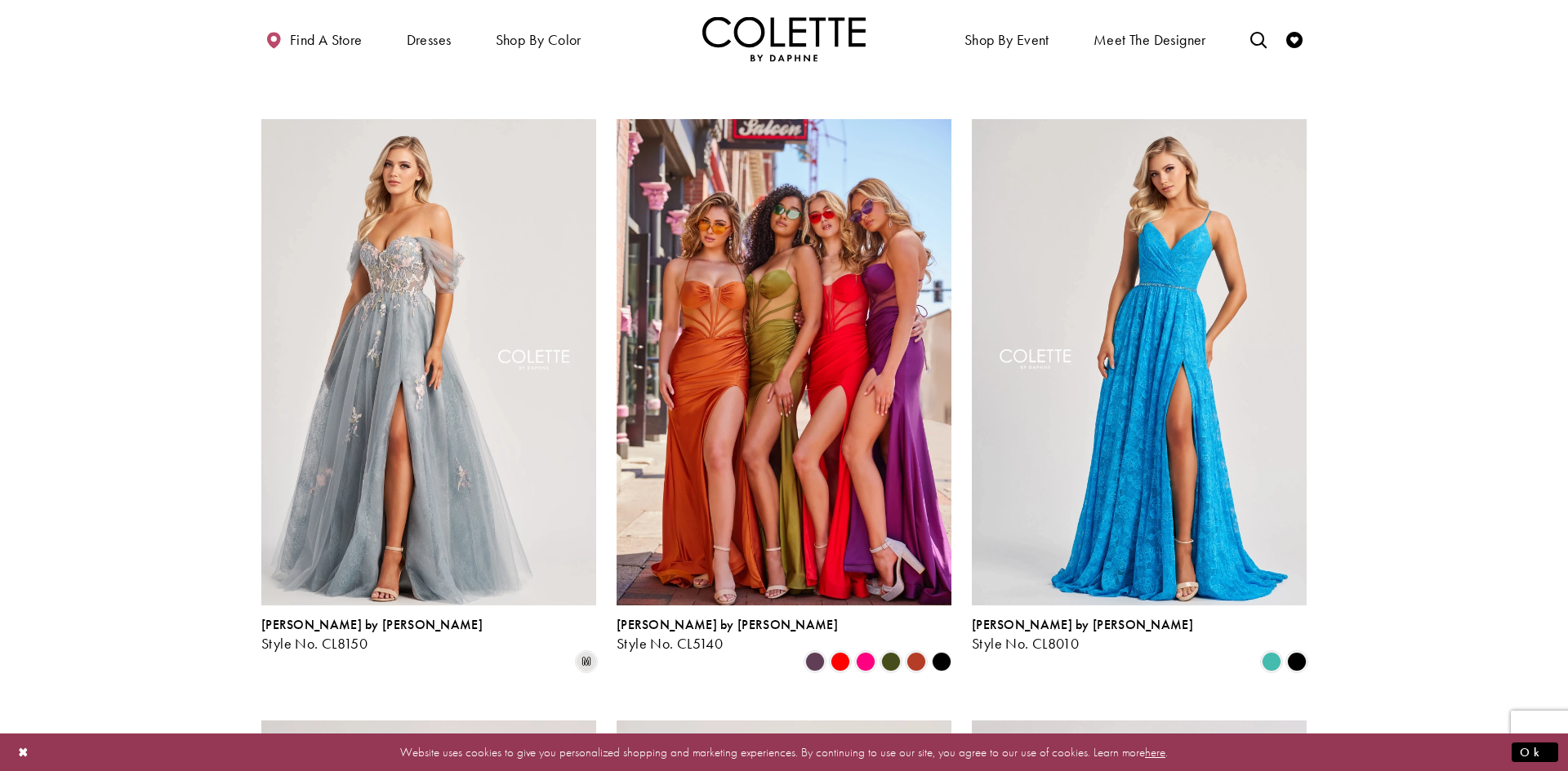
scroll to position [983, 0]
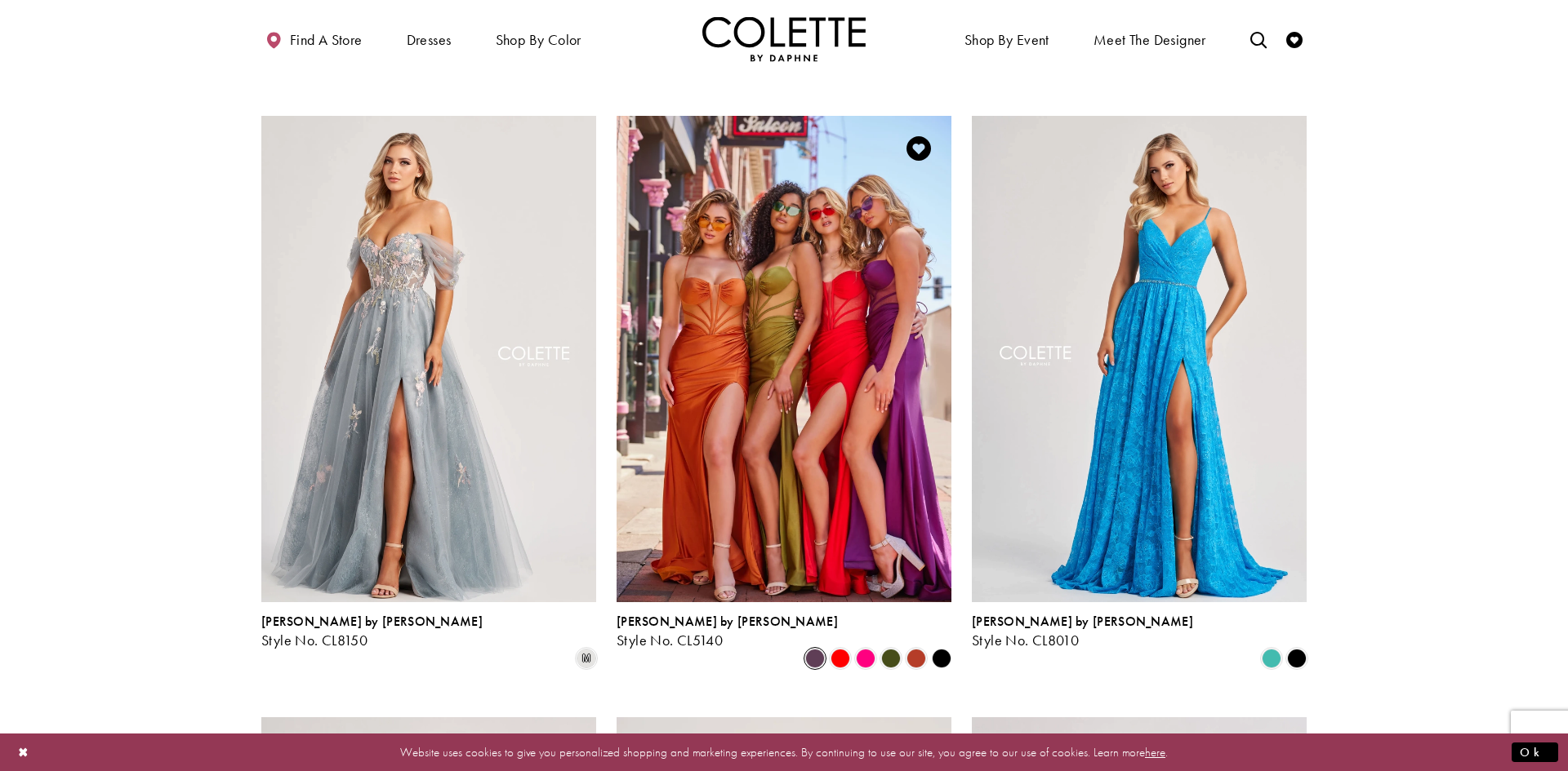
click at [813, 649] on span "Product List" at bounding box center [815, 659] width 20 height 20
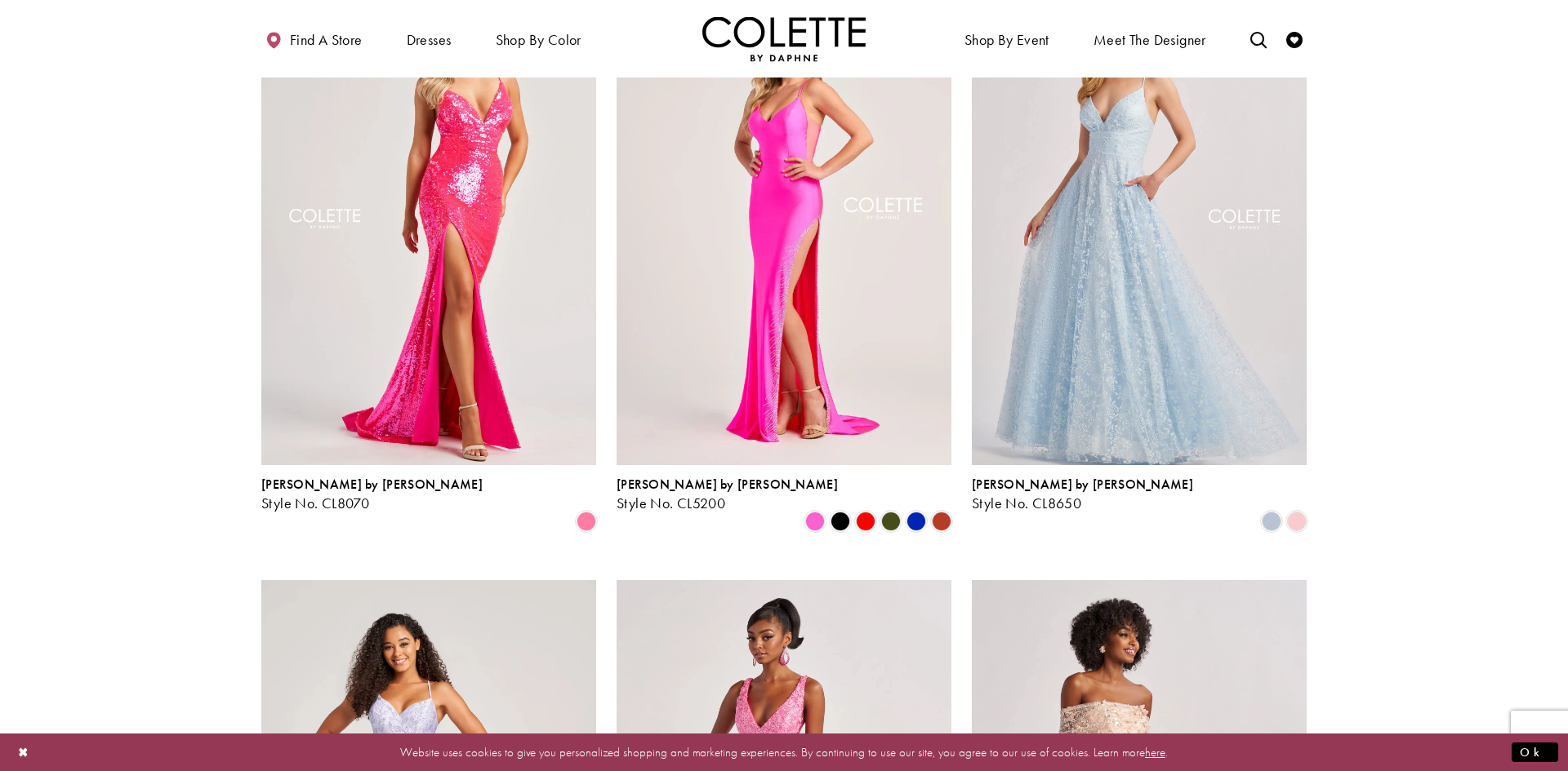
scroll to position [1733, 0]
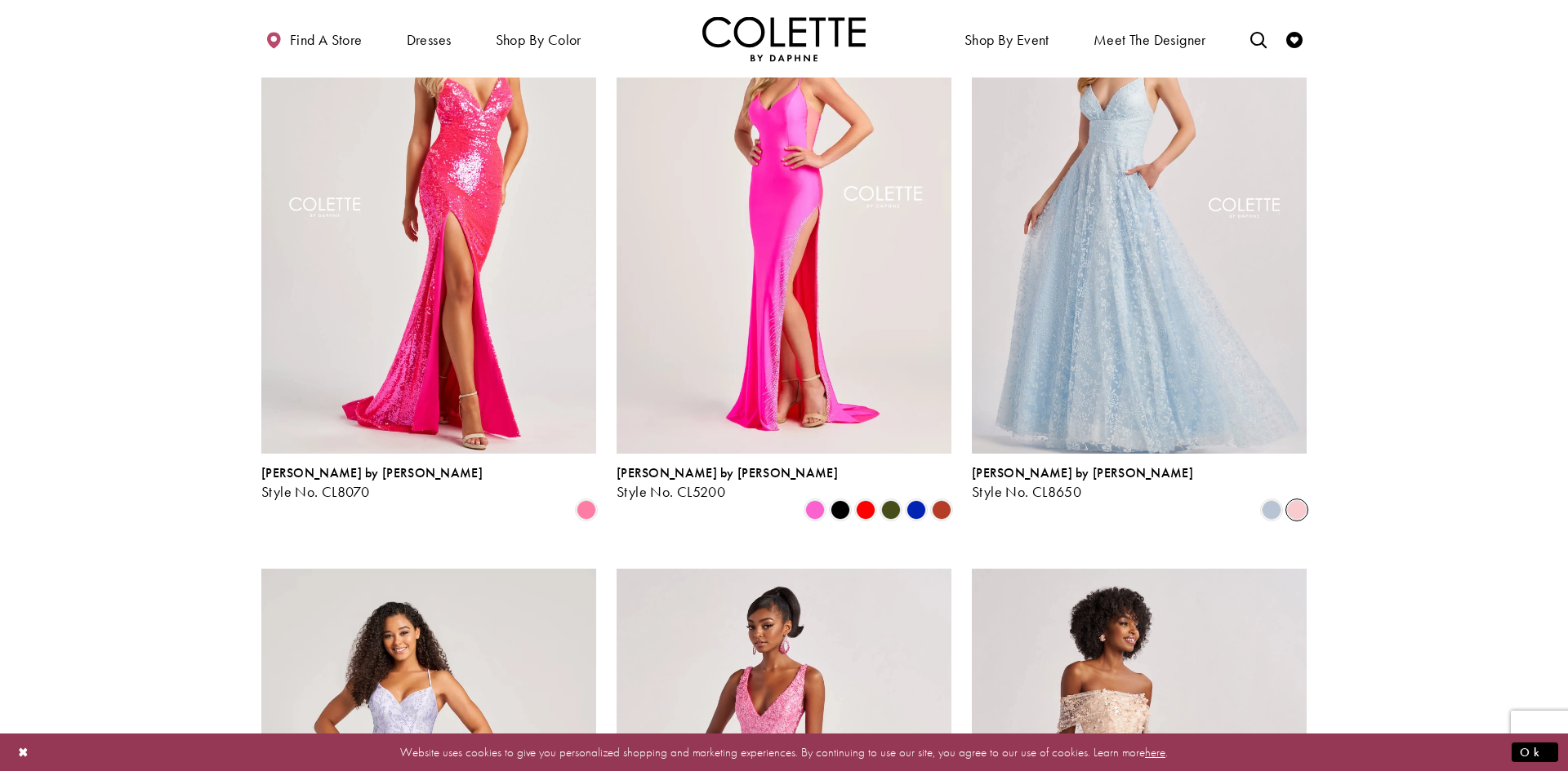
click at [1297, 500] on span "Product List" at bounding box center [1297, 510] width 20 height 20
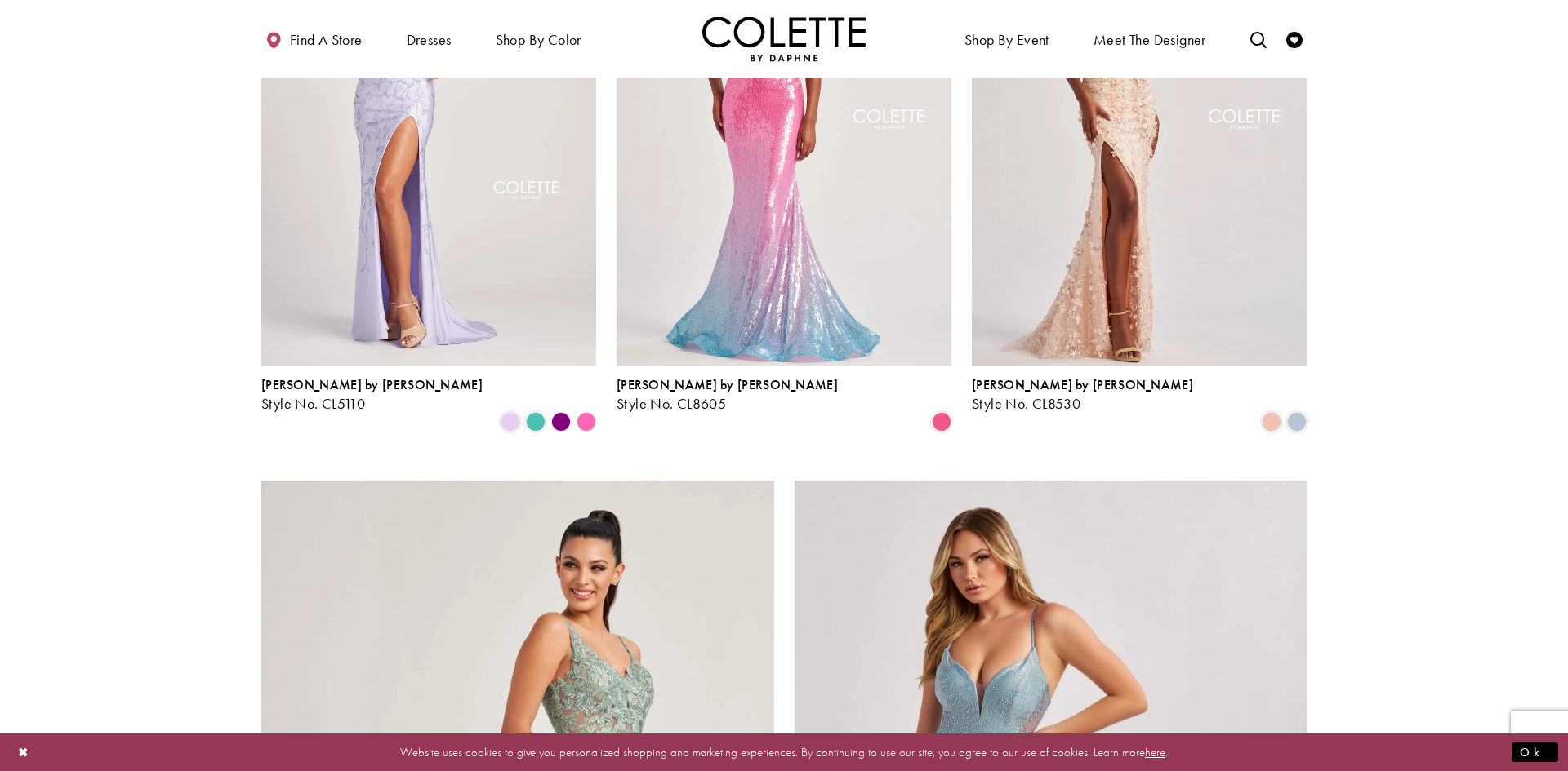
scroll to position [2426, 0]
click at [557, 406] on polygon "Product List" at bounding box center [560, 419] width 25 height 25
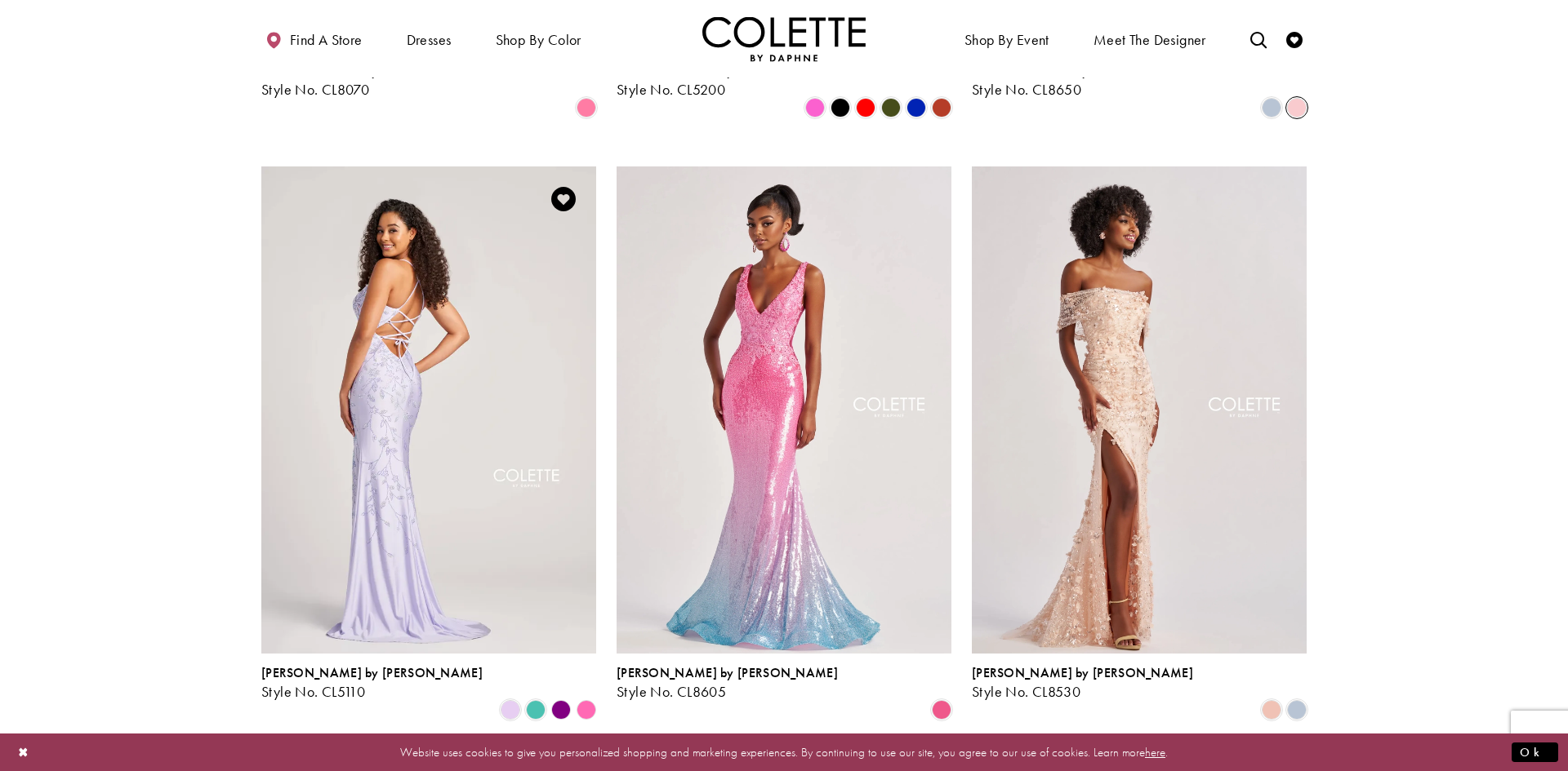
scroll to position [2136, 0]
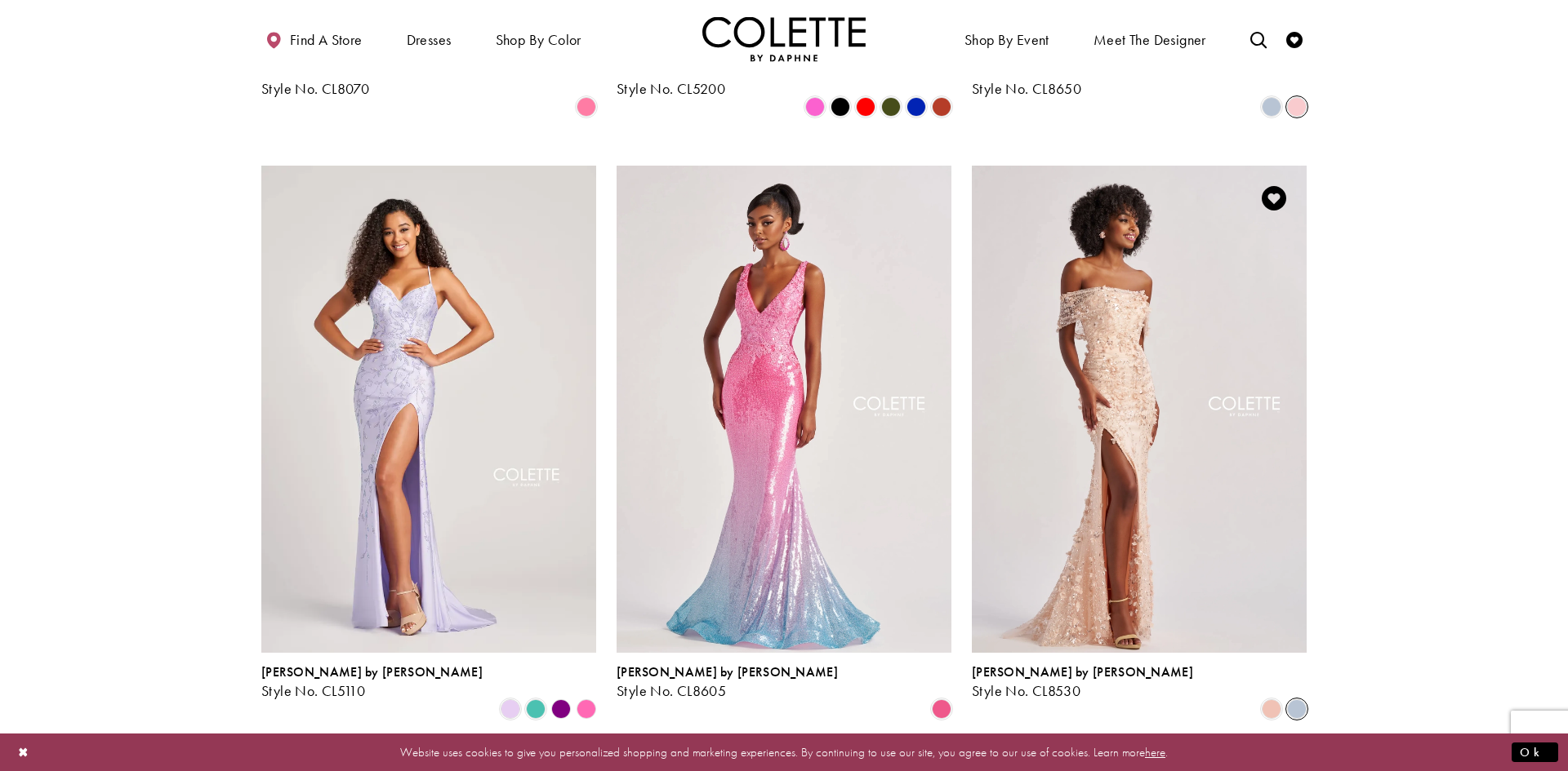
click at [1303, 699] on span "Product List" at bounding box center [1297, 709] width 20 height 20
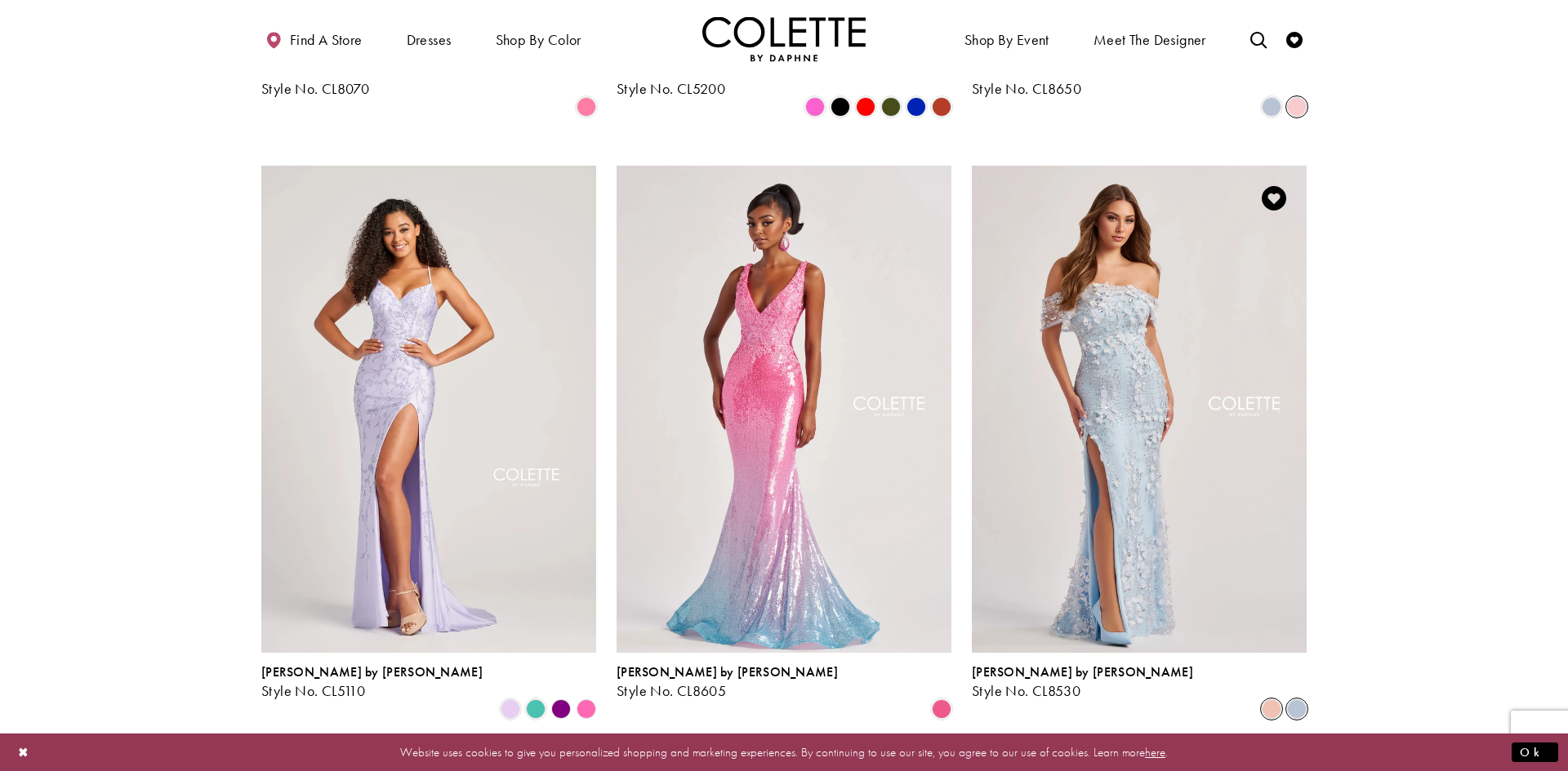
click at [1273, 699] on span "Product List" at bounding box center [1271, 709] width 20 height 20
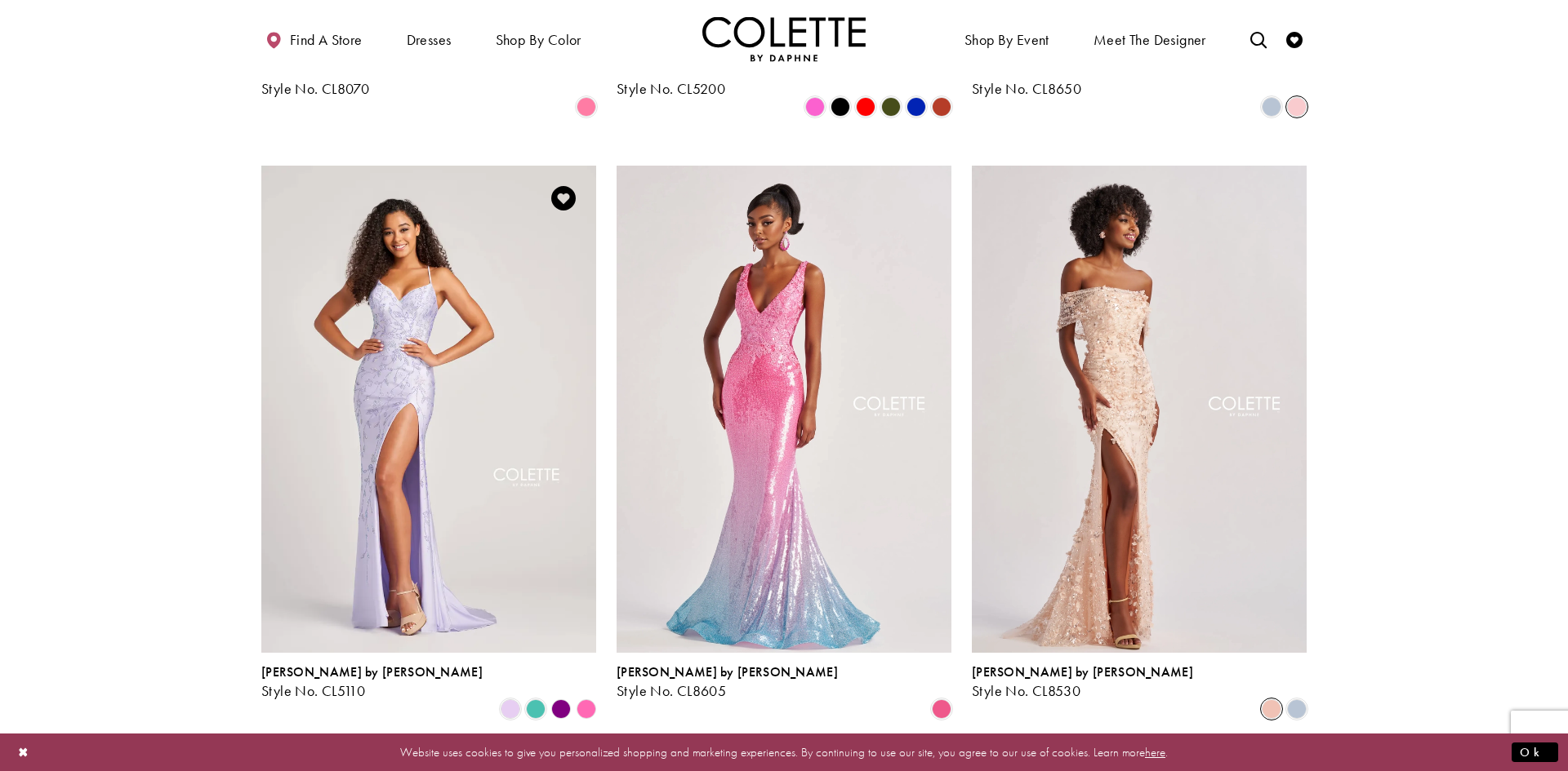
click at [558, 696] on polygon "Product List" at bounding box center [560, 709] width 25 height 25
click at [532, 699] on span "Product List" at bounding box center [536, 709] width 20 height 20
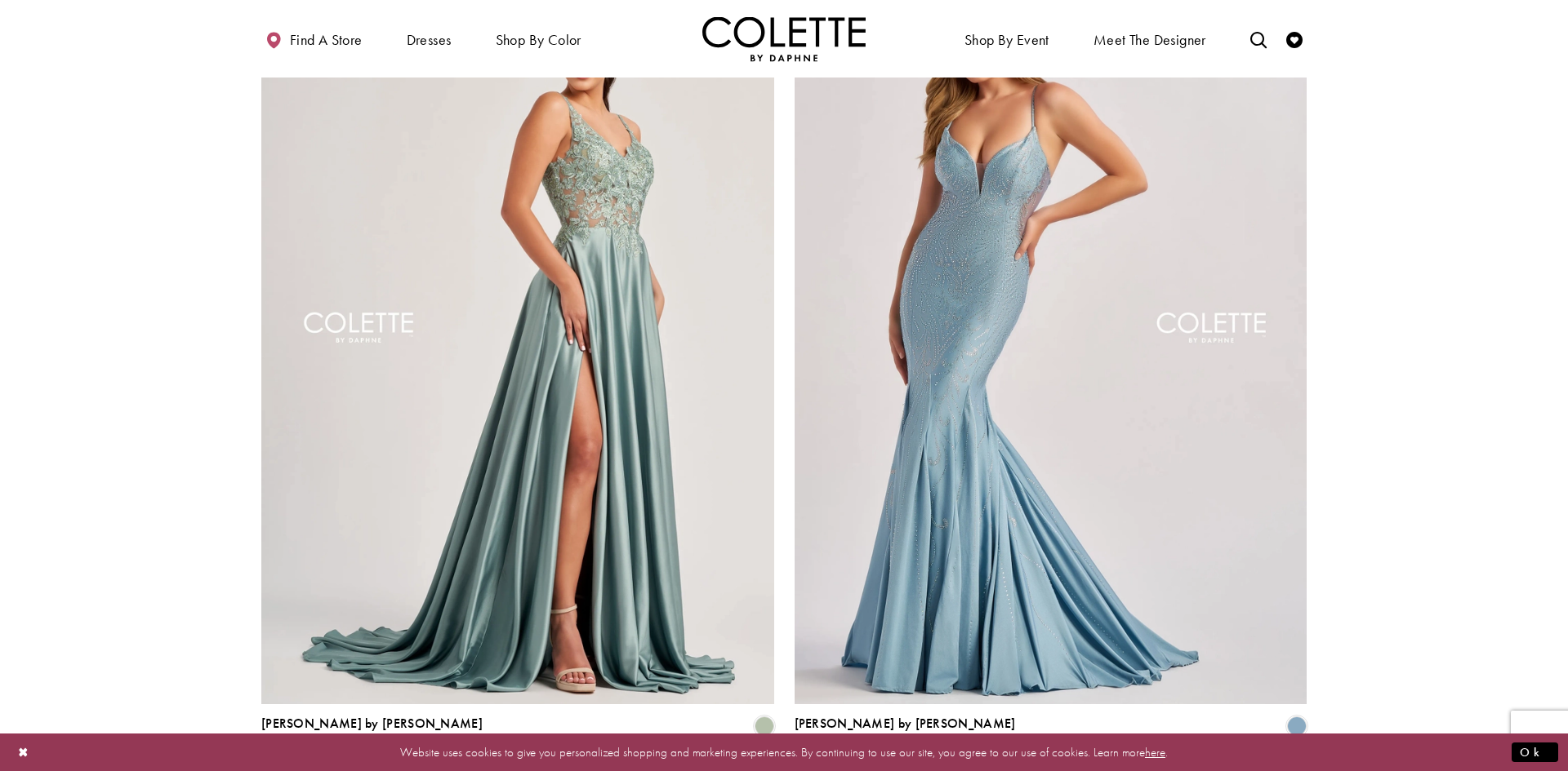
scroll to position [2946, 0]
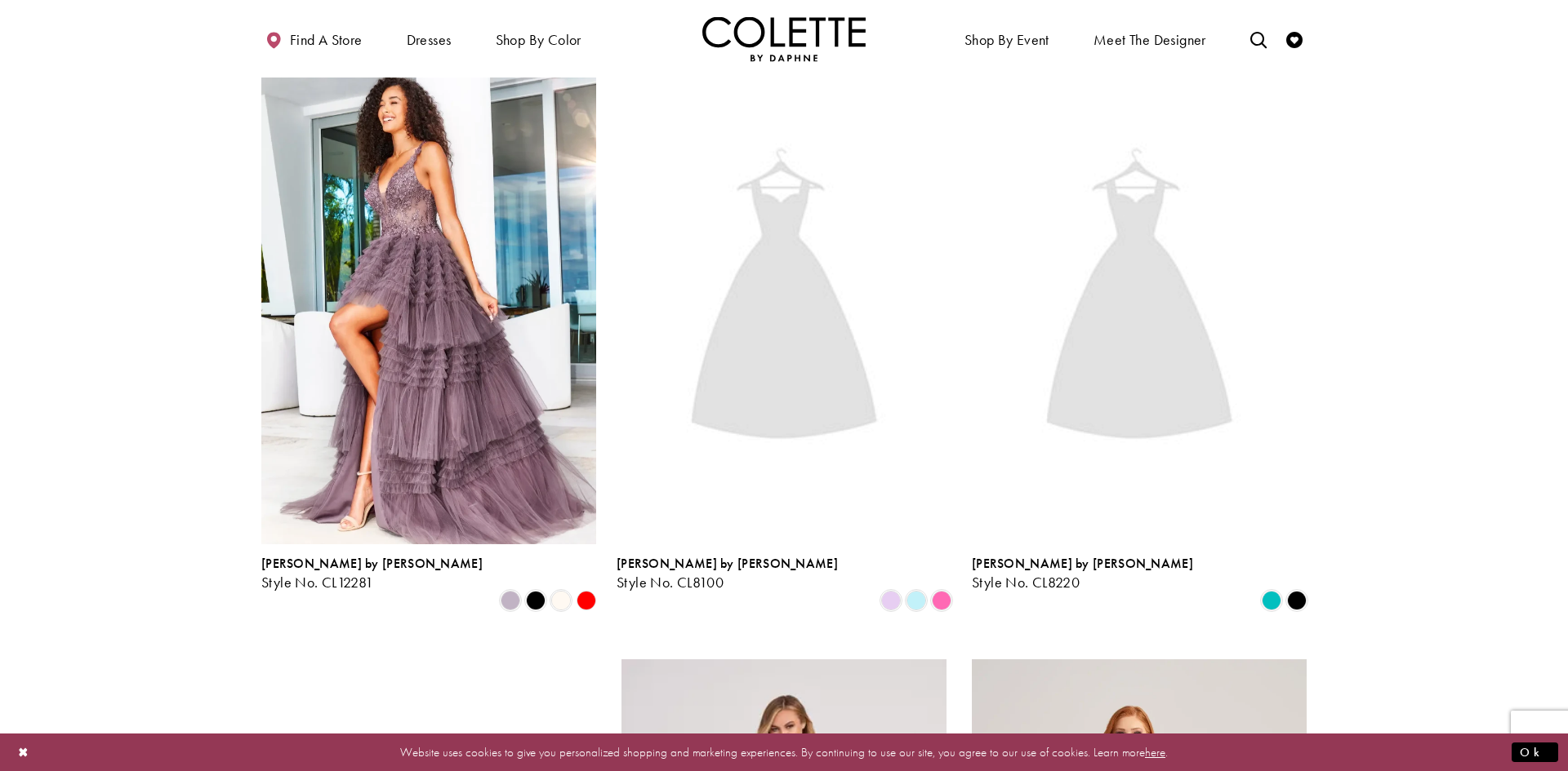
scroll to position [421, 0]
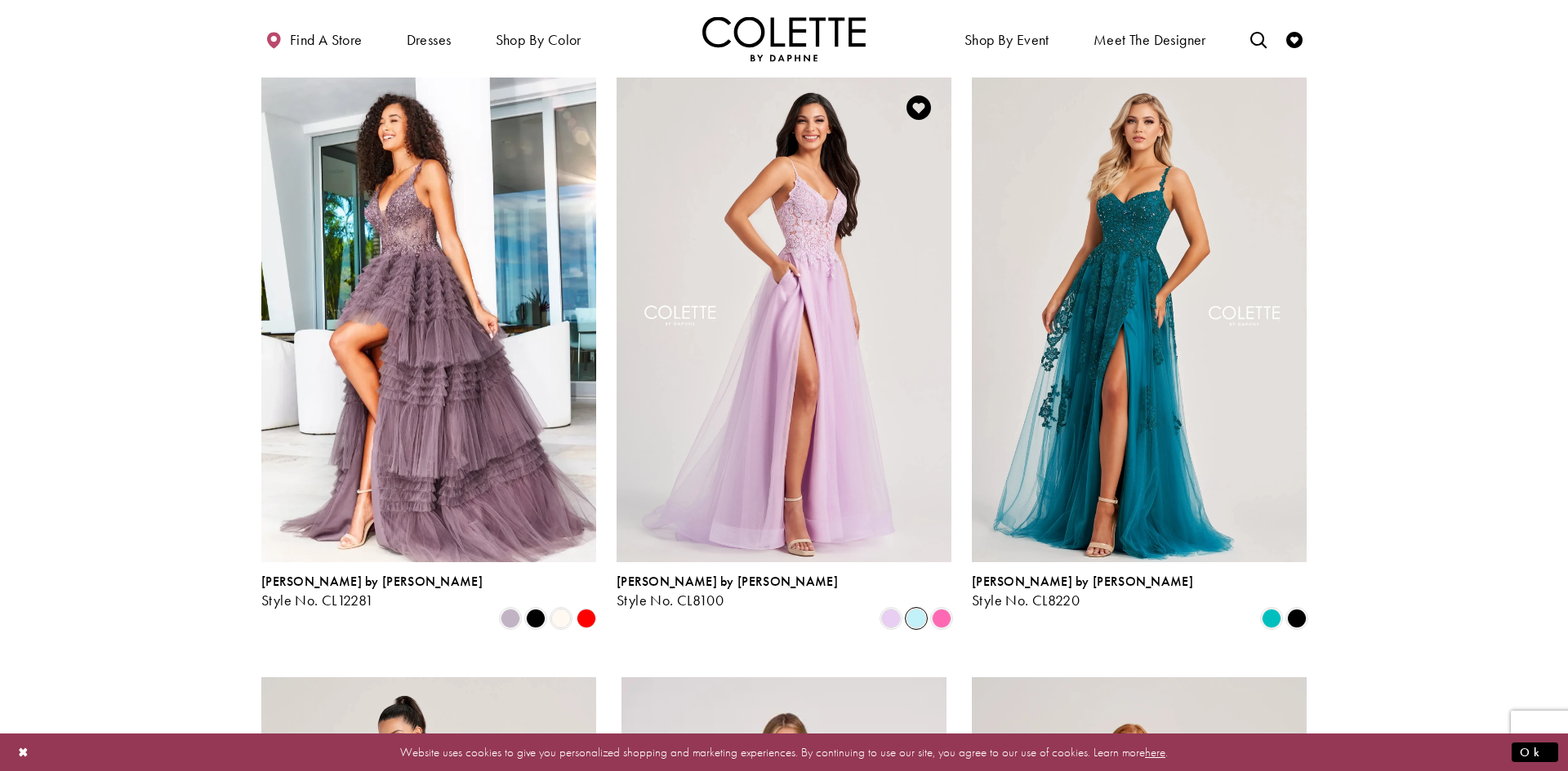
click at [919, 609] on span "Product List" at bounding box center [916, 619] width 20 height 20
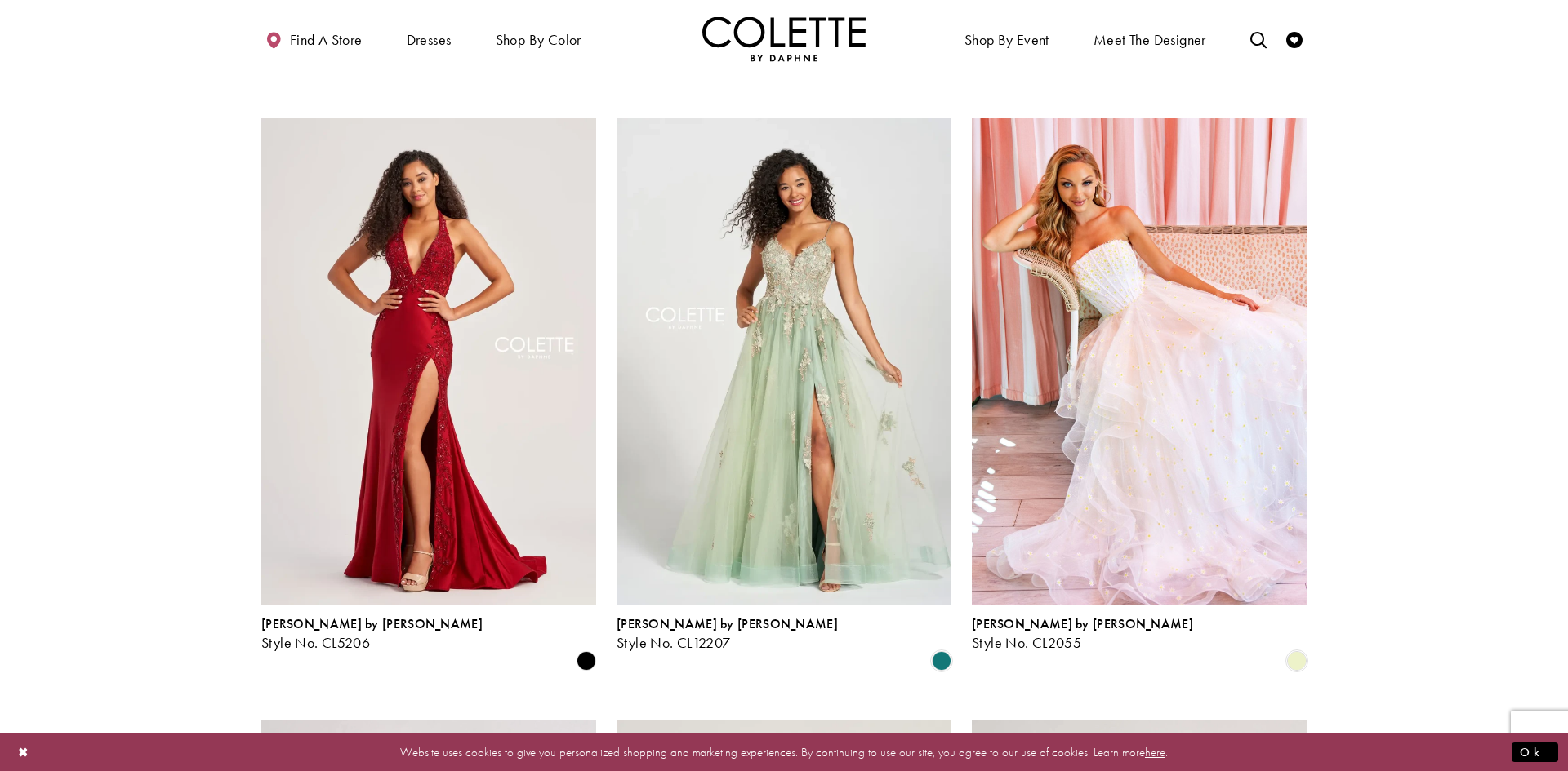
scroll to position [1584, 0]
click at [942, 650] on span "Product List" at bounding box center [941, 660] width 20 height 20
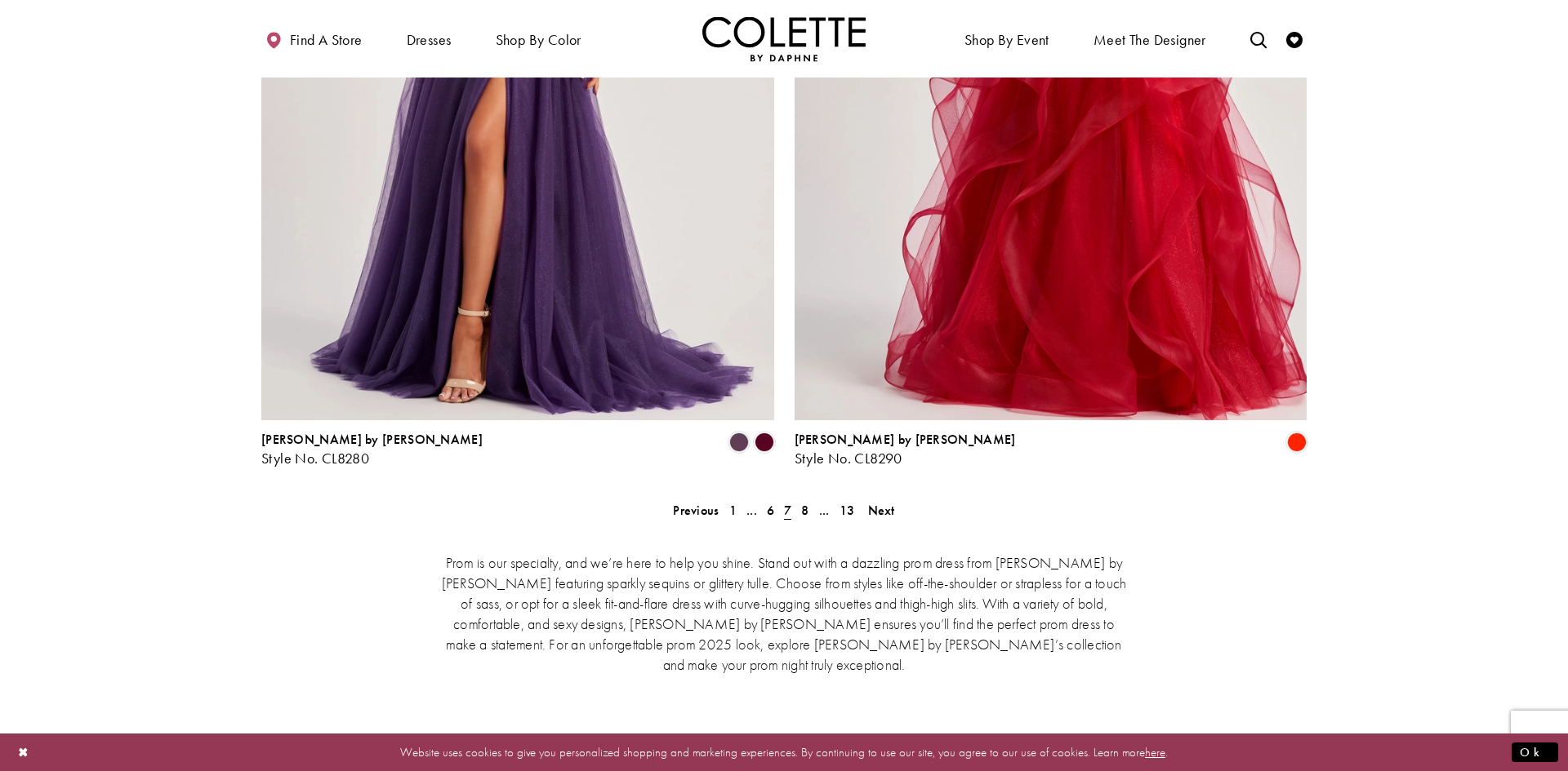
scroll to position [3229, 0]
click at [765, 432] on span "Product List" at bounding box center [764, 442] width 20 height 20
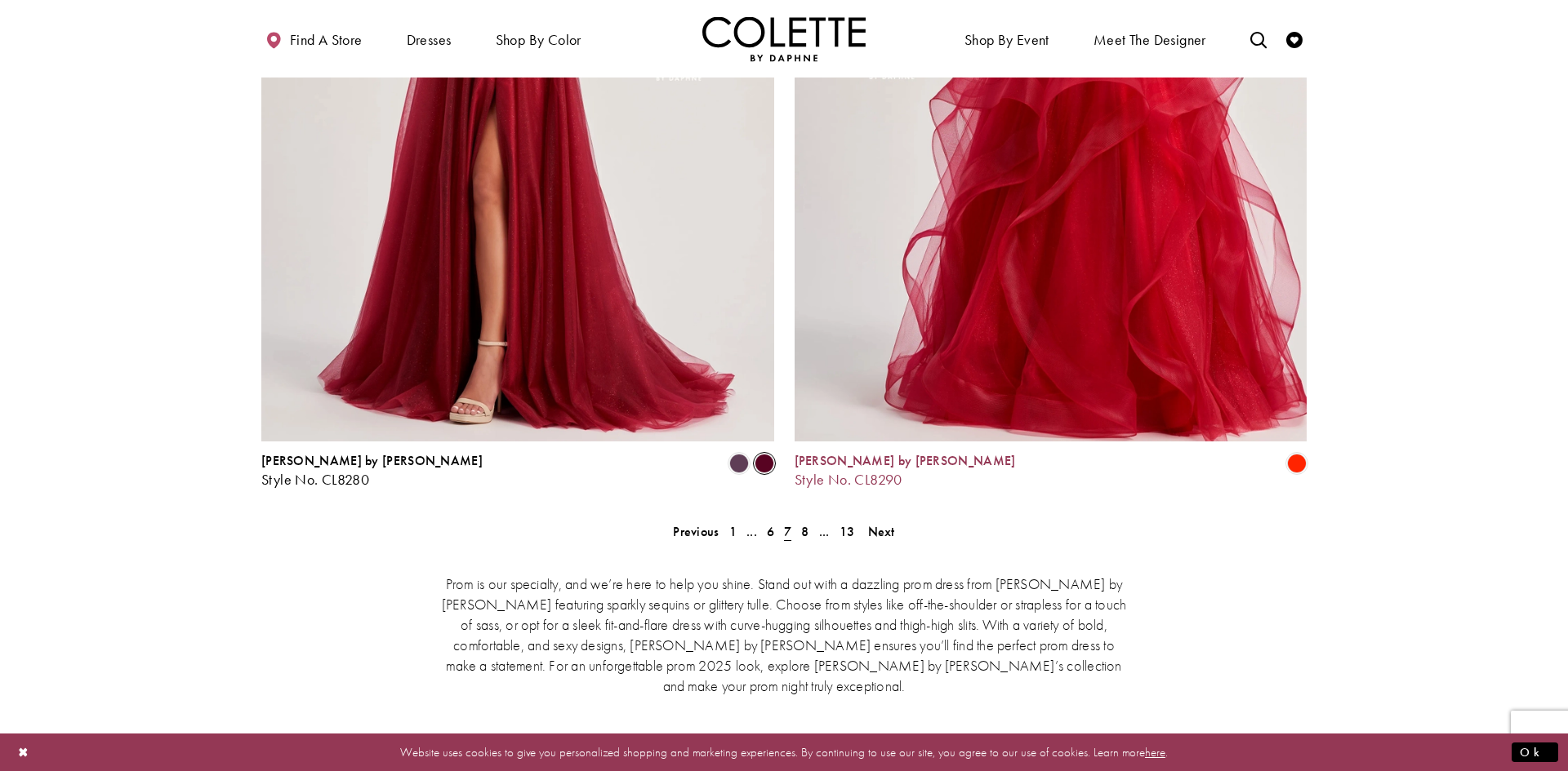
scroll to position [3210, 0]
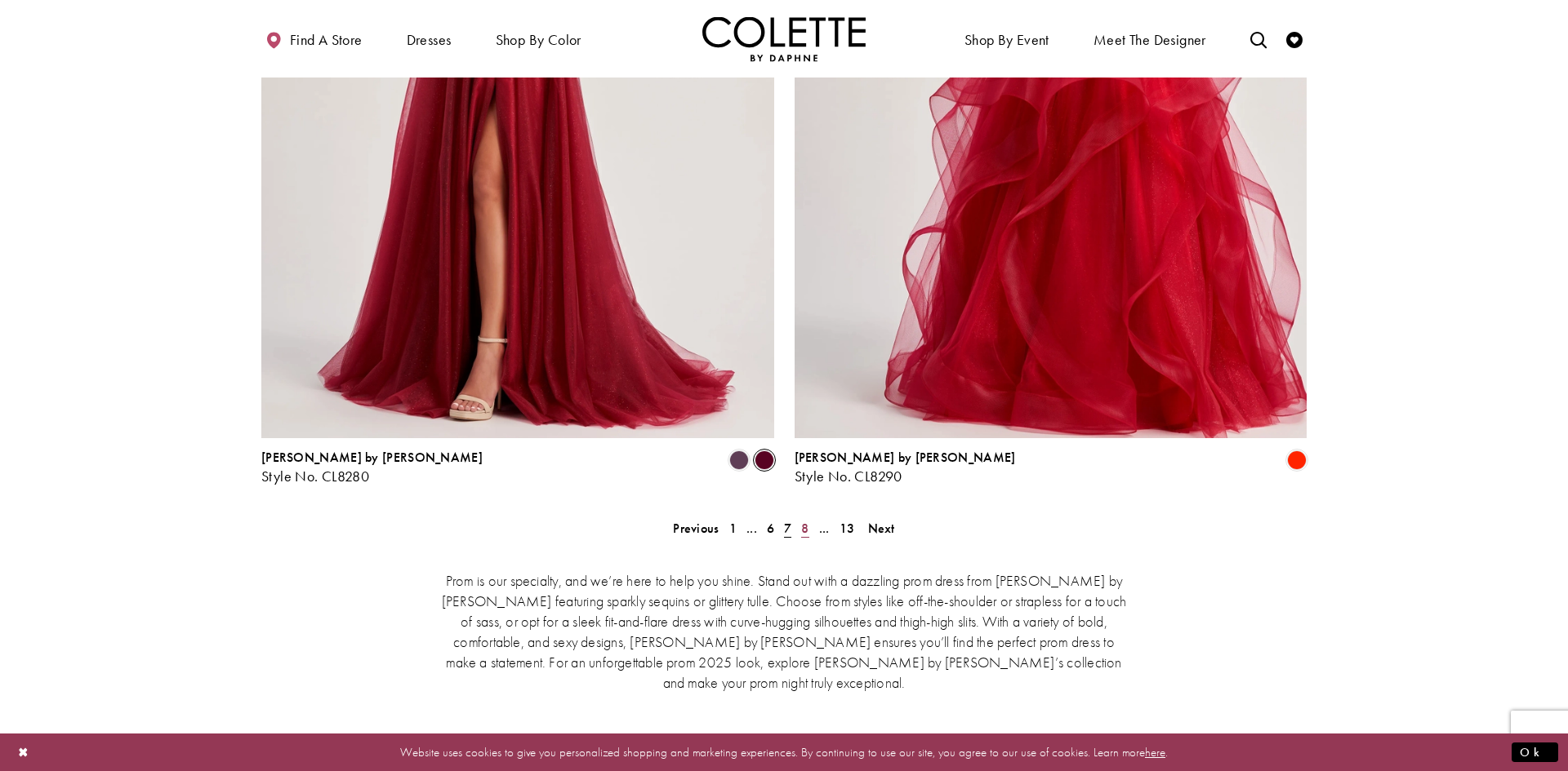
click at [804, 520] on span "8" at bounding box center [805, 528] width 7 height 17
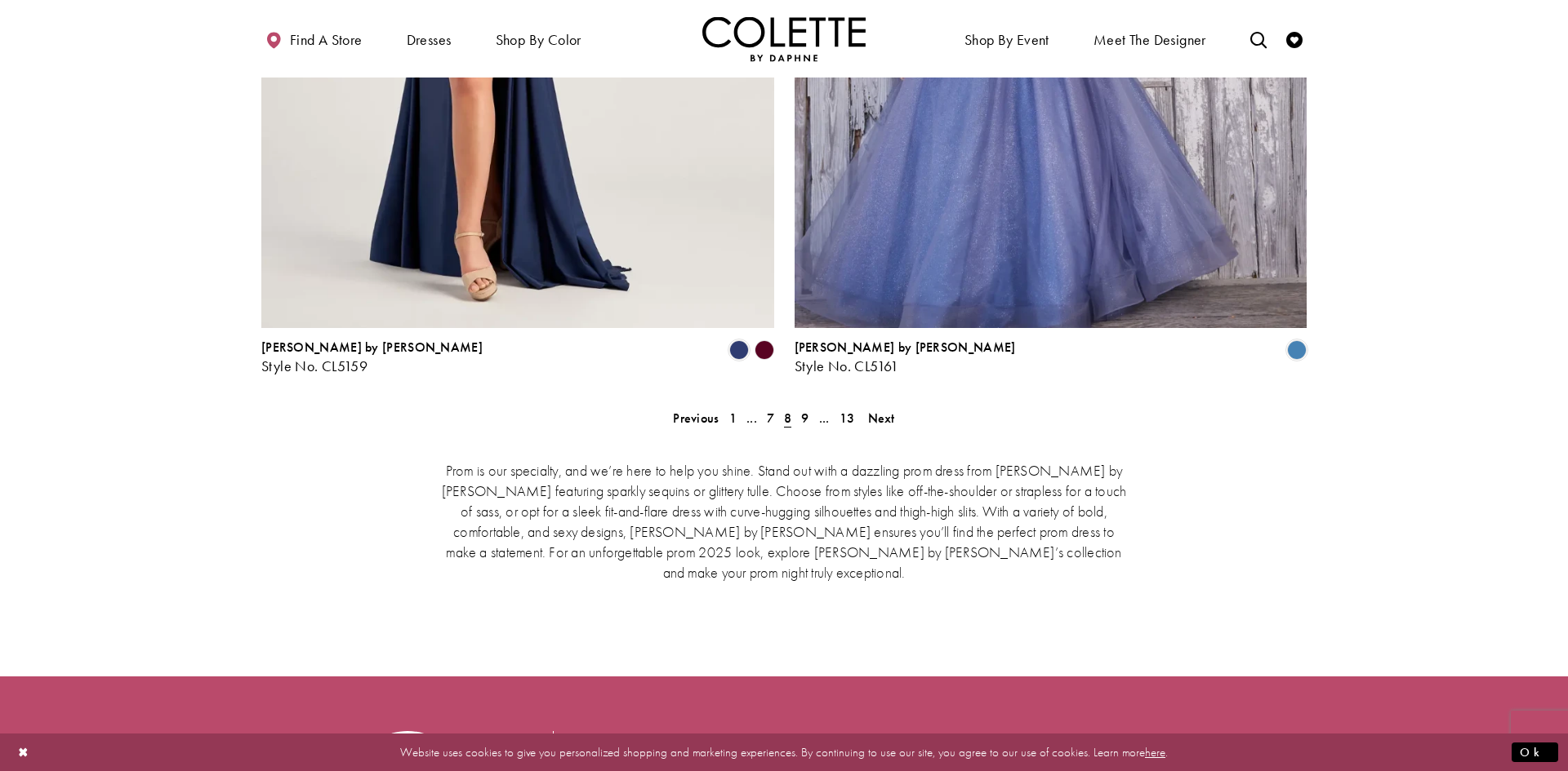
scroll to position [3466, 0]
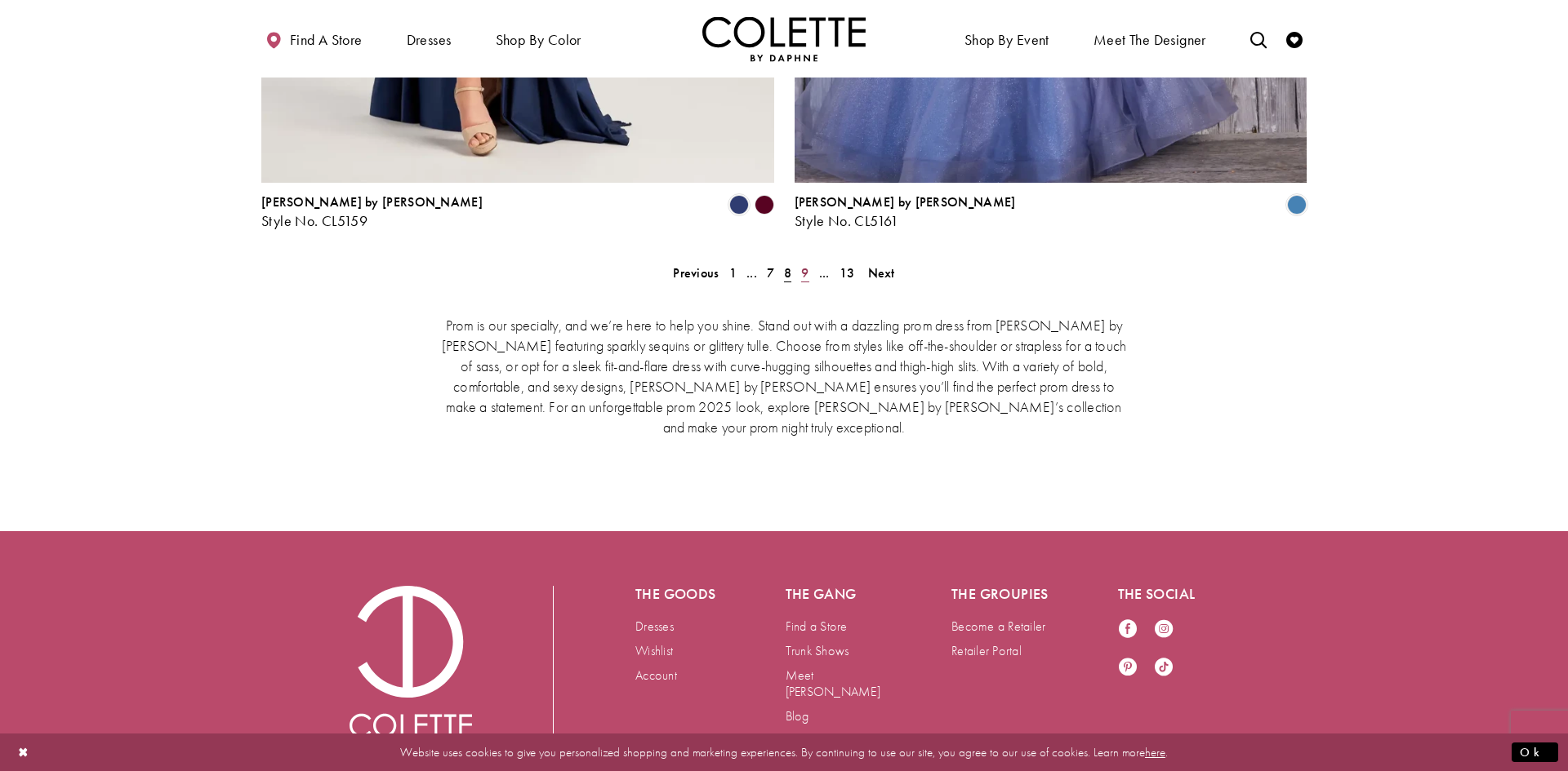
click at [803, 265] on span "9" at bounding box center [805, 273] width 7 height 17
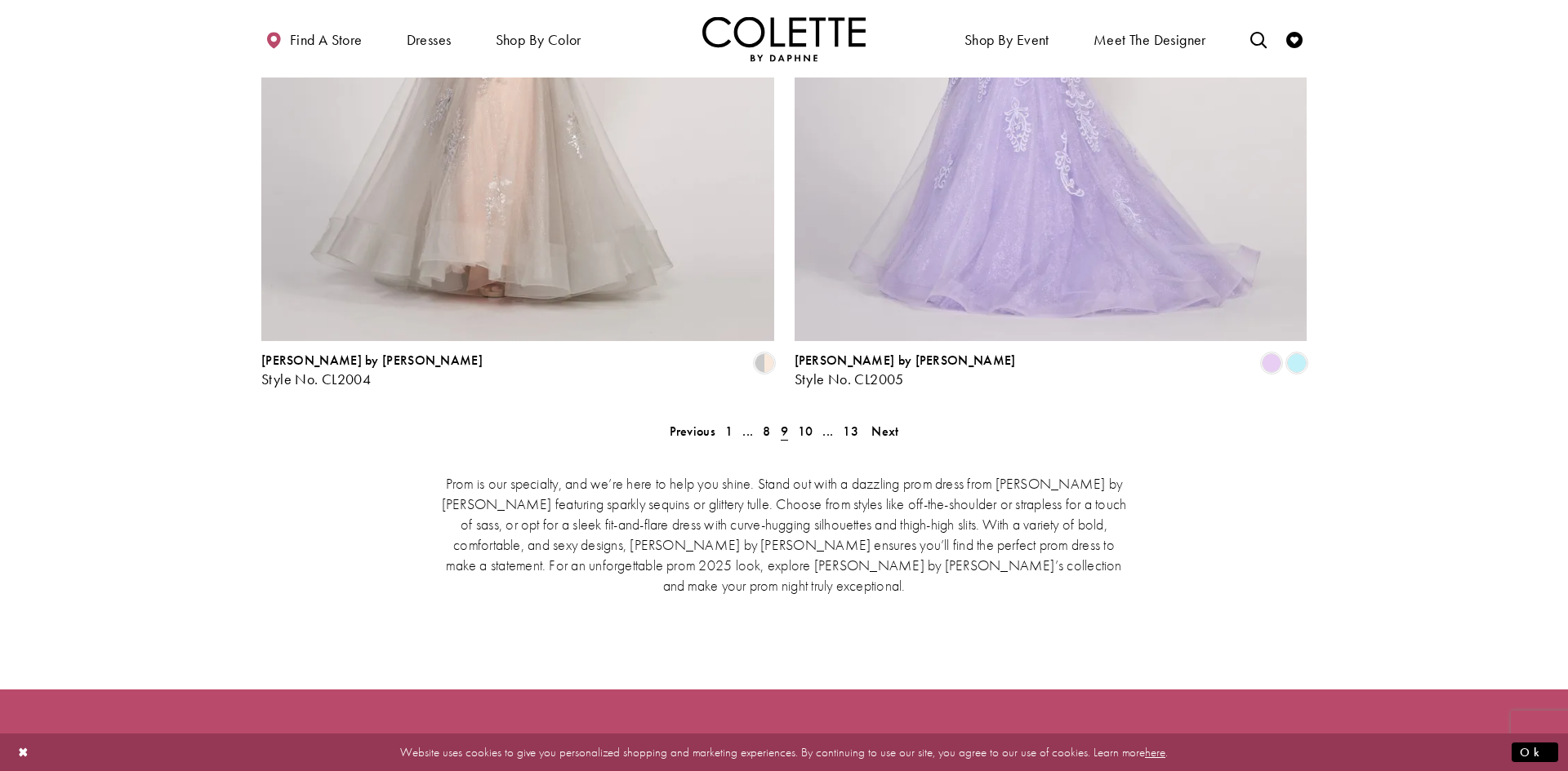
scroll to position [3378, 0]
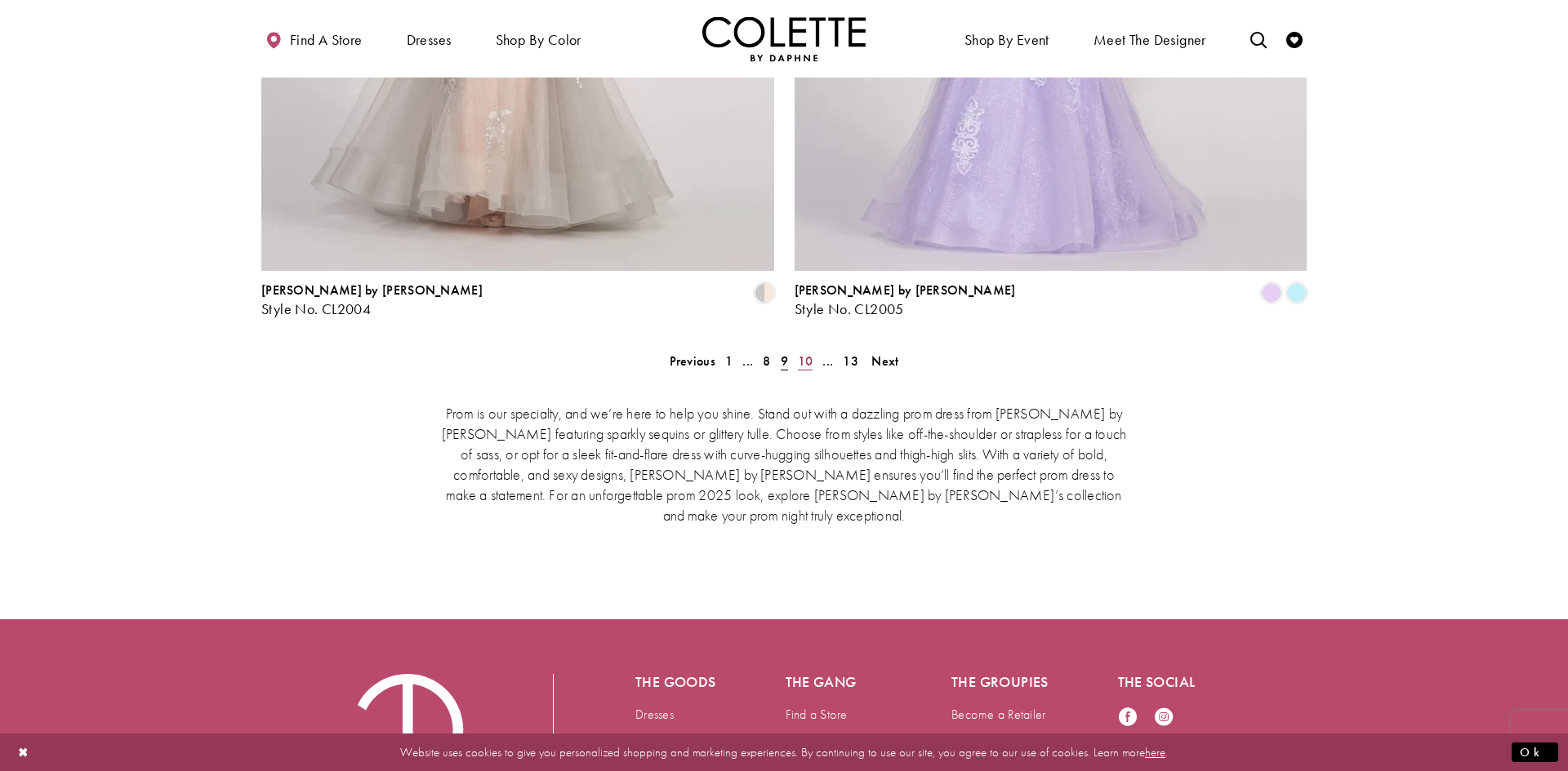
click at [812, 349] on link "10" at bounding box center [806, 361] width 25 height 24
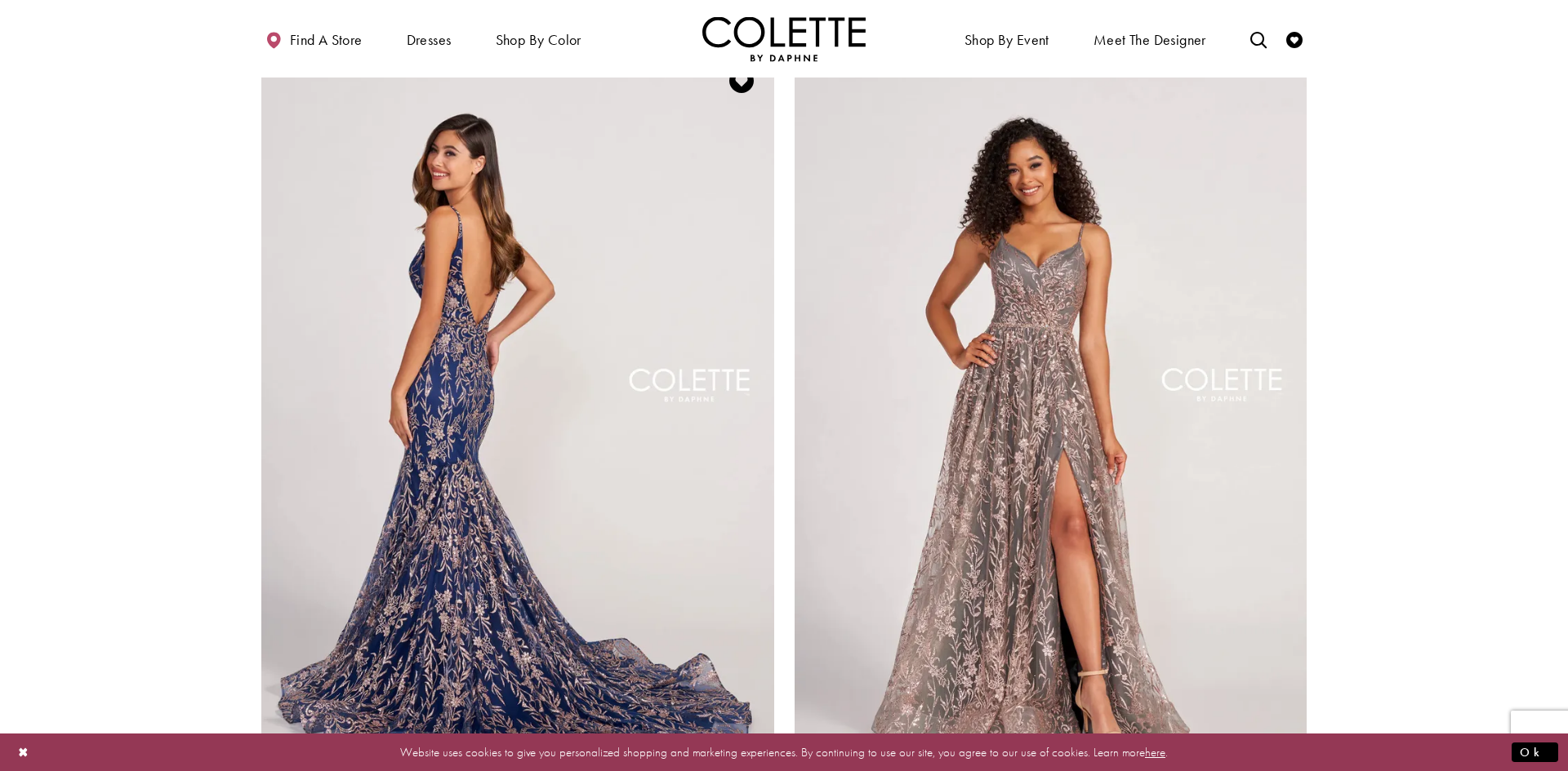
scroll to position [2849, 0]
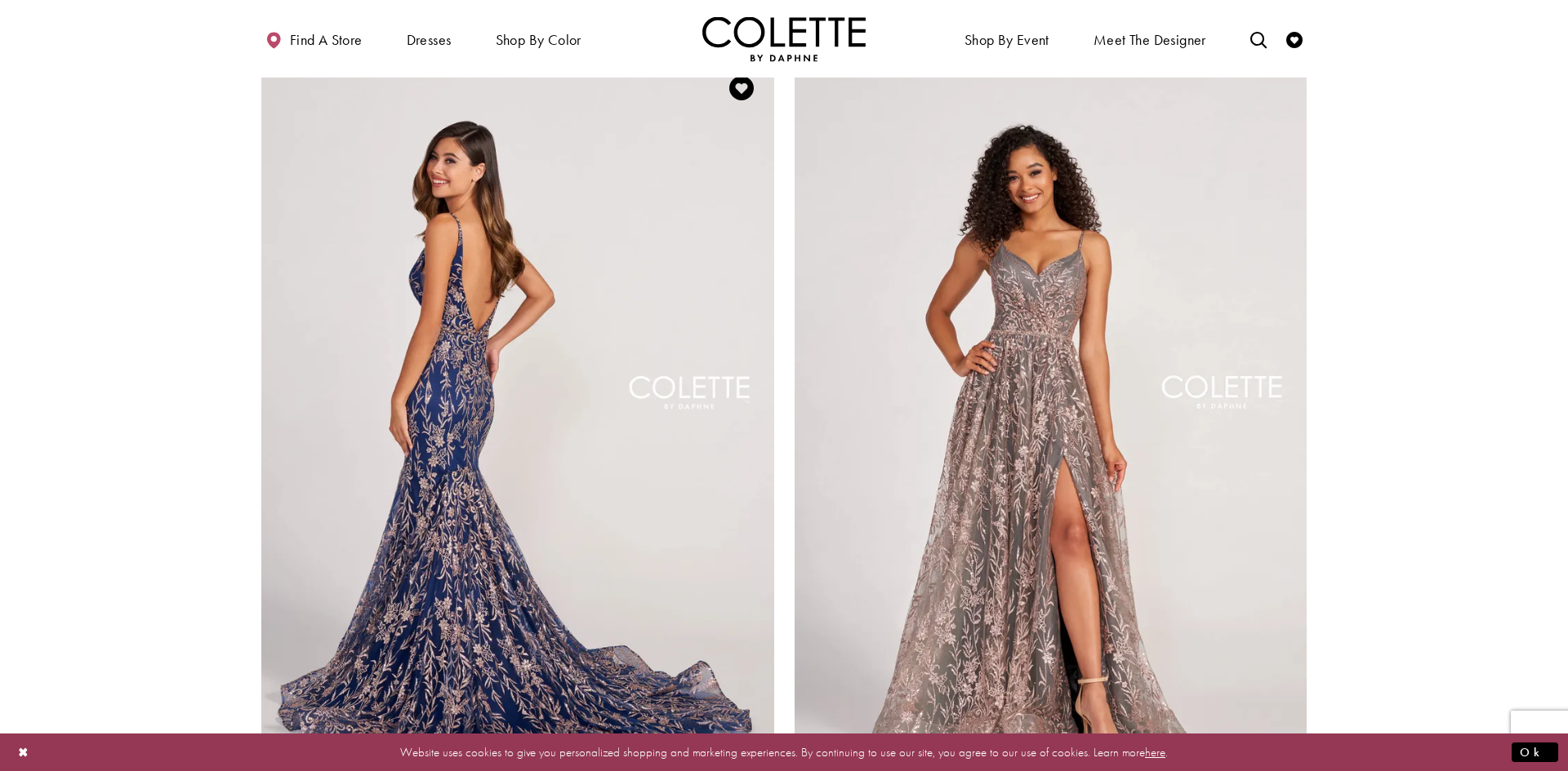
click at [407, 363] on img "Visit Colette by Daphne Style No. CL2021 Page" at bounding box center [518, 428] width 513 height 746
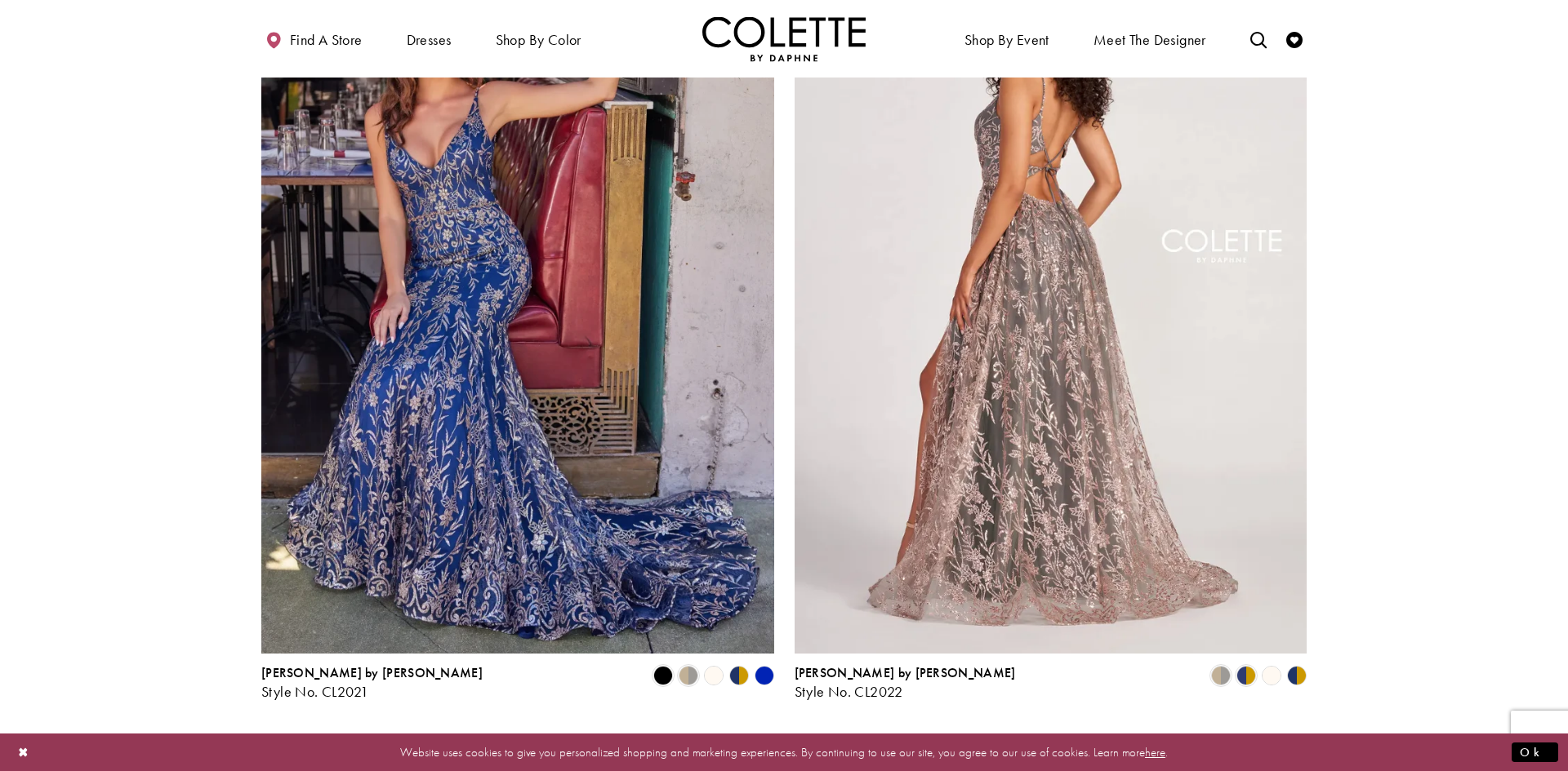
scroll to position [3005, 0]
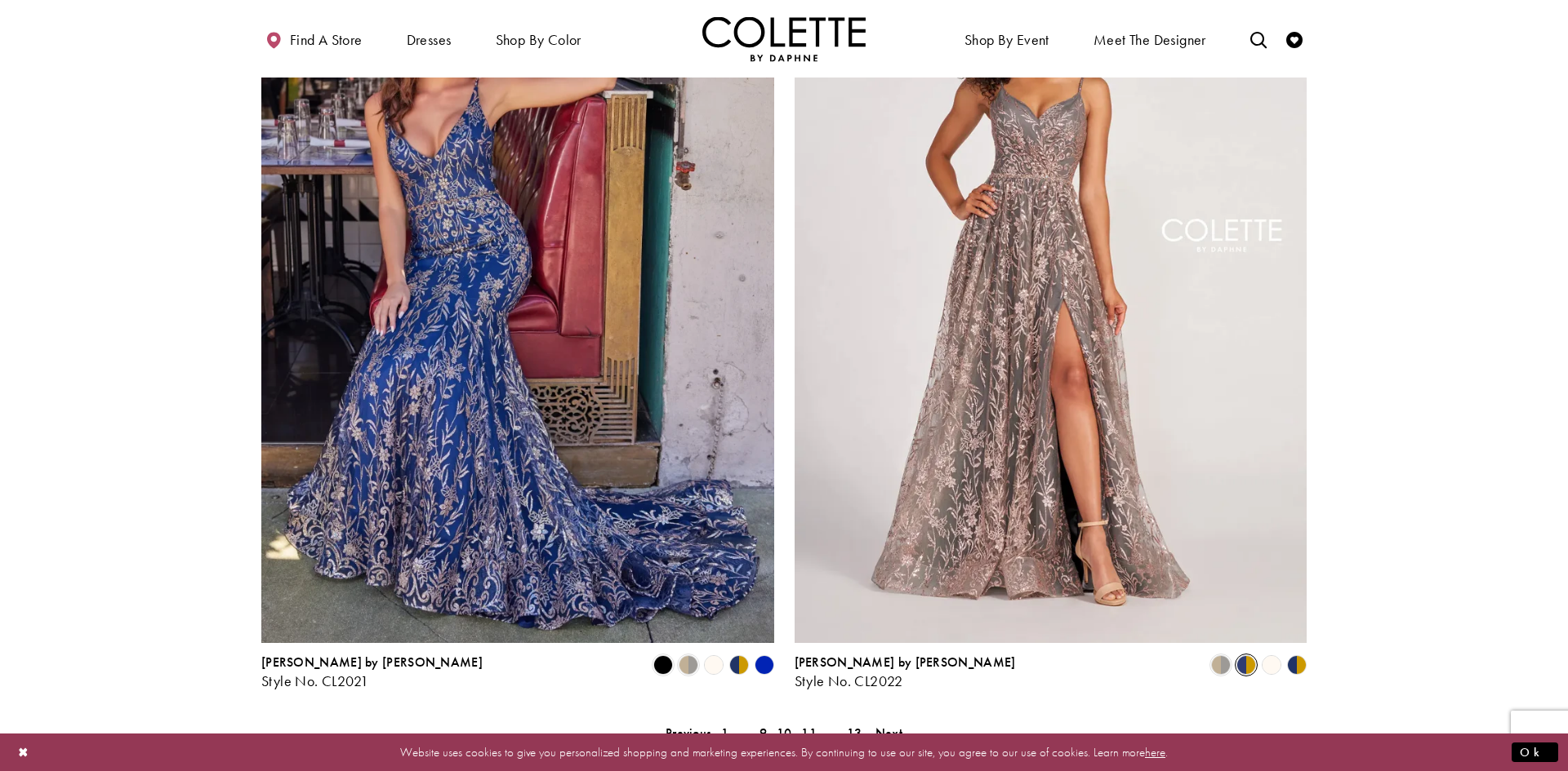
click at [1251, 656] on span "Product List" at bounding box center [1246, 666] width 20 height 20
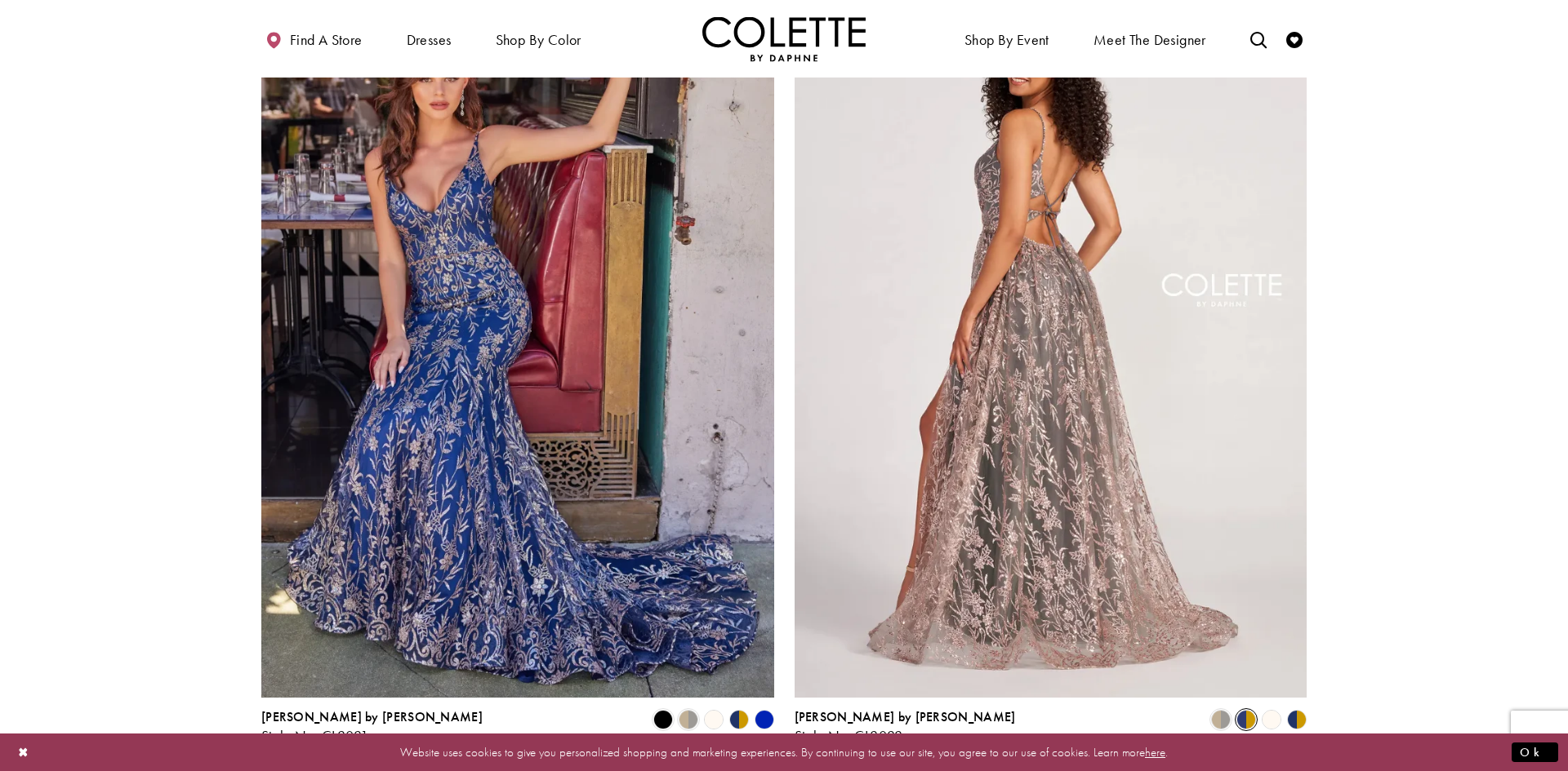
scroll to position [2962, 0]
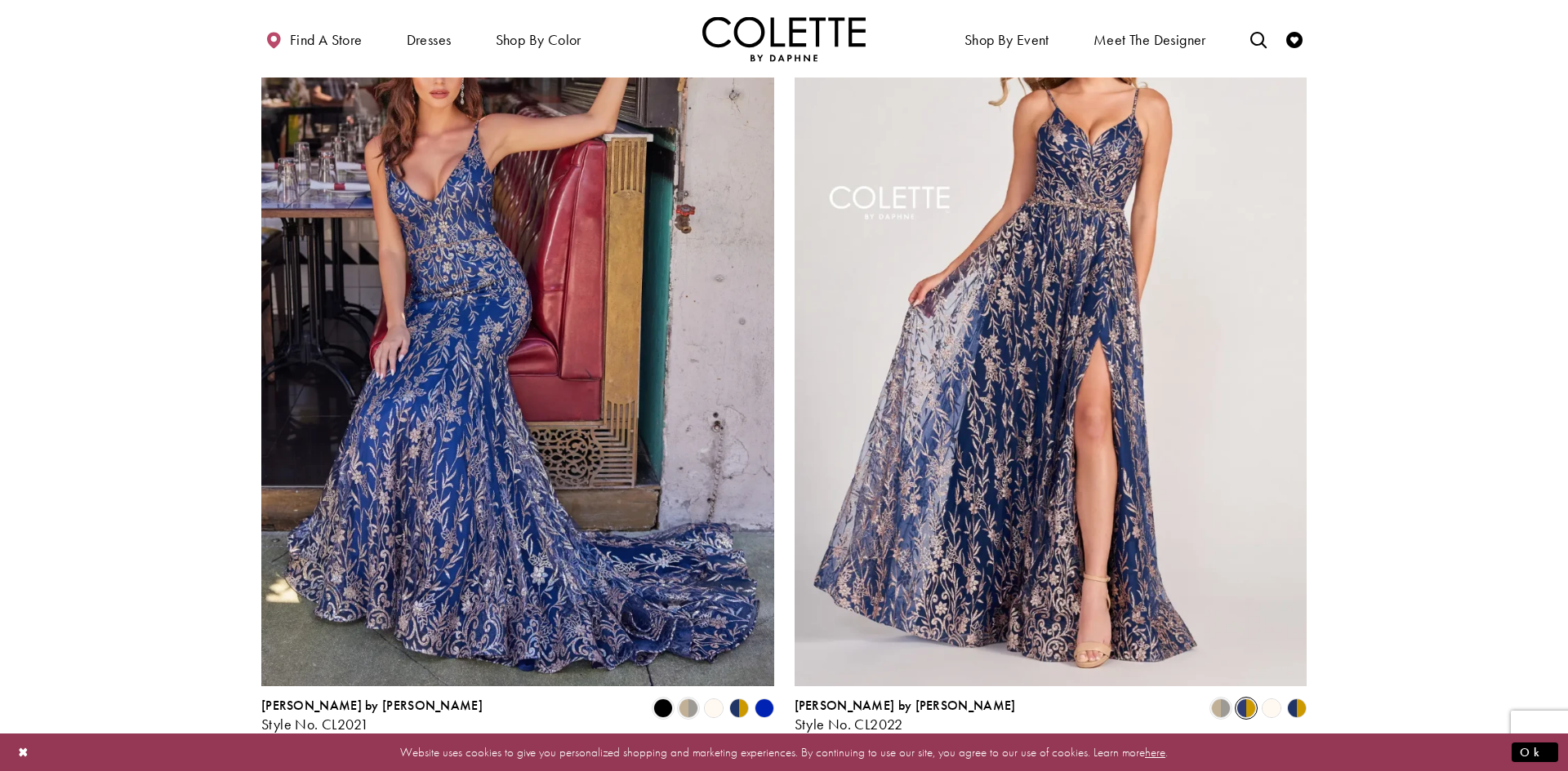
click at [1276, 696] on polygon "Product List" at bounding box center [1271, 709] width 25 height 25
click at [1292, 696] on polygon "Product List" at bounding box center [1290, 709] width 13 height 25
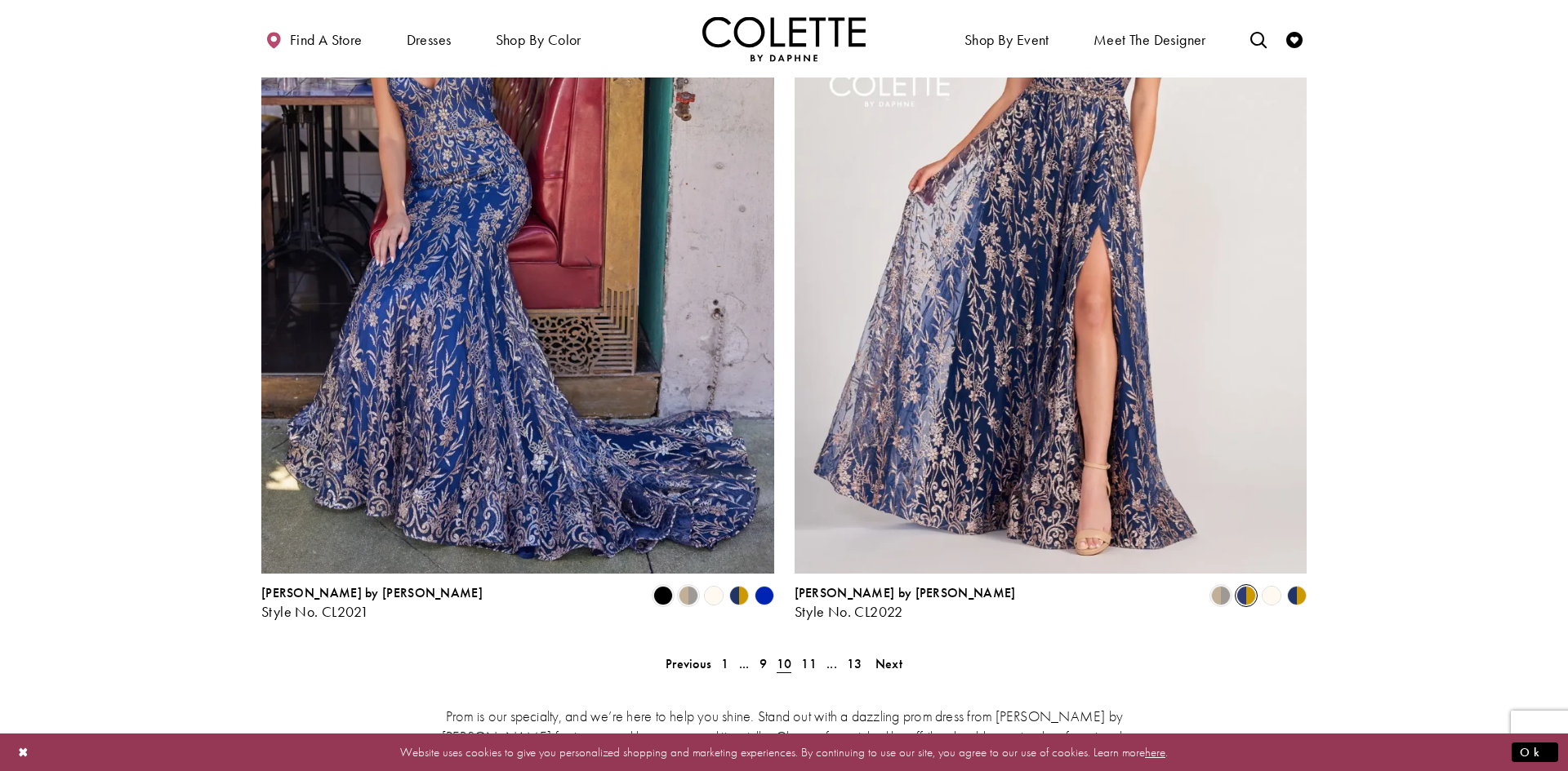
scroll to position [3077, 0]
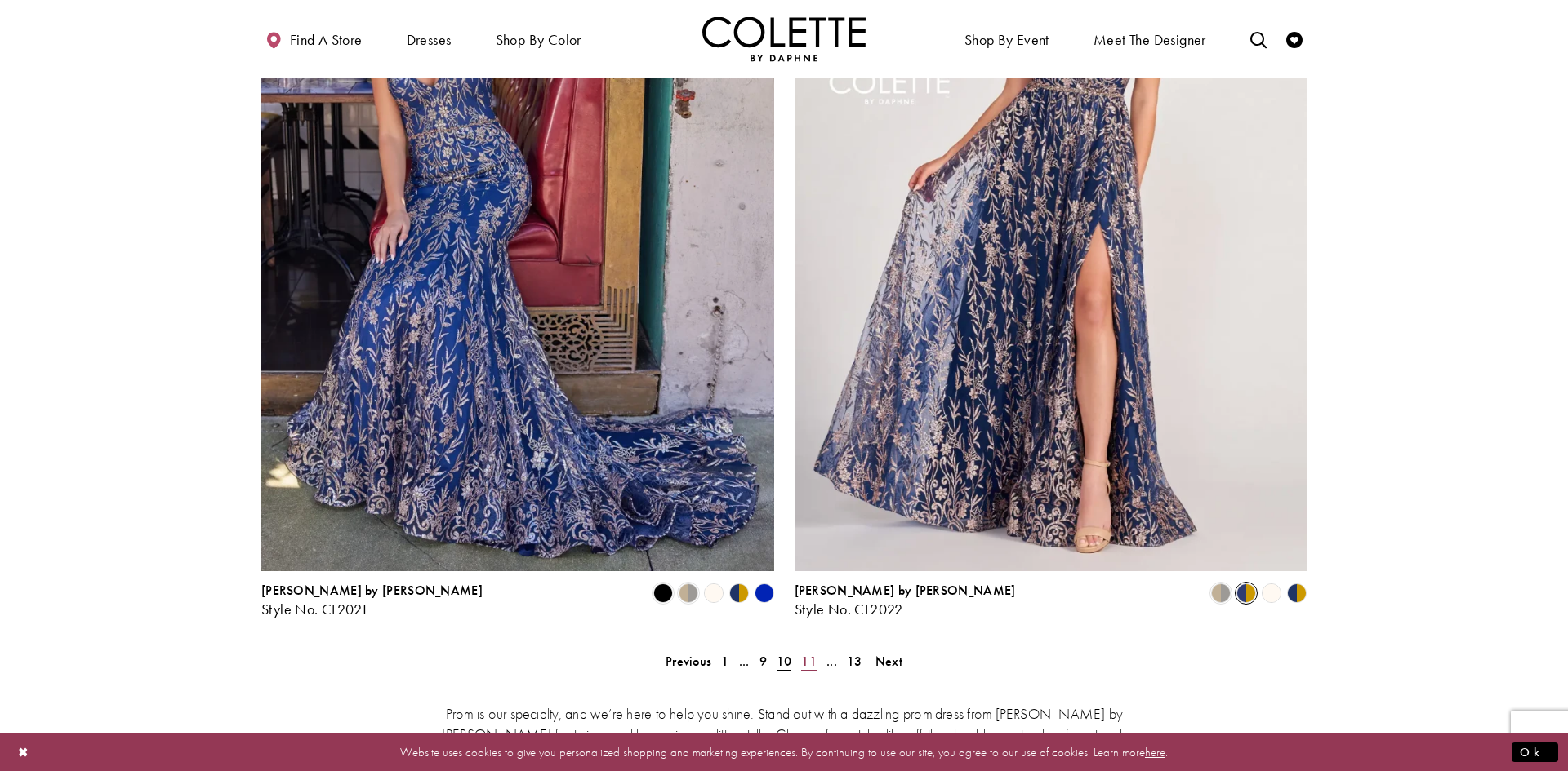
click at [812, 653] on span "11" at bounding box center [809, 661] width 15 height 17
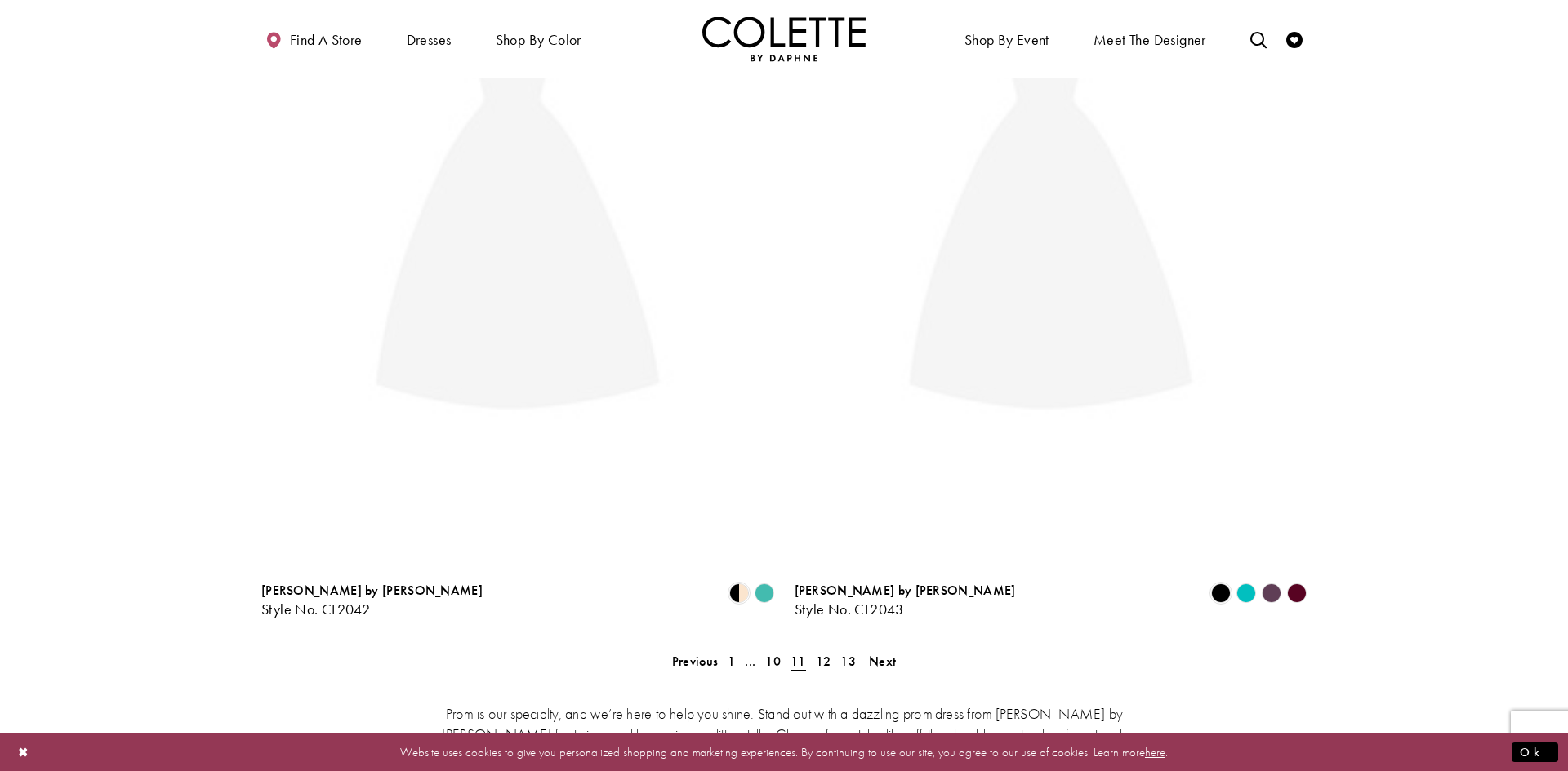
scroll to position [419, 0]
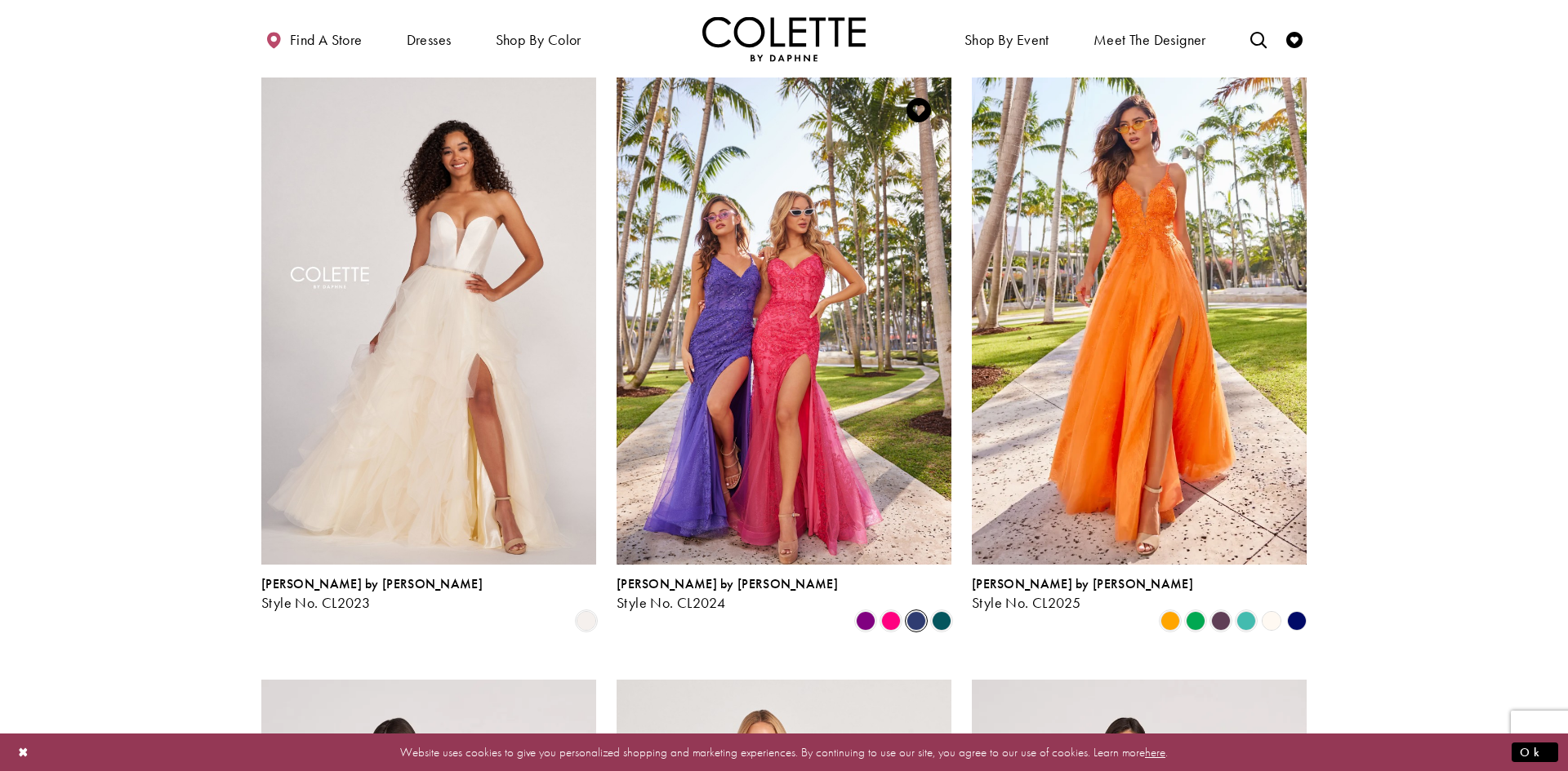
click at [916, 611] on span "Product List" at bounding box center [916, 621] width 20 height 20
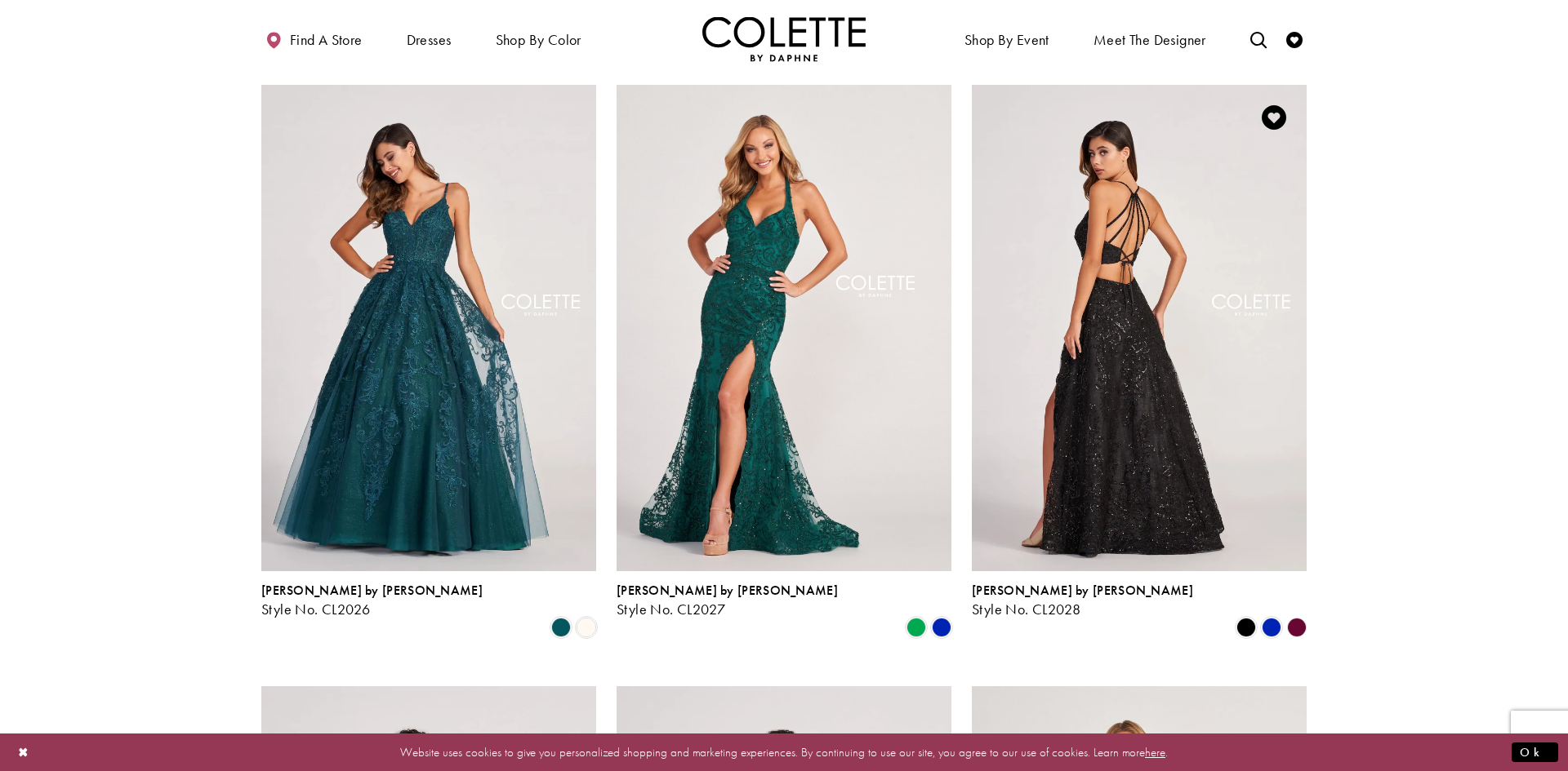
scroll to position [1016, 0]
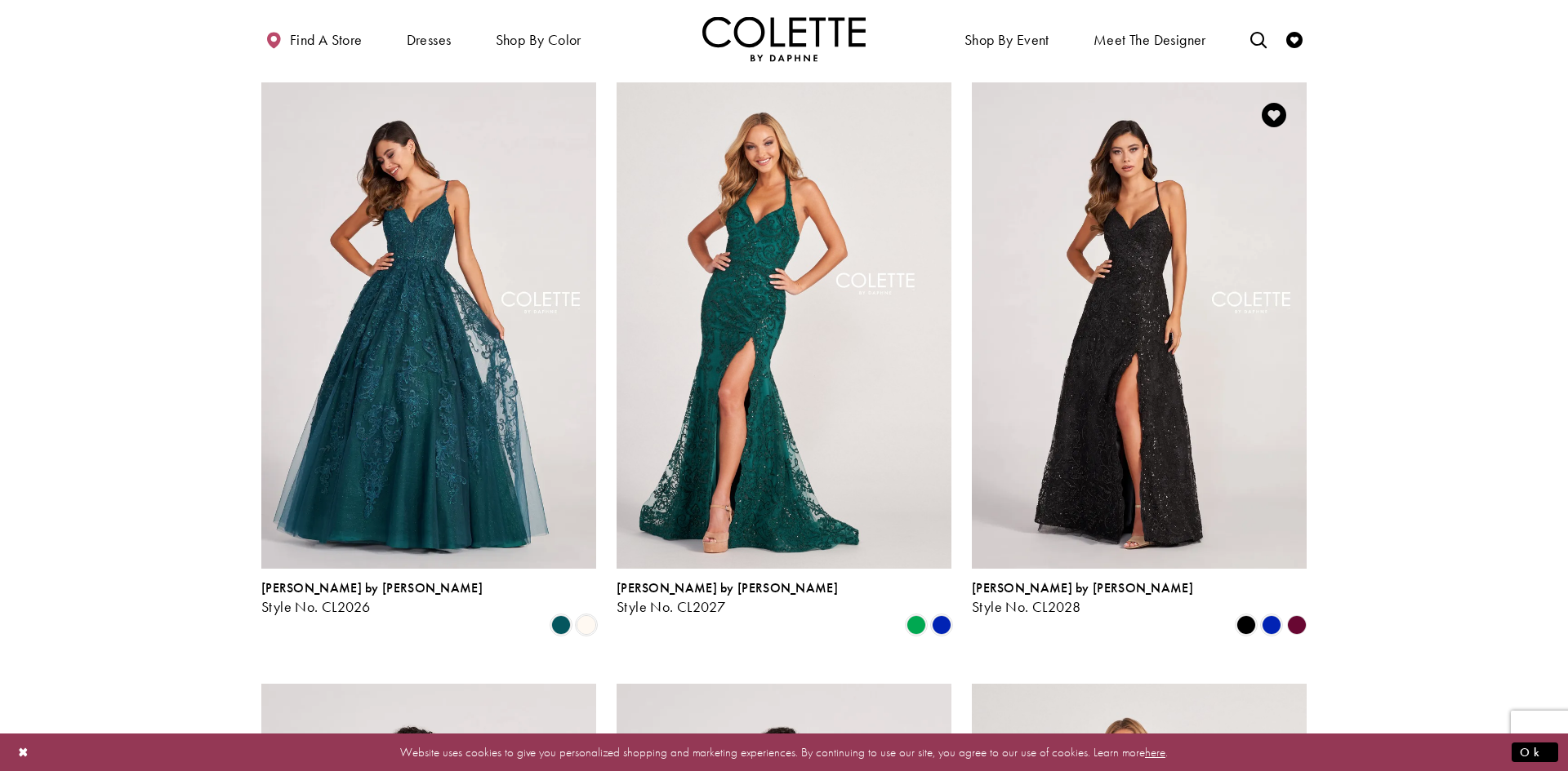
click at [1297, 612] on polygon "Product List" at bounding box center [1296, 625] width 25 height 25
click at [1268, 616] on span "Product List" at bounding box center [1271, 626] width 20 height 20
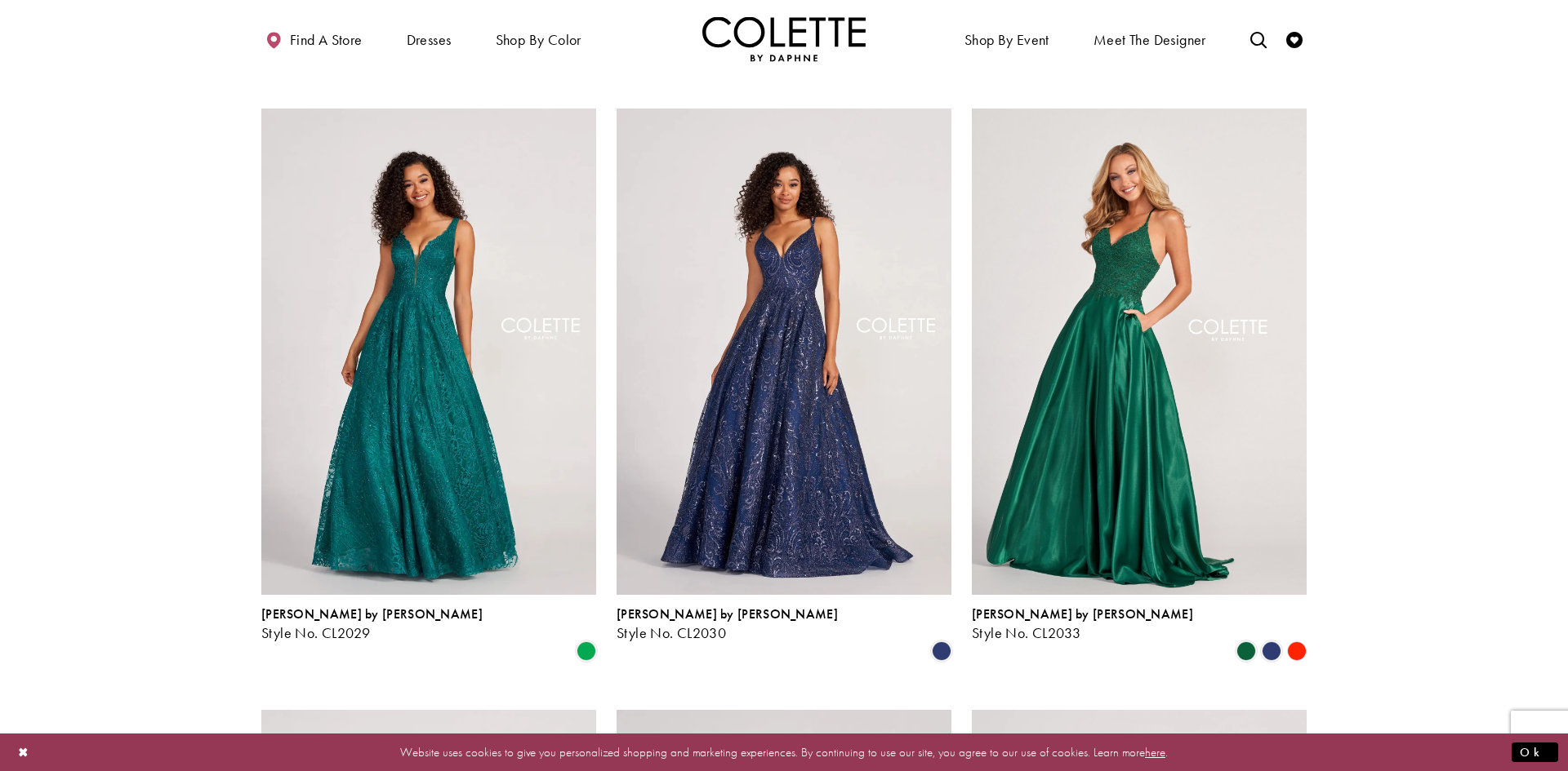
scroll to position [1592, 0]
click at [1292, 638] on polygon "Product List" at bounding box center [1296, 651] width 25 height 25
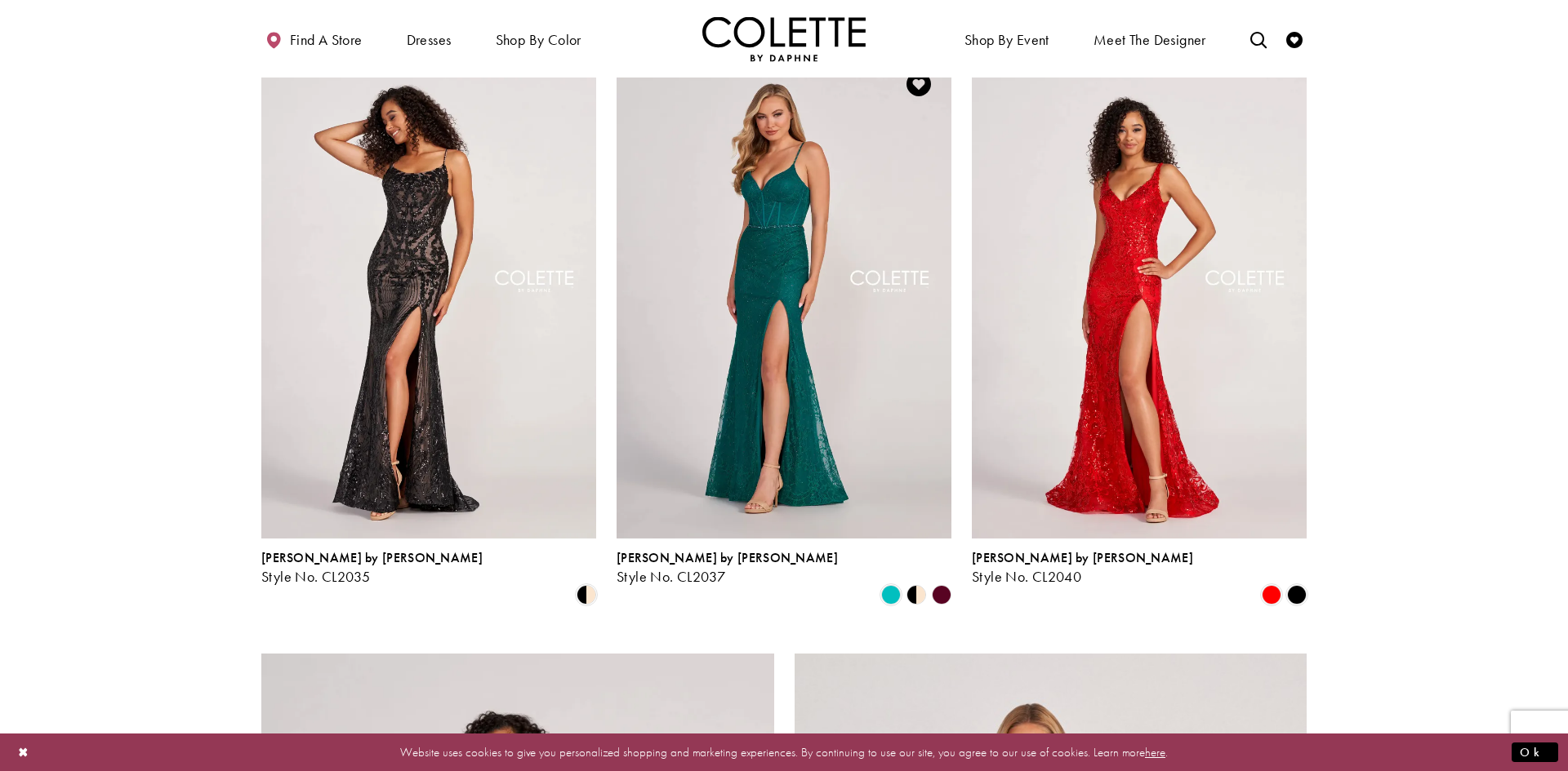
scroll to position [2257, 0]
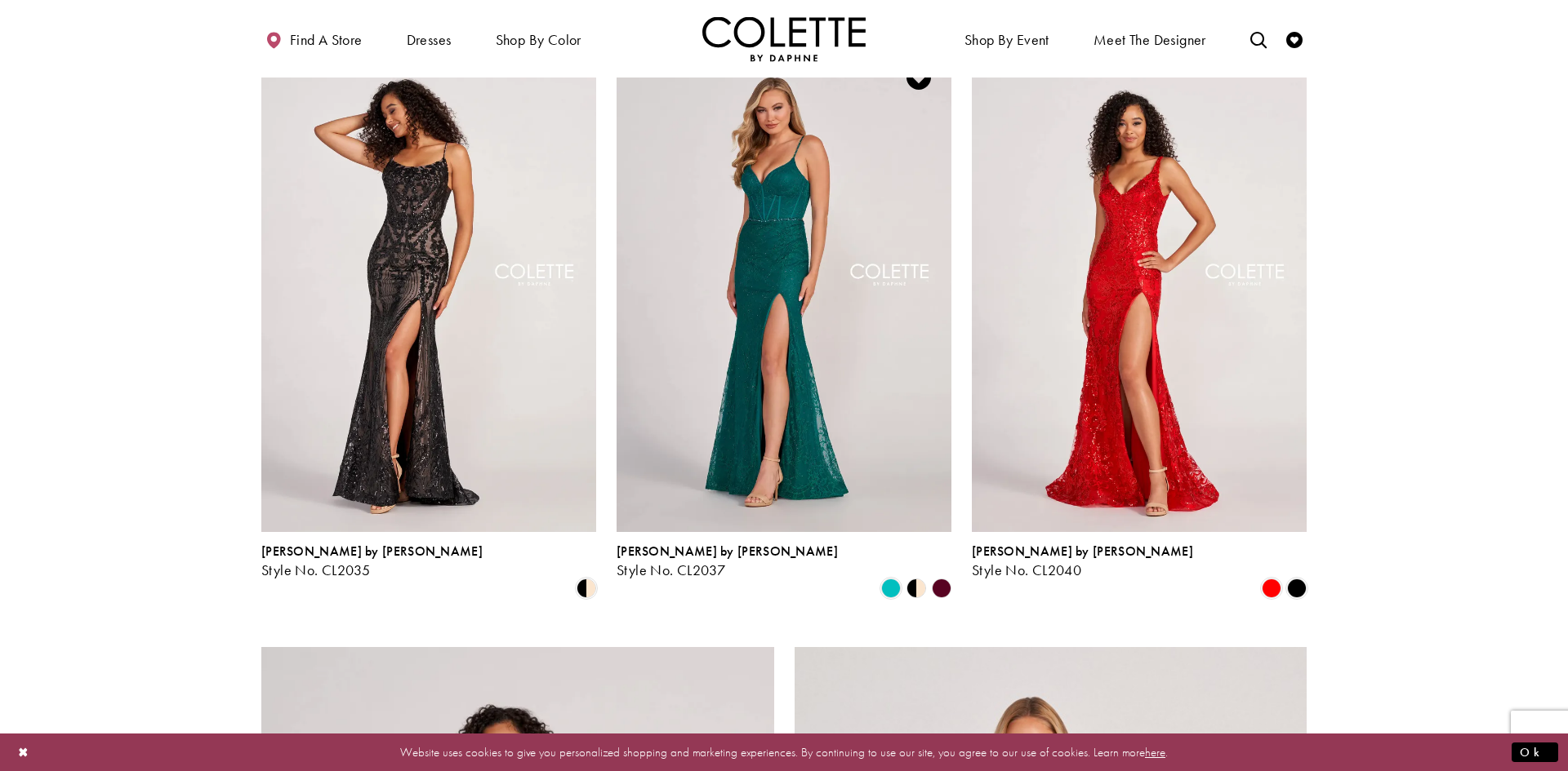
click at [914, 576] on polygon "Product List" at bounding box center [910, 588] width 13 height 25
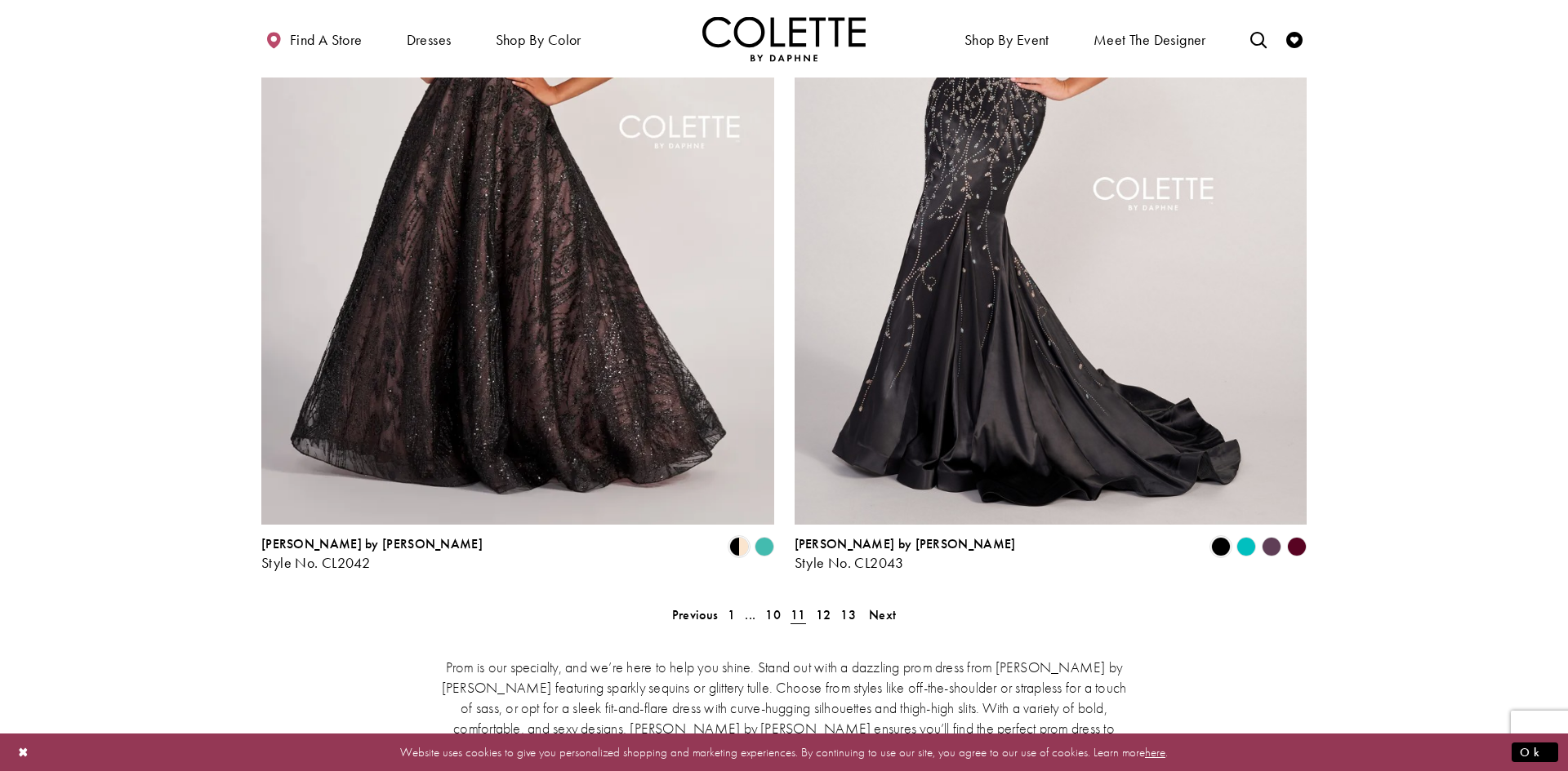
scroll to position [3126, 0]
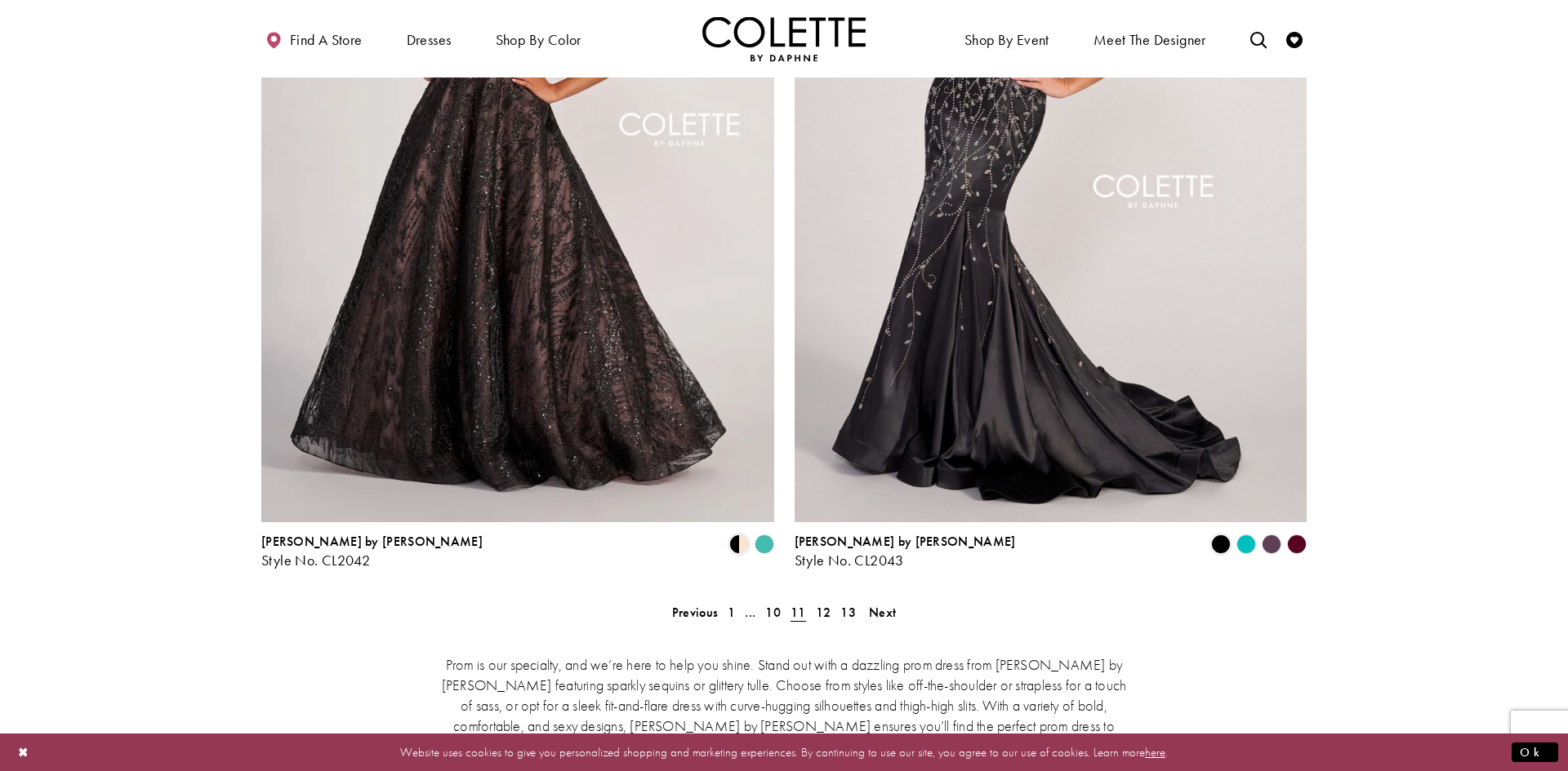
click at [1274, 532] on polygon "Product List" at bounding box center [1271, 545] width 25 height 25
click at [1295, 532] on polygon "Product List" at bounding box center [1296, 545] width 25 height 25
click at [1241, 532] on polygon "Product List" at bounding box center [1245, 545] width 25 height 25
click at [1230, 535] on span "Product List" at bounding box center [1221, 545] width 20 height 20
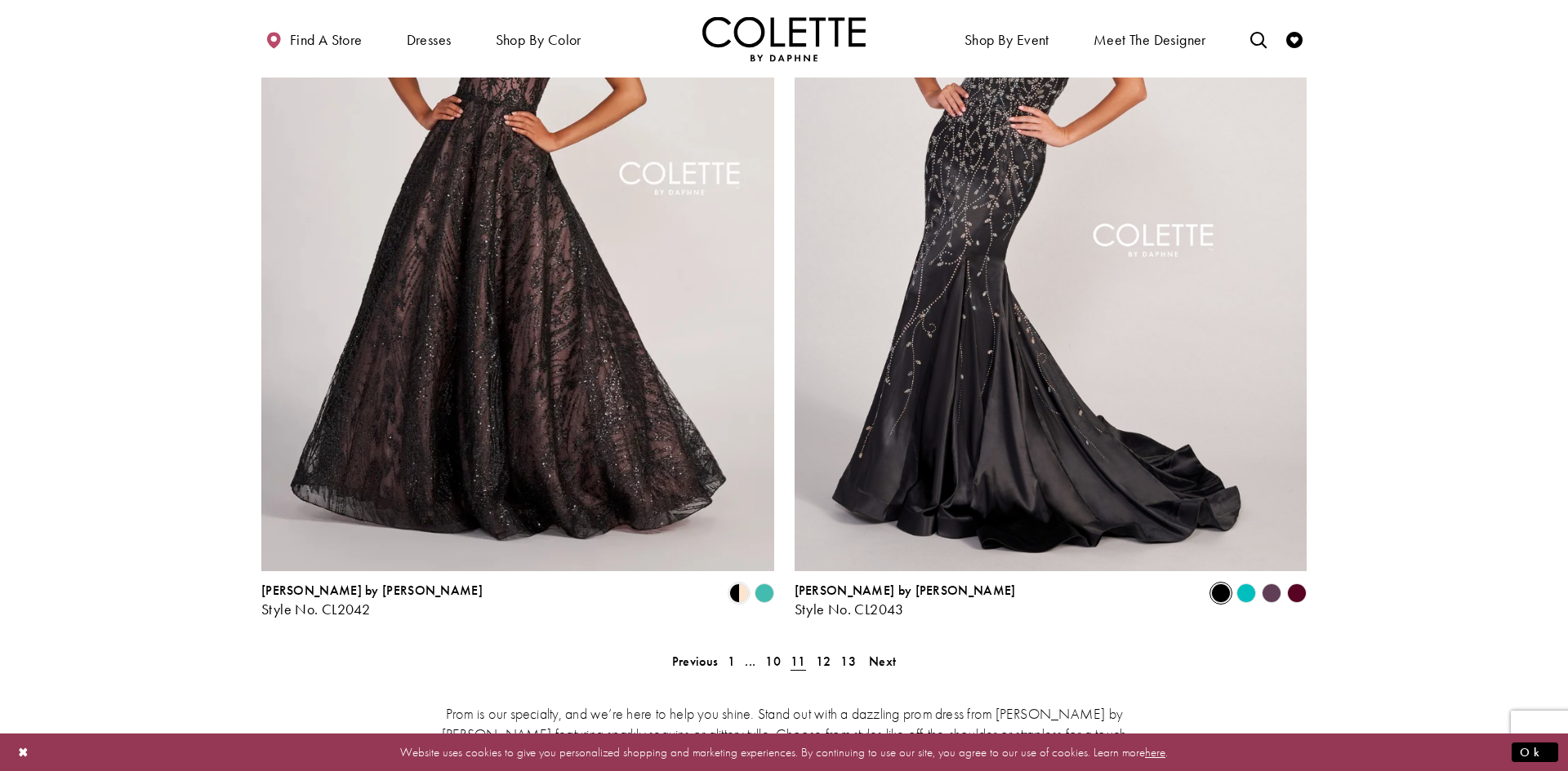
scroll to position [3090, 0]
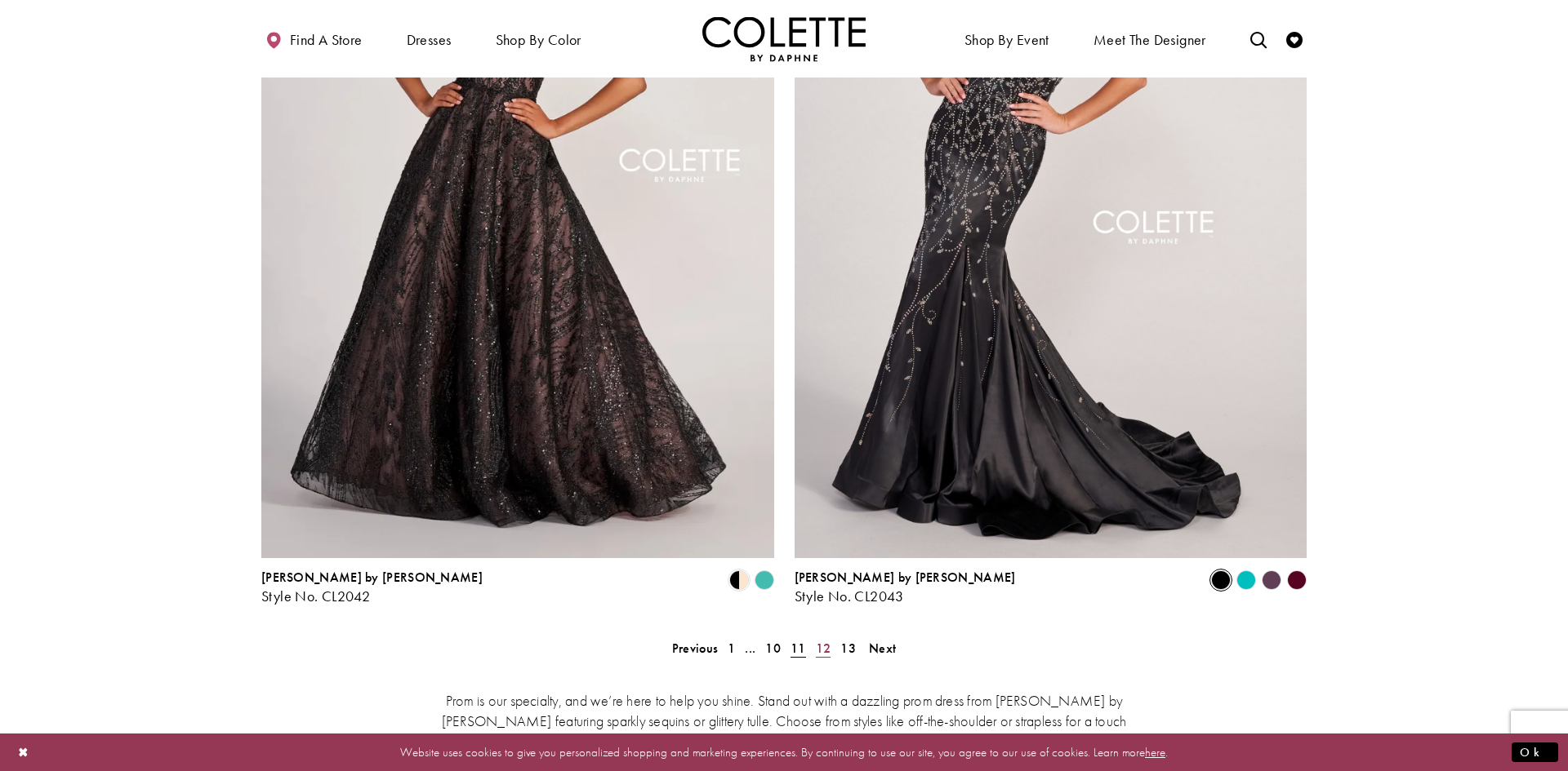
click at [824, 640] on span "12" at bounding box center [823, 648] width 15 height 17
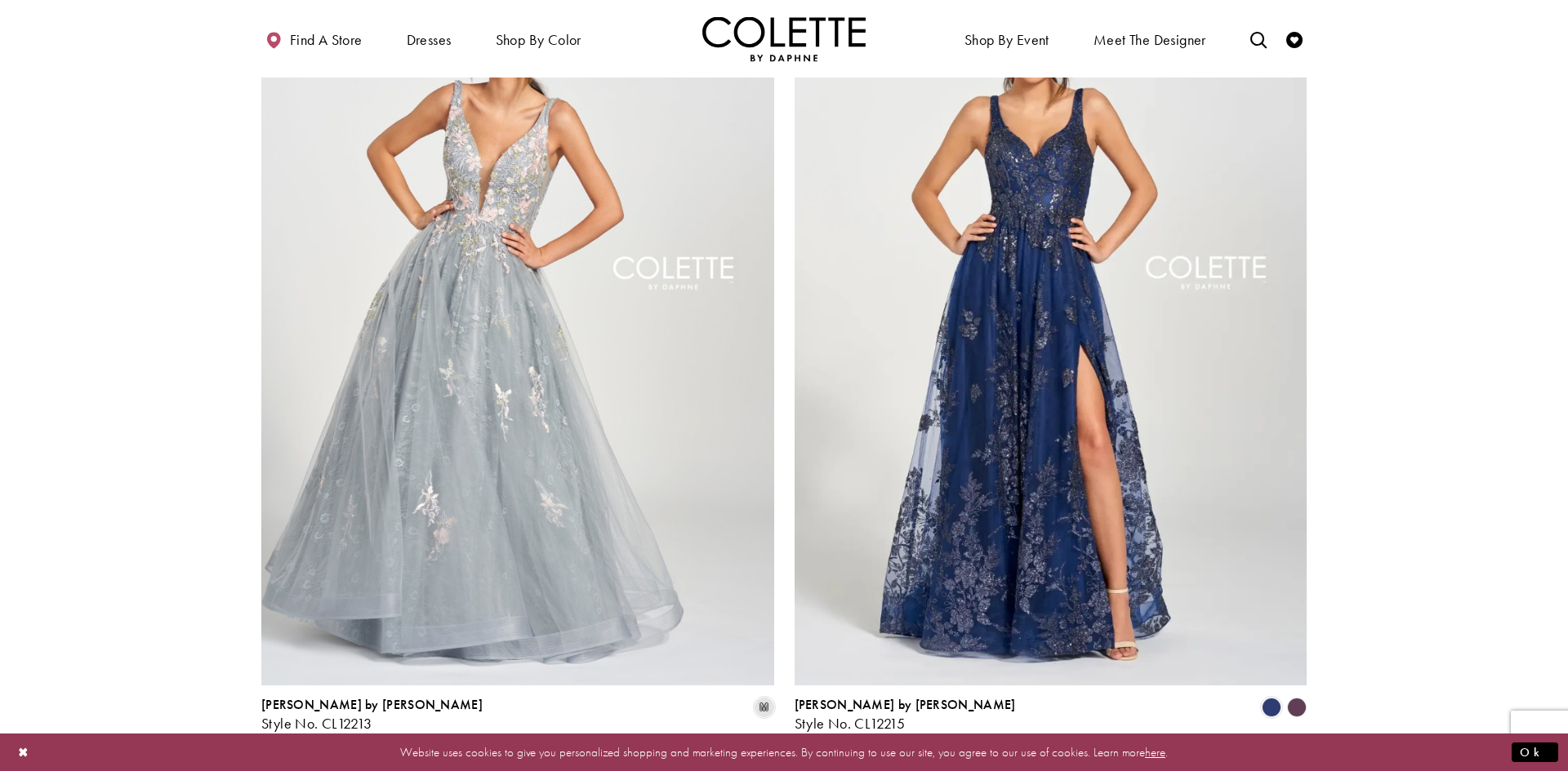
scroll to position [2968, 0]
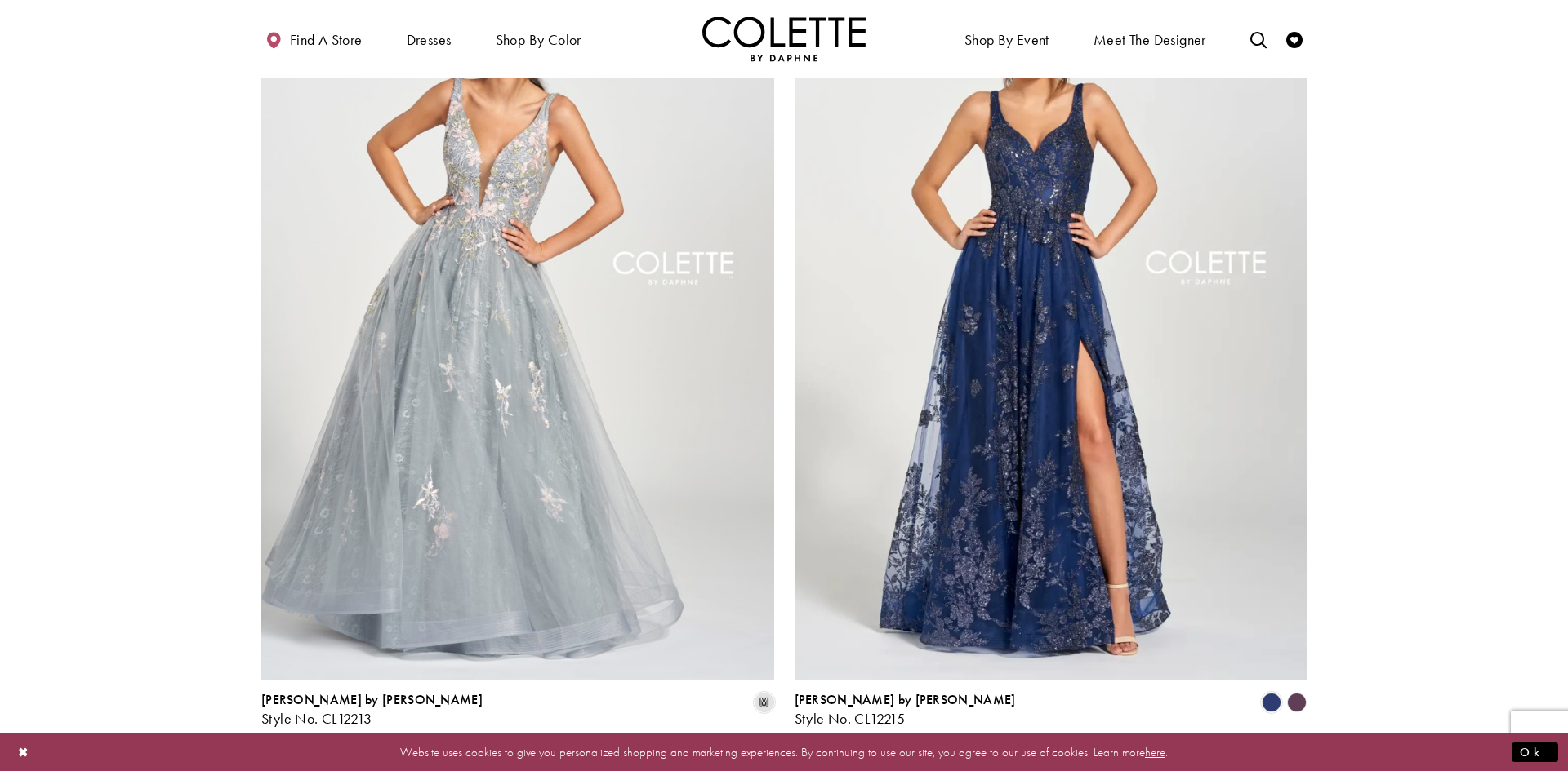
click at [1292, 690] on polygon "Product List" at bounding box center [1296, 703] width 25 height 25
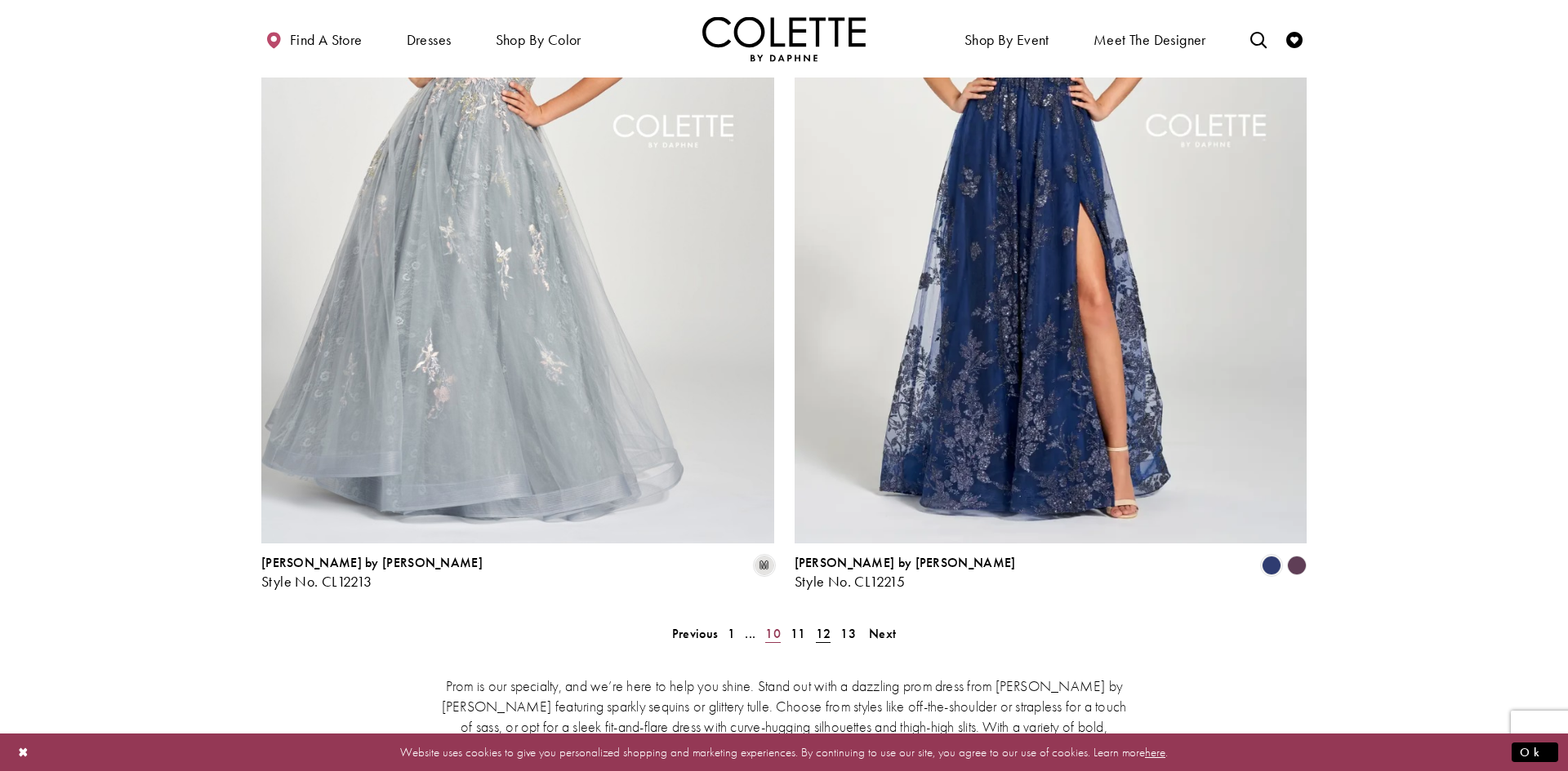
scroll to position [3109, 0]
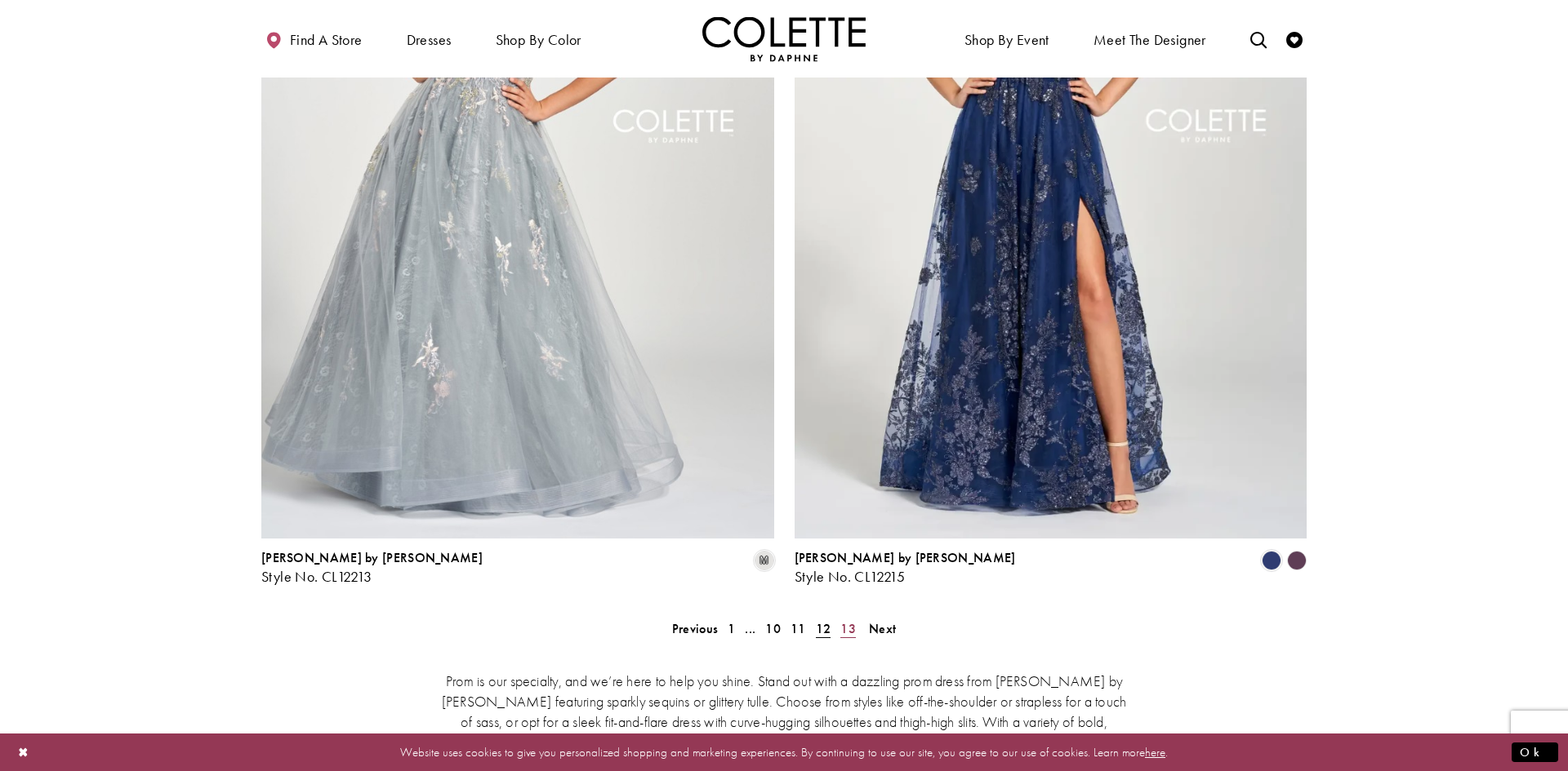
click at [852, 620] on span "13" at bounding box center [848, 628] width 15 height 17
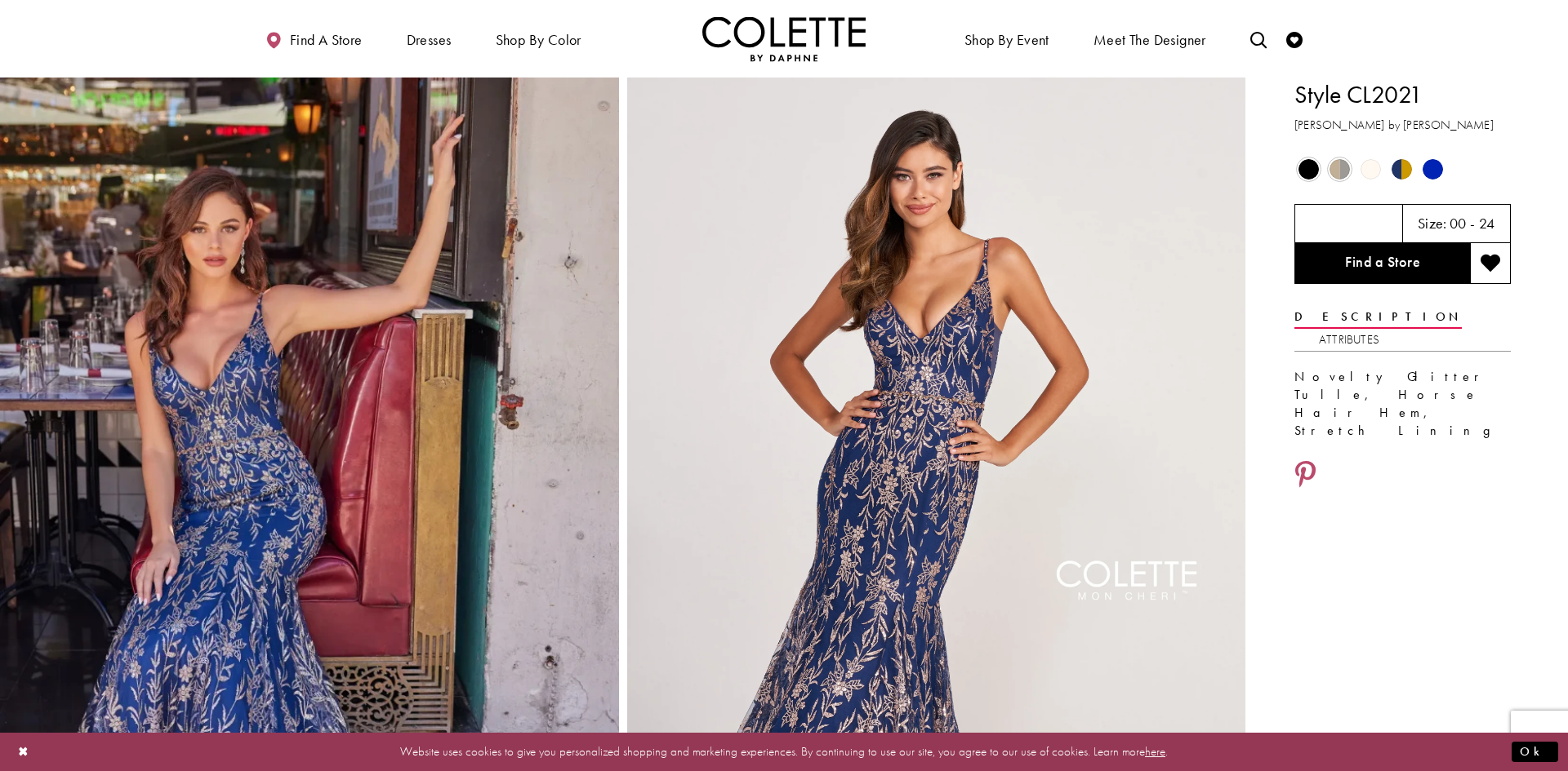
click at [1309, 174] on span "Product color controls state depends on size chosen" at bounding box center [1308, 169] width 20 height 20
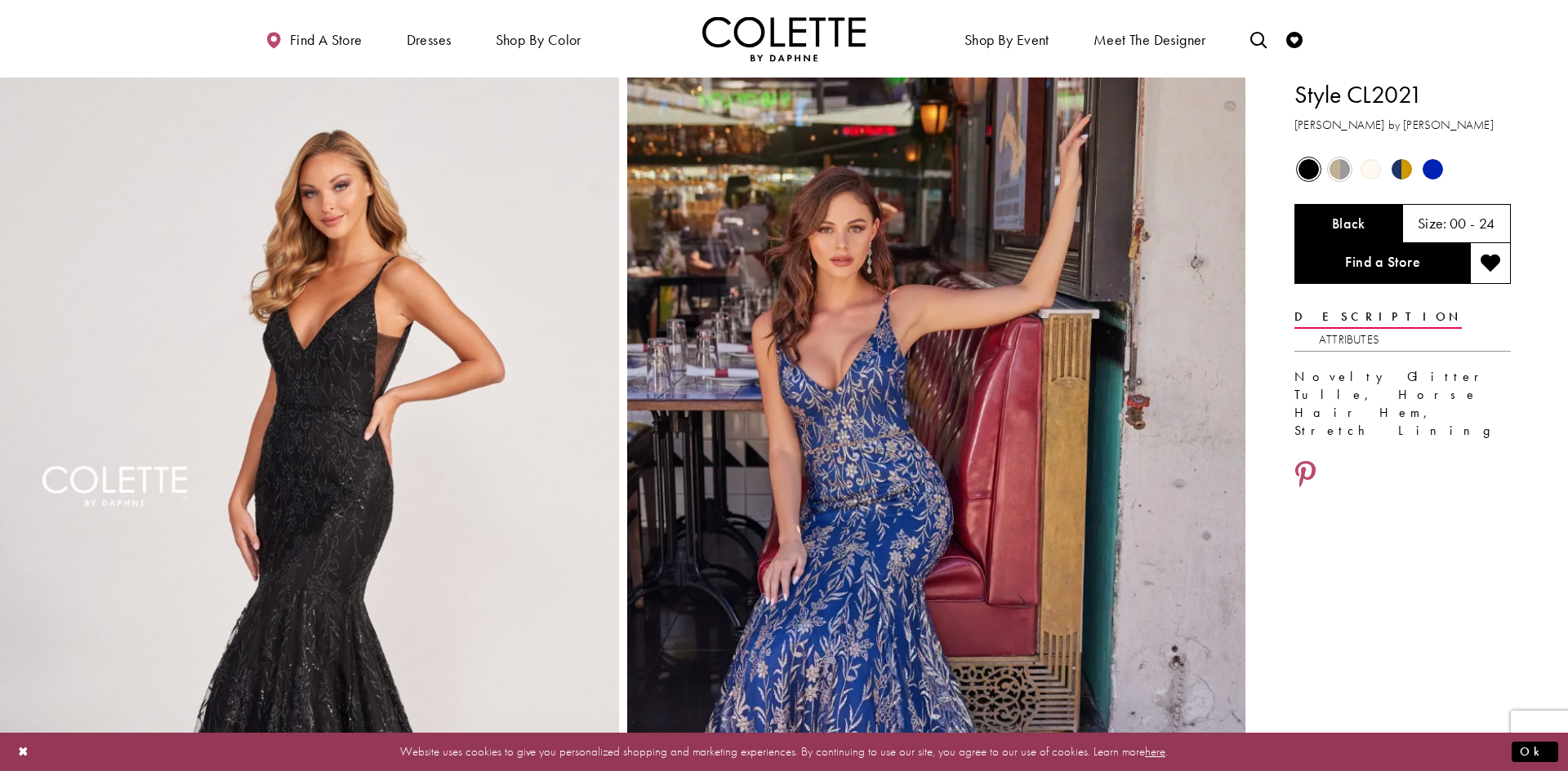
click at [1331, 164] on span "Product color controls state depends on size chosen" at bounding box center [1339, 169] width 20 height 20
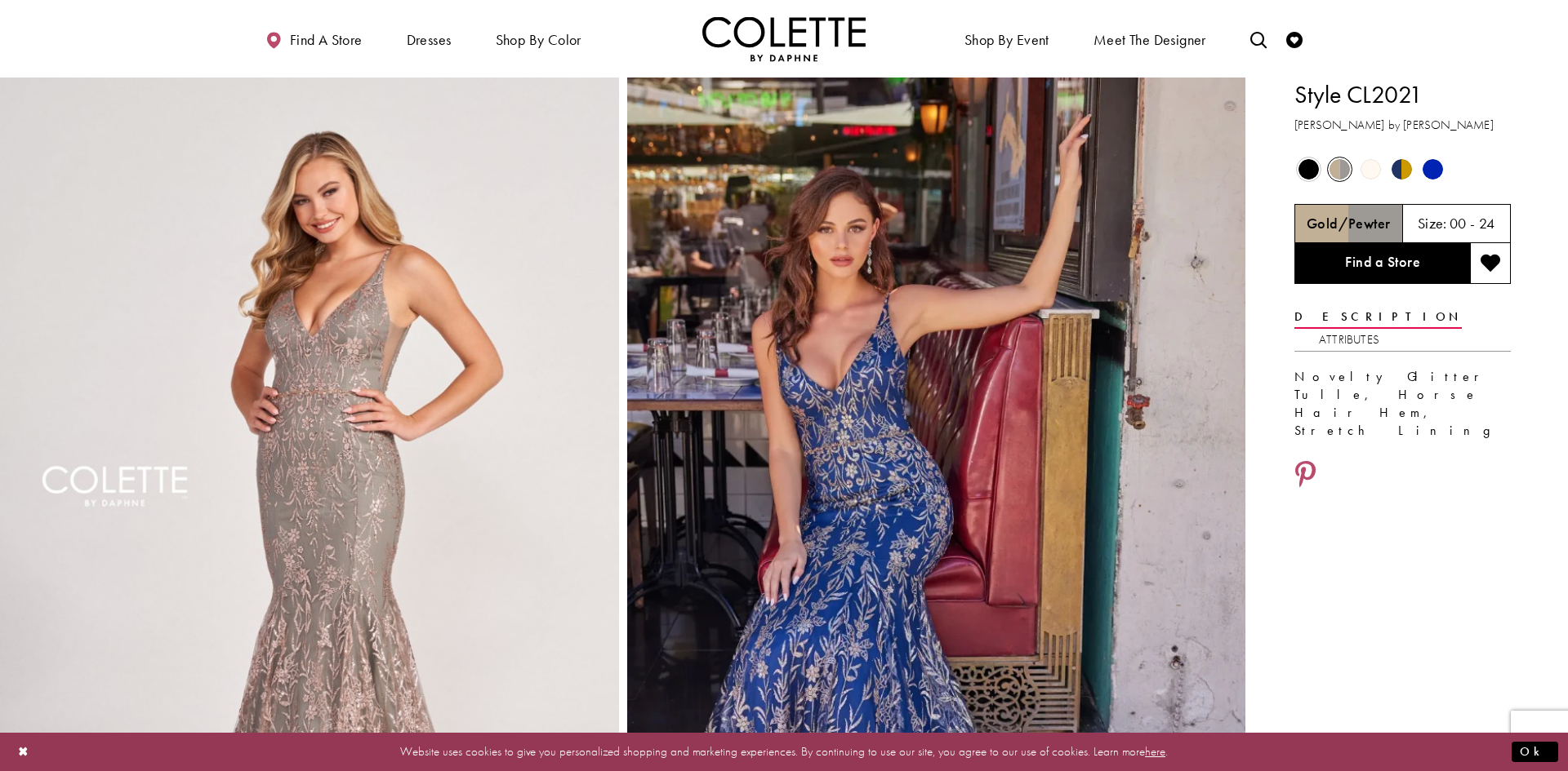
click at [1369, 172] on span "Product color controls state depends on size chosen" at bounding box center [1371, 169] width 20 height 20
click at [1369, 170] on span "Product color controls state depends on size chosen" at bounding box center [1371, 169] width 20 height 20
click at [1366, 171] on span "Product color controls state depends on size chosen" at bounding box center [1371, 169] width 20 height 20
click at [1405, 169] on span "Product color controls state depends on size chosen" at bounding box center [1402, 169] width 20 height 20
click at [1432, 169] on span "Product color controls state depends on size chosen" at bounding box center [1432, 169] width 20 height 20
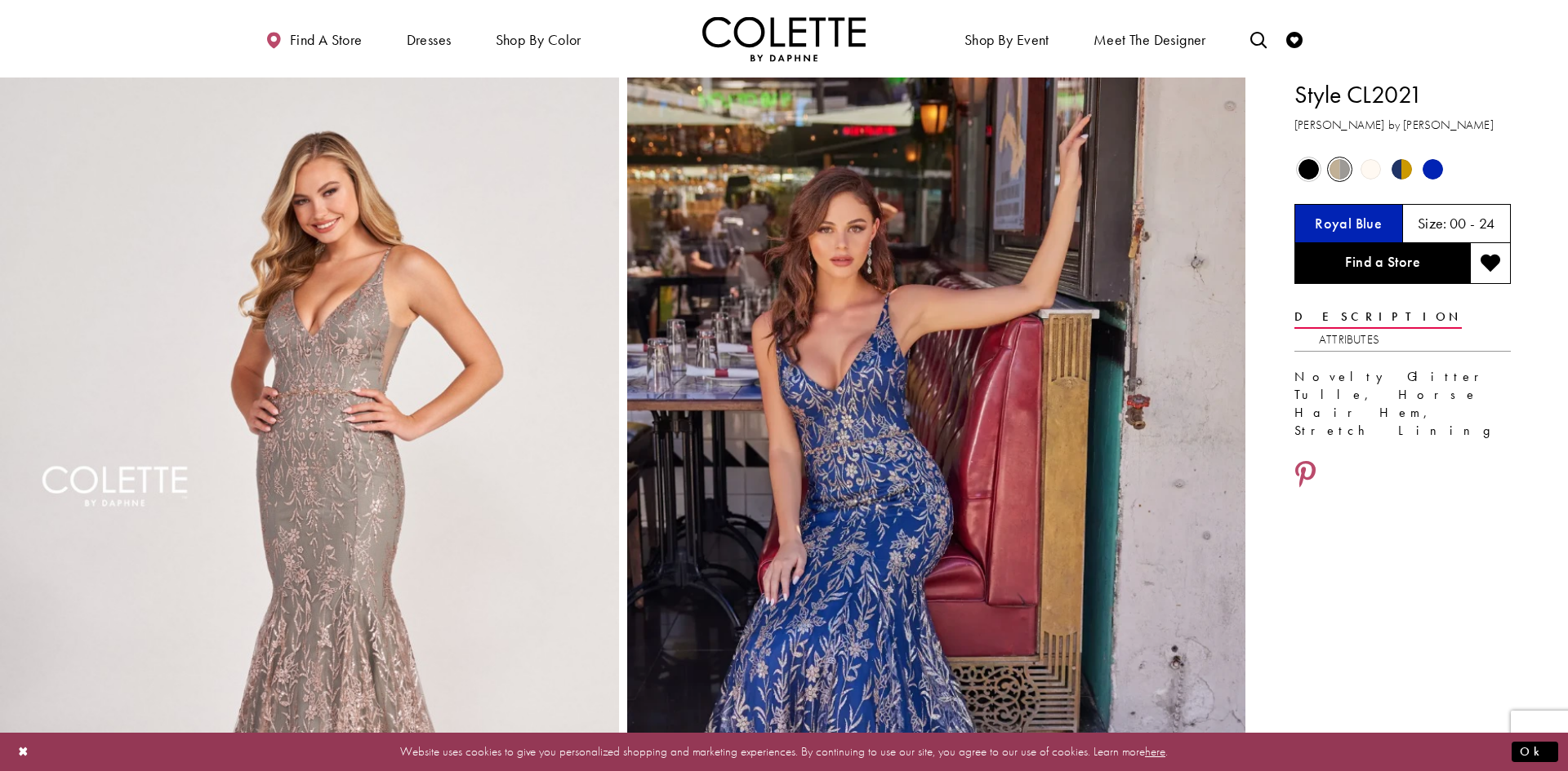
click at [1401, 170] on span "Product color controls state depends on size chosen" at bounding box center [1402, 169] width 20 height 20
click at [1306, 168] on span "Product color controls state depends on size chosen" at bounding box center [1308, 169] width 20 height 20
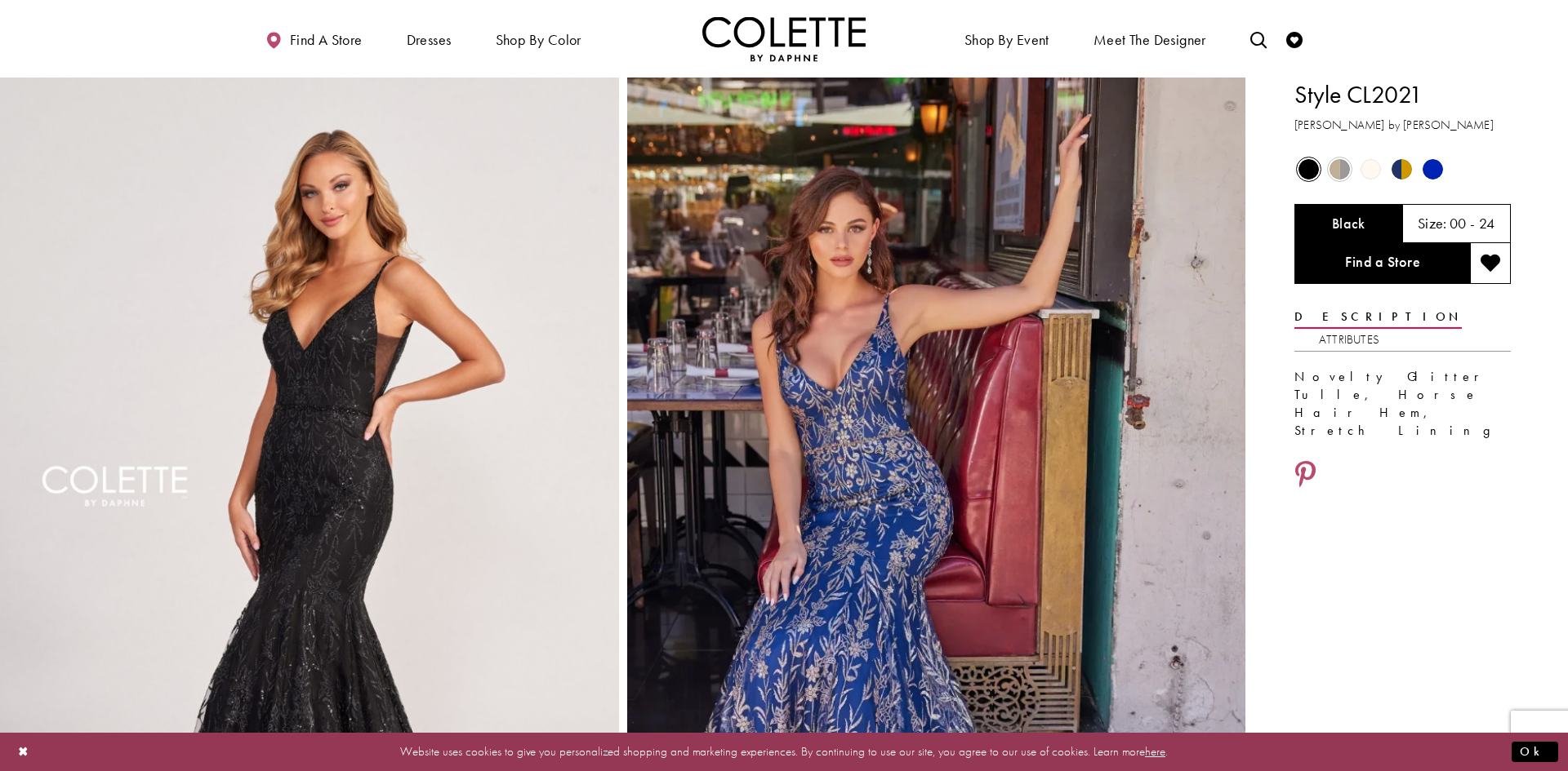
click at [1361, 166] on span "Product color controls state depends on size chosen" at bounding box center [1371, 169] width 20 height 20
click at [1402, 168] on span "Product color controls state depends on size chosen" at bounding box center [1402, 169] width 20 height 20
click at [1423, 168] on span "Product color controls state depends on size chosen" at bounding box center [1432, 169] width 20 height 20
